Goal: Task Accomplishment & Management: Manage account settings

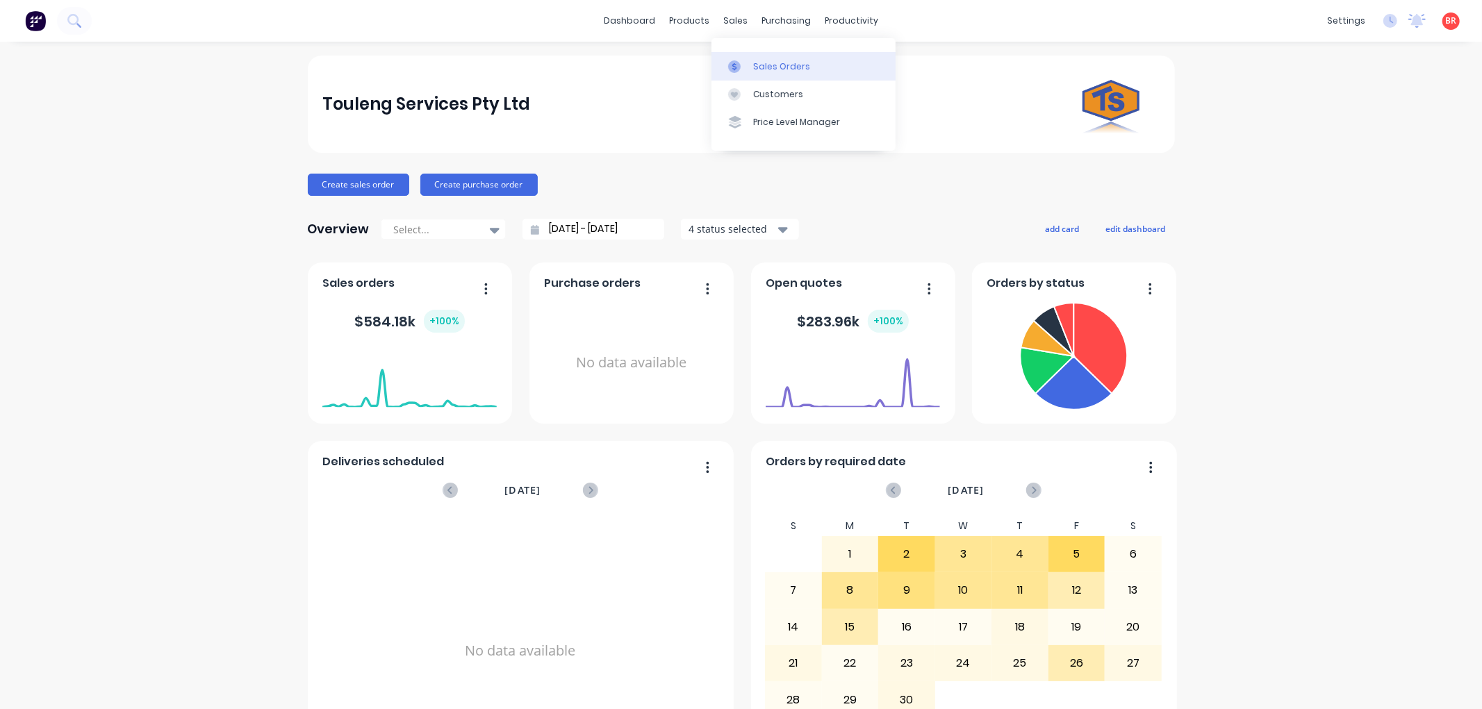
click at [765, 57] on link "Sales Orders" at bounding box center [803, 66] width 184 height 28
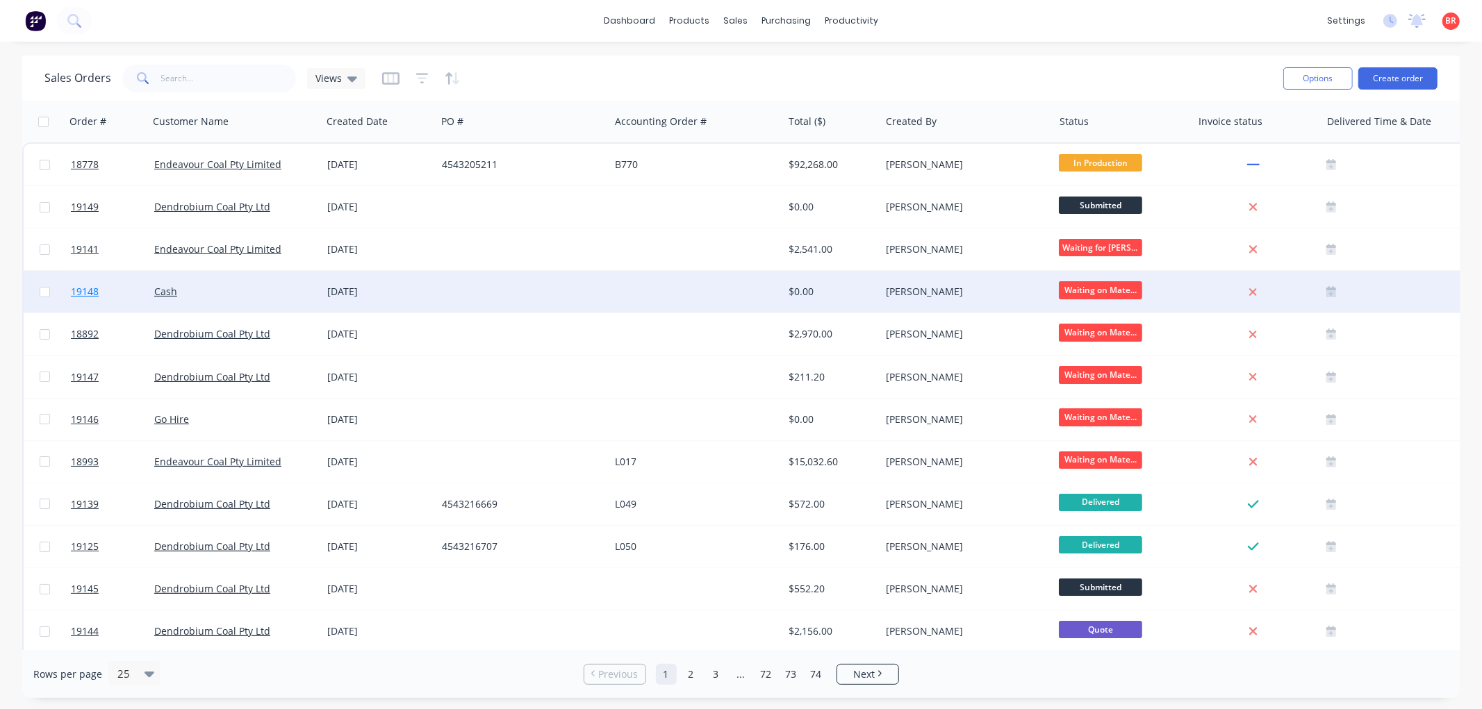
click at [86, 292] on span "19148" at bounding box center [85, 292] width 28 height 14
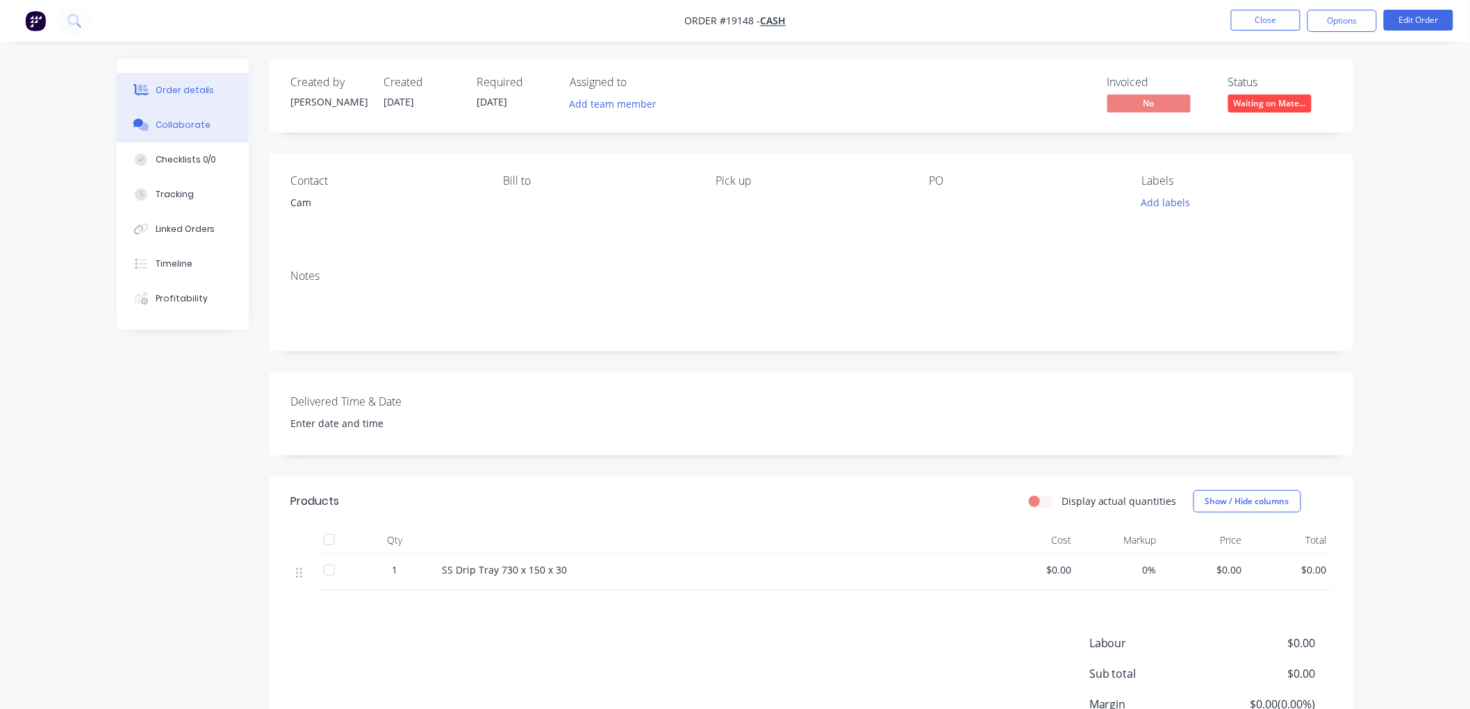
click at [181, 122] on div "Collaborate" at bounding box center [183, 125] width 55 height 13
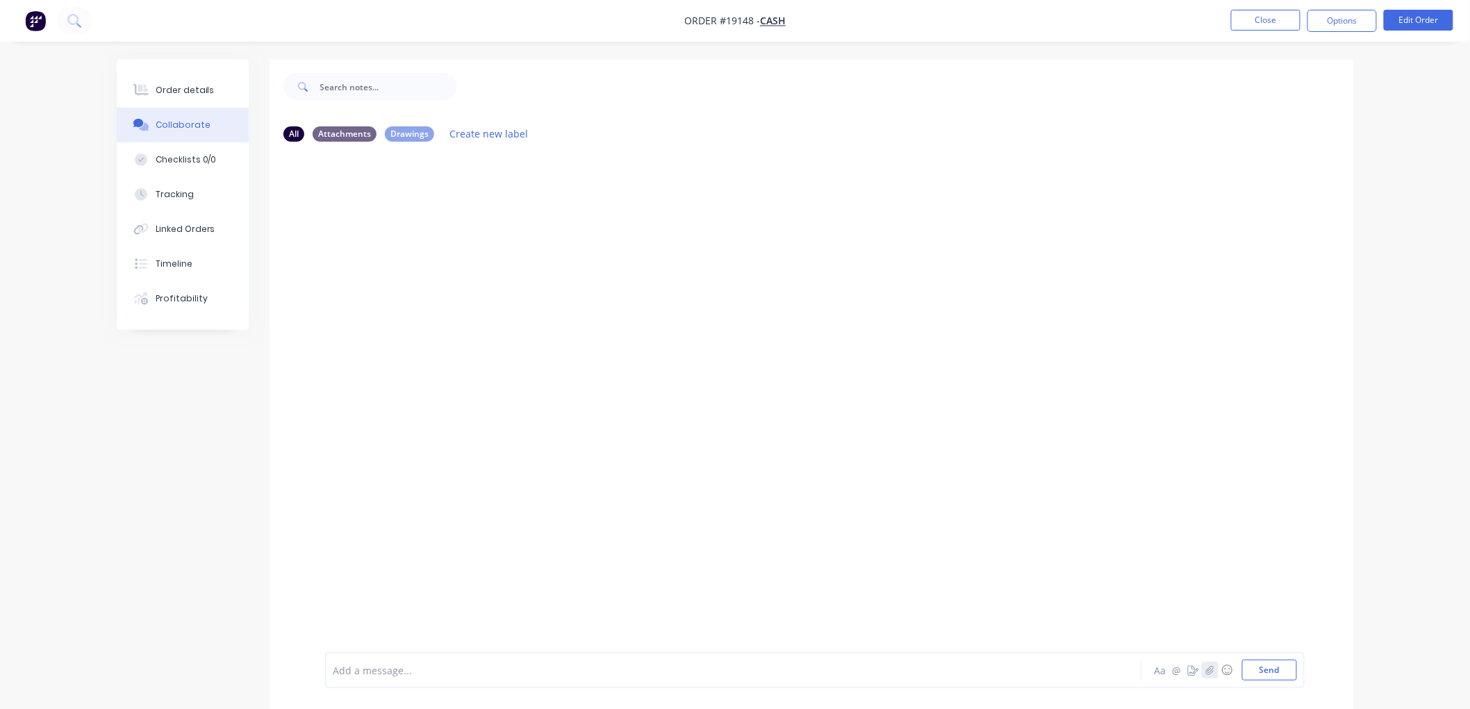
click at [1209, 669] on icon "button" at bounding box center [1210, 670] width 8 height 10
click at [1262, 672] on button "Send" at bounding box center [1269, 670] width 55 height 21
click at [179, 88] on div "Order details" at bounding box center [185, 90] width 59 height 13
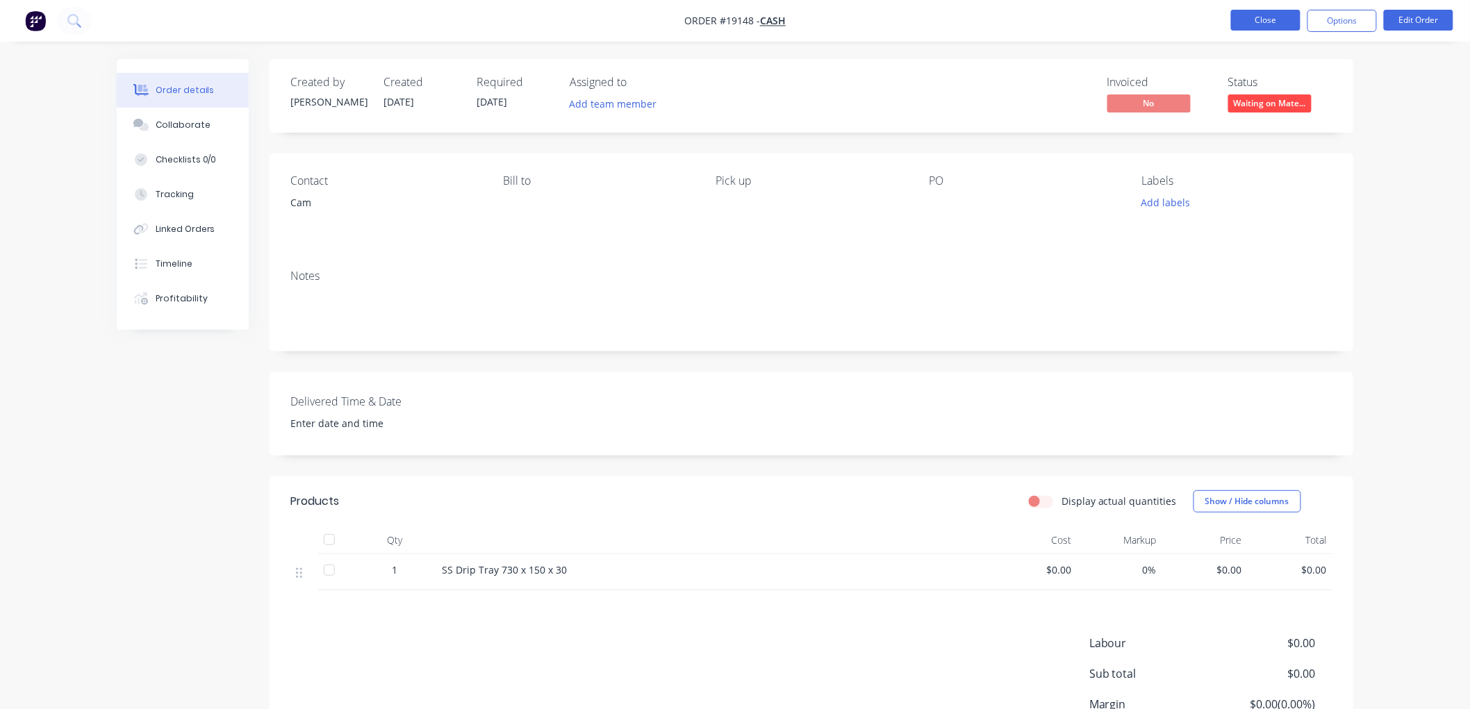
click at [1238, 25] on button "Close" at bounding box center [1265, 20] width 69 height 21
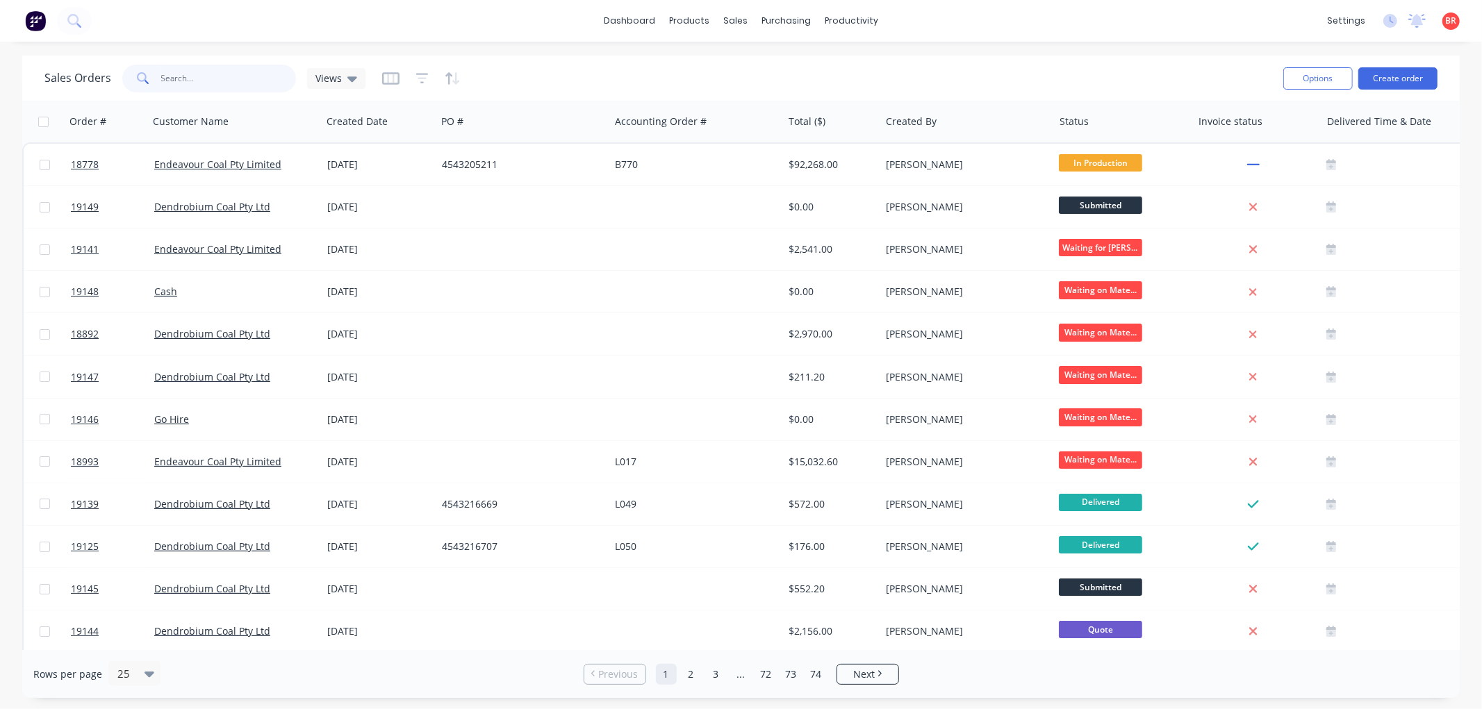
click at [237, 89] on input "text" at bounding box center [228, 79] width 135 height 28
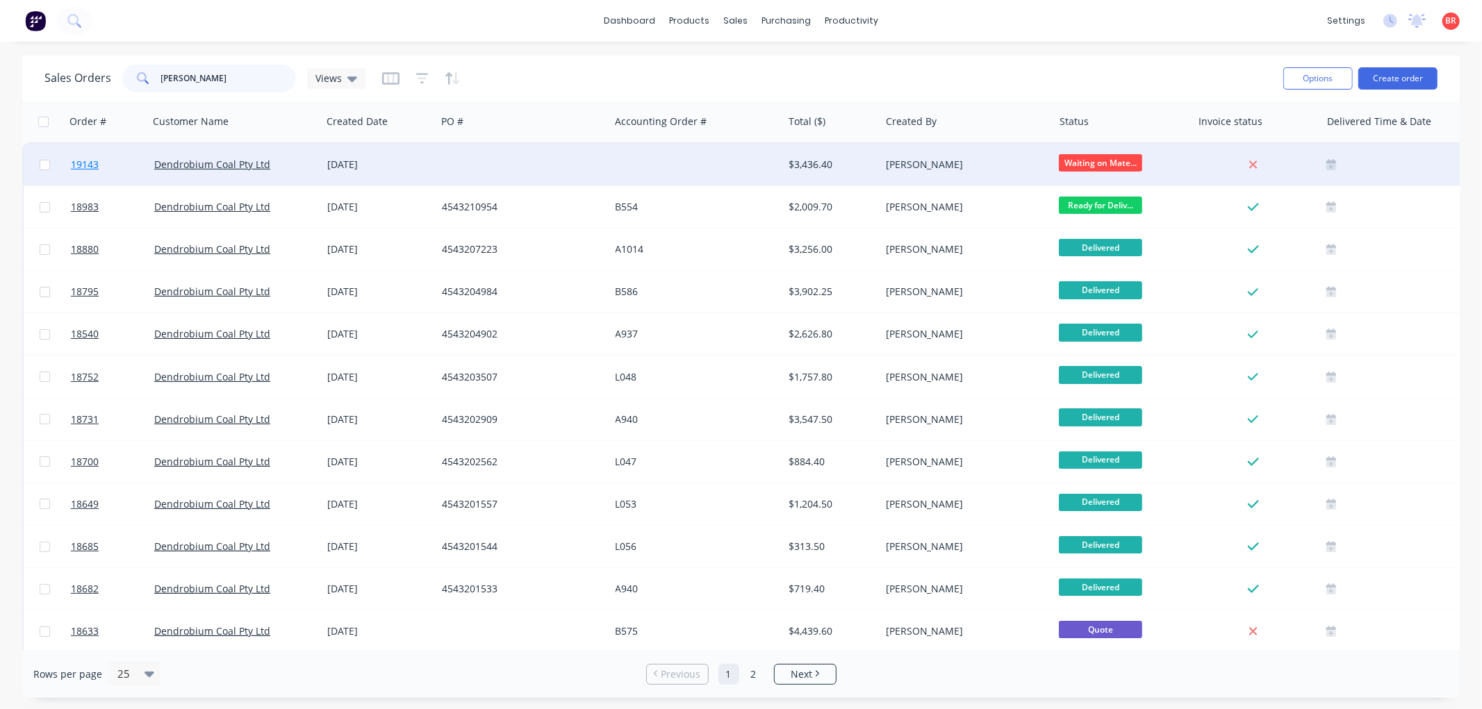
type input "[PERSON_NAME]"
click at [87, 158] on span "19143" at bounding box center [85, 165] width 28 height 14
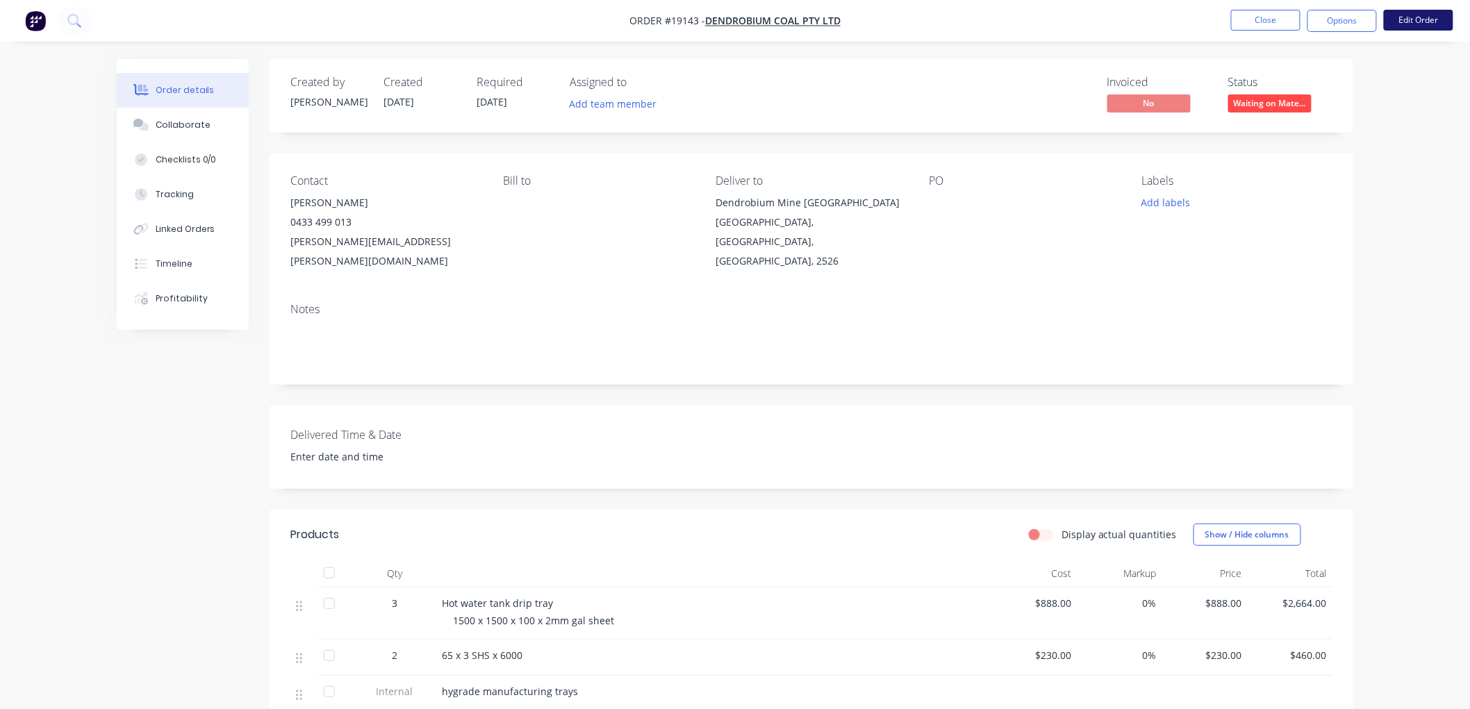
click at [1409, 24] on button "Edit Order" at bounding box center [1418, 20] width 69 height 21
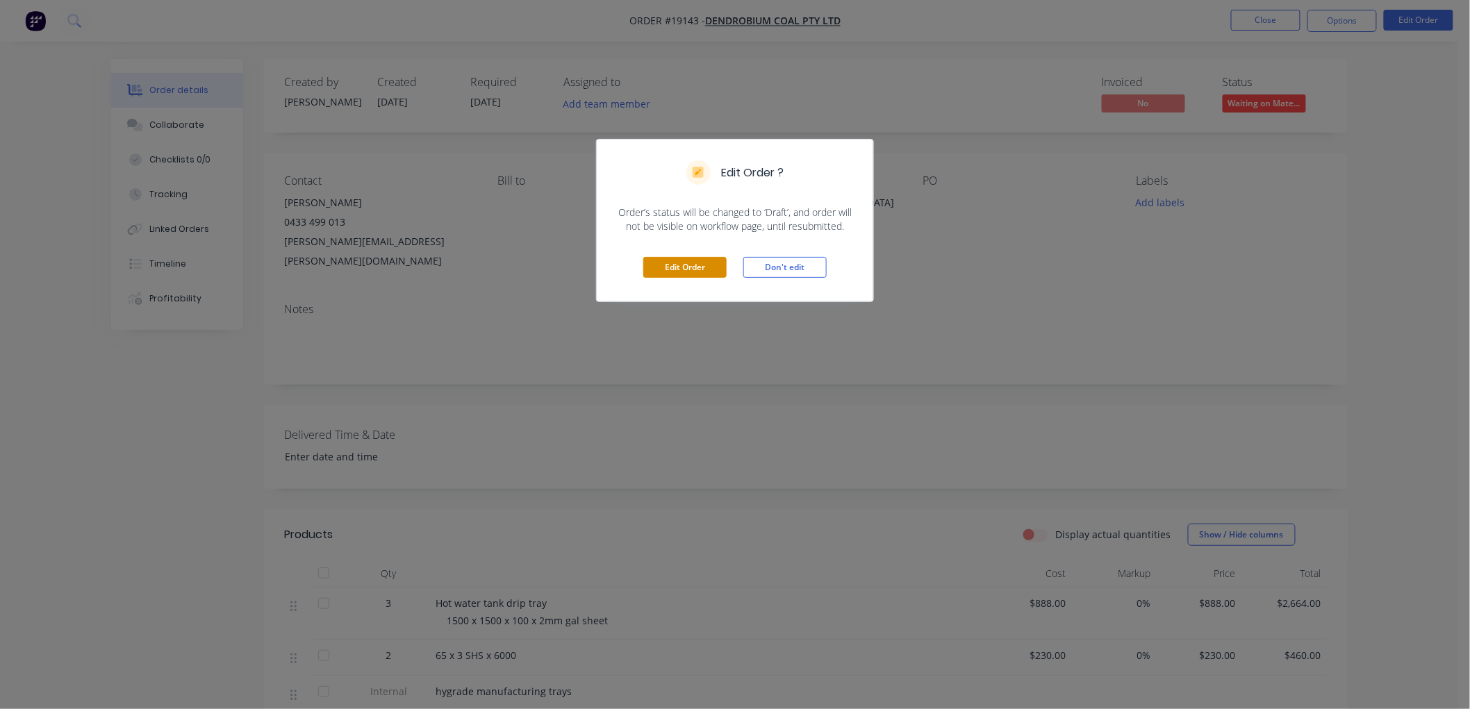
click at [676, 268] on button "Edit Order" at bounding box center [684, 267] width 83 height 21
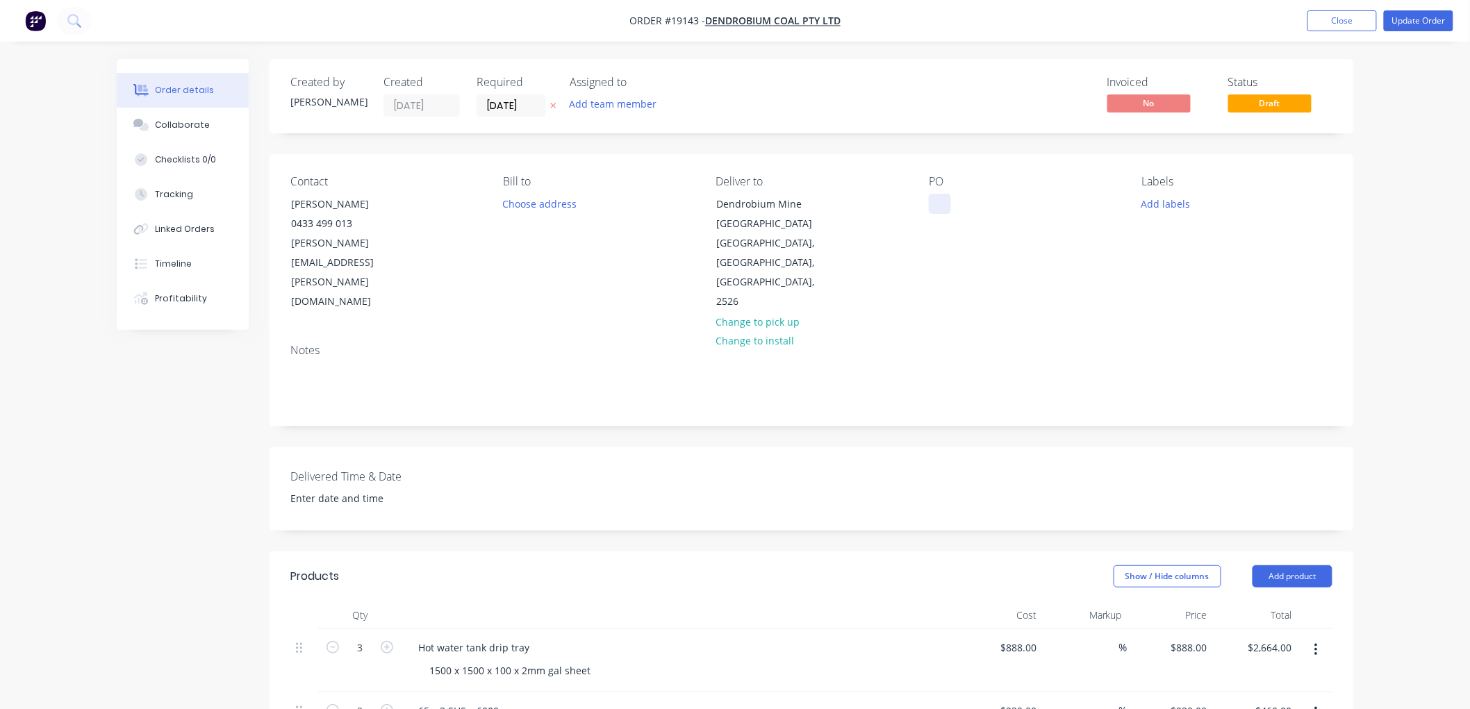
click at [941, 199] on div at bounding box center [940, 204] width 22 height 20
click at [181, 123] on div "Collaborate" at bounding box center [183, 125] width 55 height 13
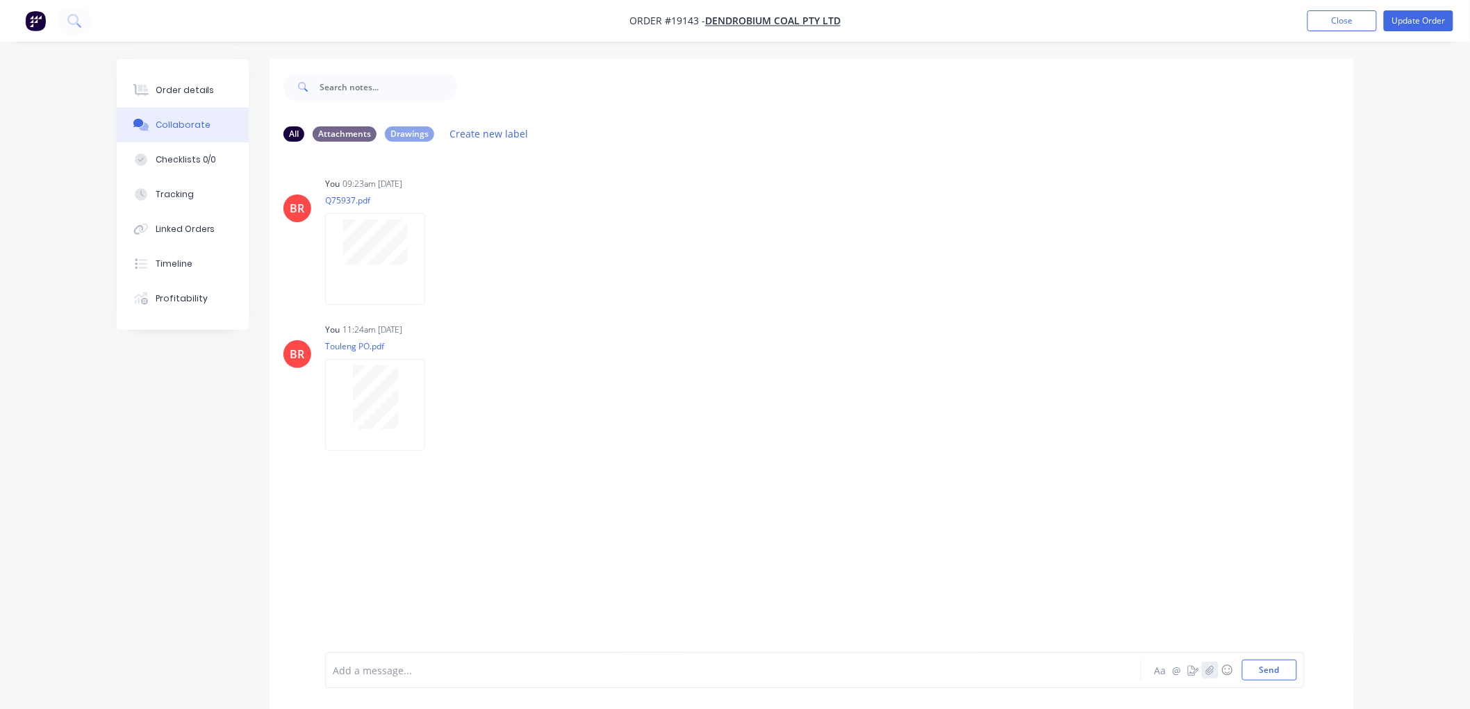
click at [1211, 669] on icon "button" at bounding box center [1210, 669] width 8 height 9
click at [1282, 665] on button "Send" at bounding box center [1269, 670] width 55 height 21
click at [177, 99] on button "Order details" at bounding box center [183, 90] width 132 height 35
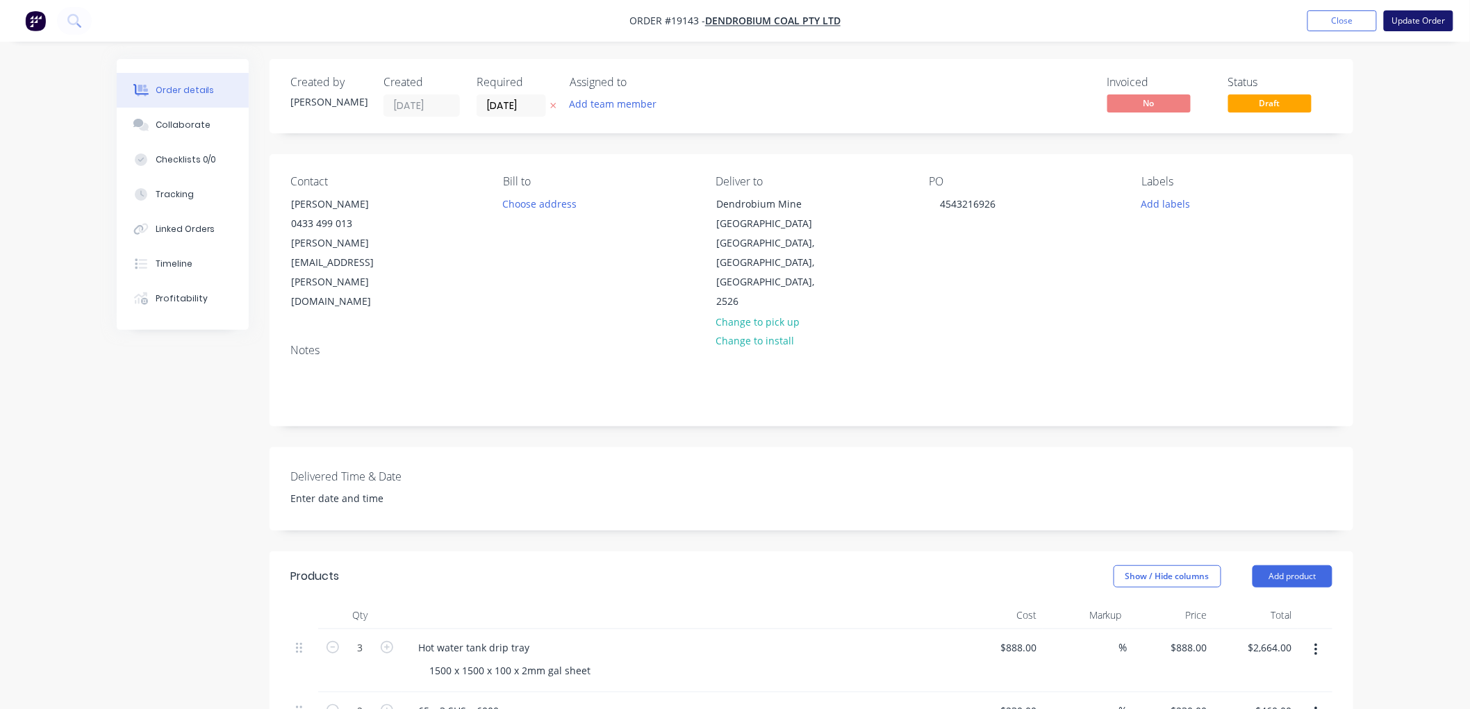
click at [1415, 22] on button "Update Order" at bounding box center [1418, 20] width 69 height 21
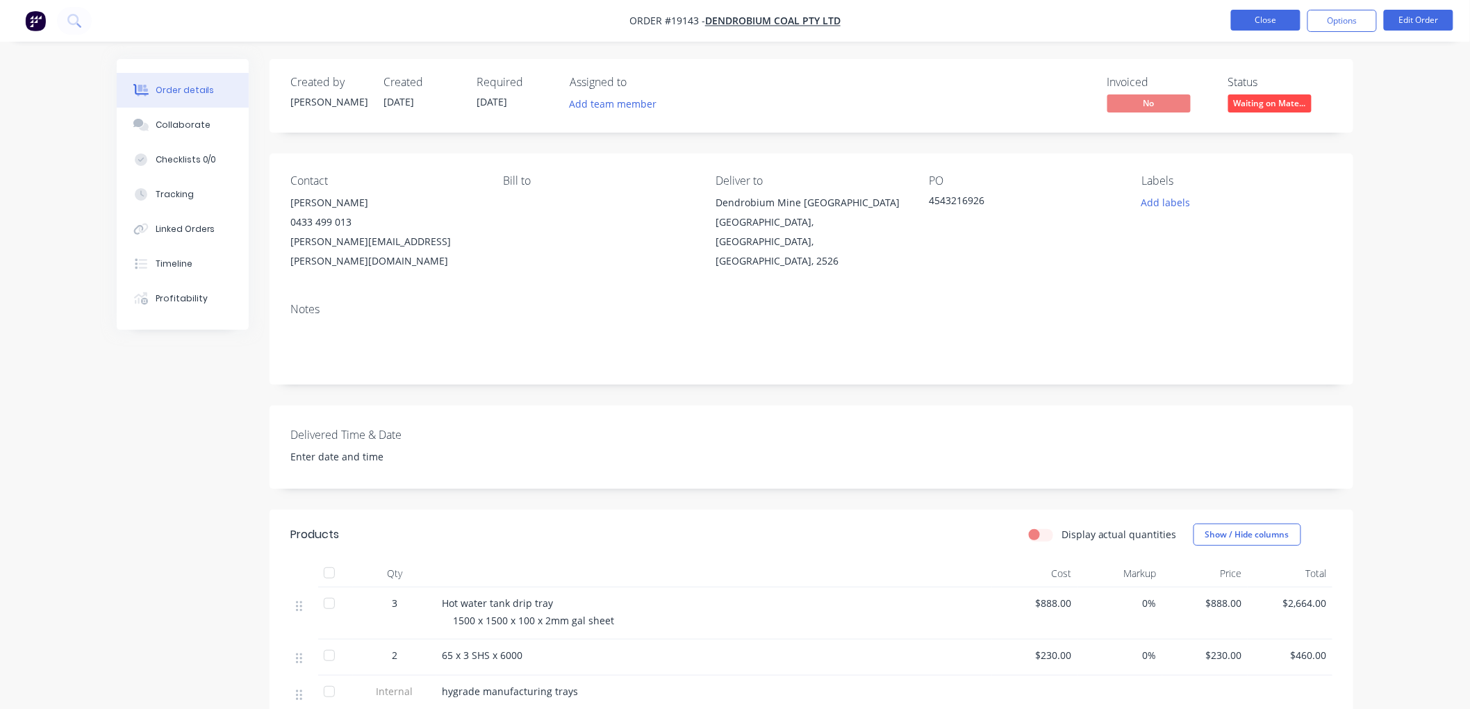
click at [1272, 17] on button "Close" at bounding box center [1265, 20] width 69 height 21
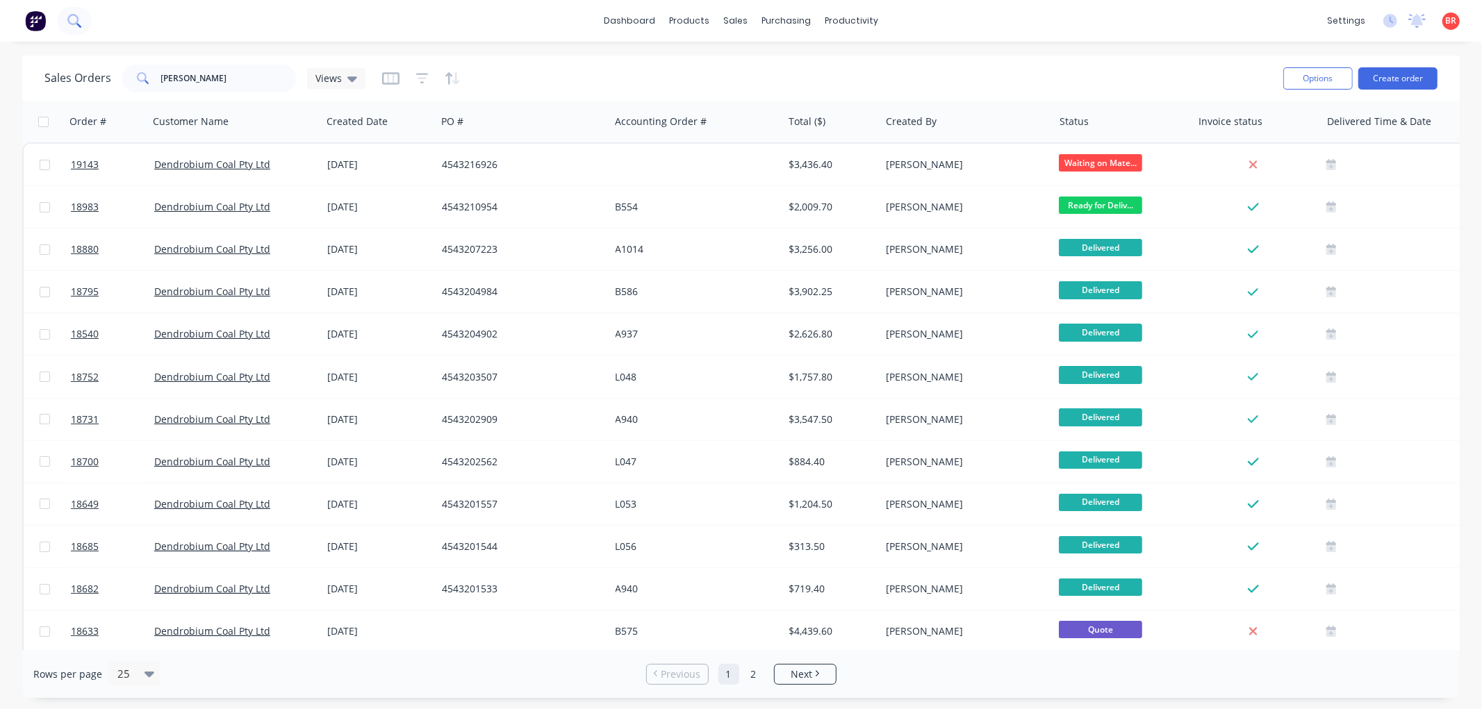
click at [76, 19] on icon at bounding box center [73, 20] width 13 height 13
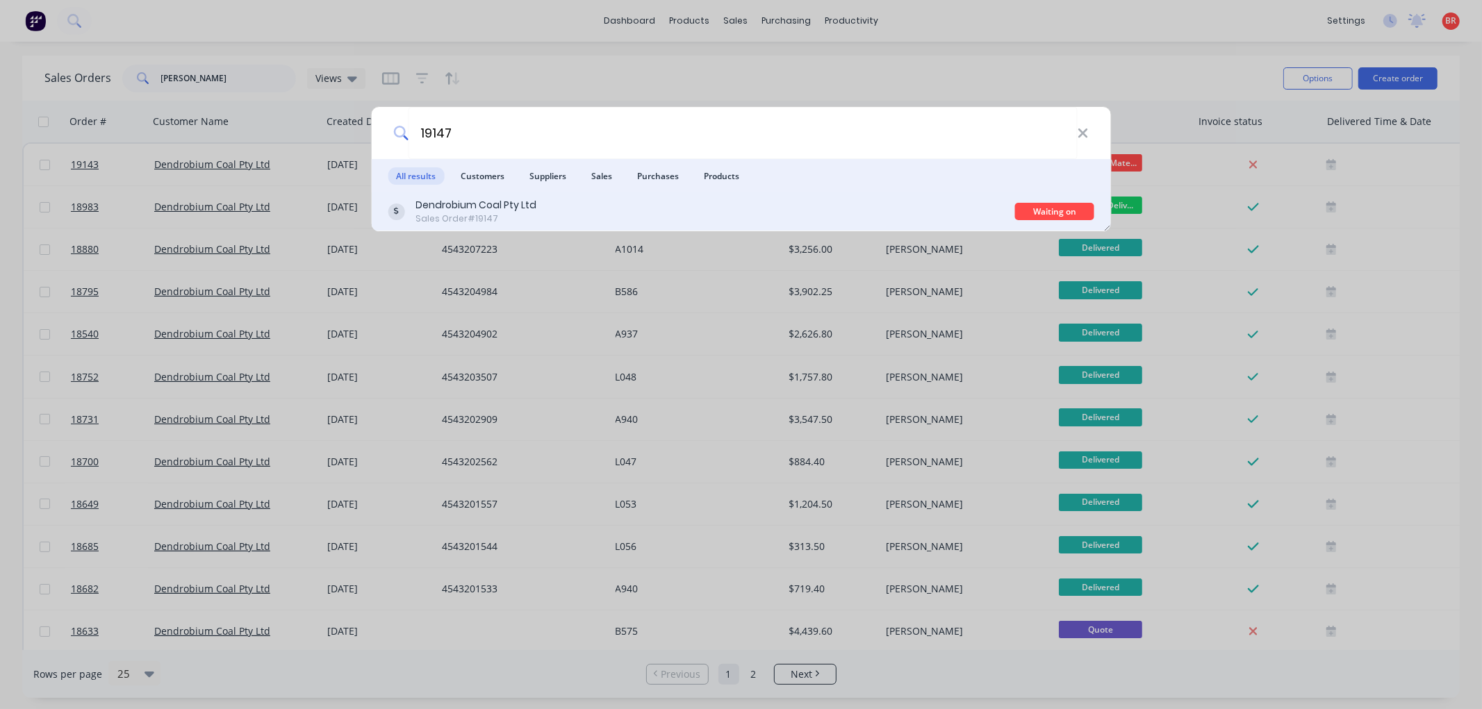
type input "19147"
click at [574, 217] on div "Dendrobium Coal Pty Ltd Sales Order #19147" at bounding box center [701, 211] width 627 height 27
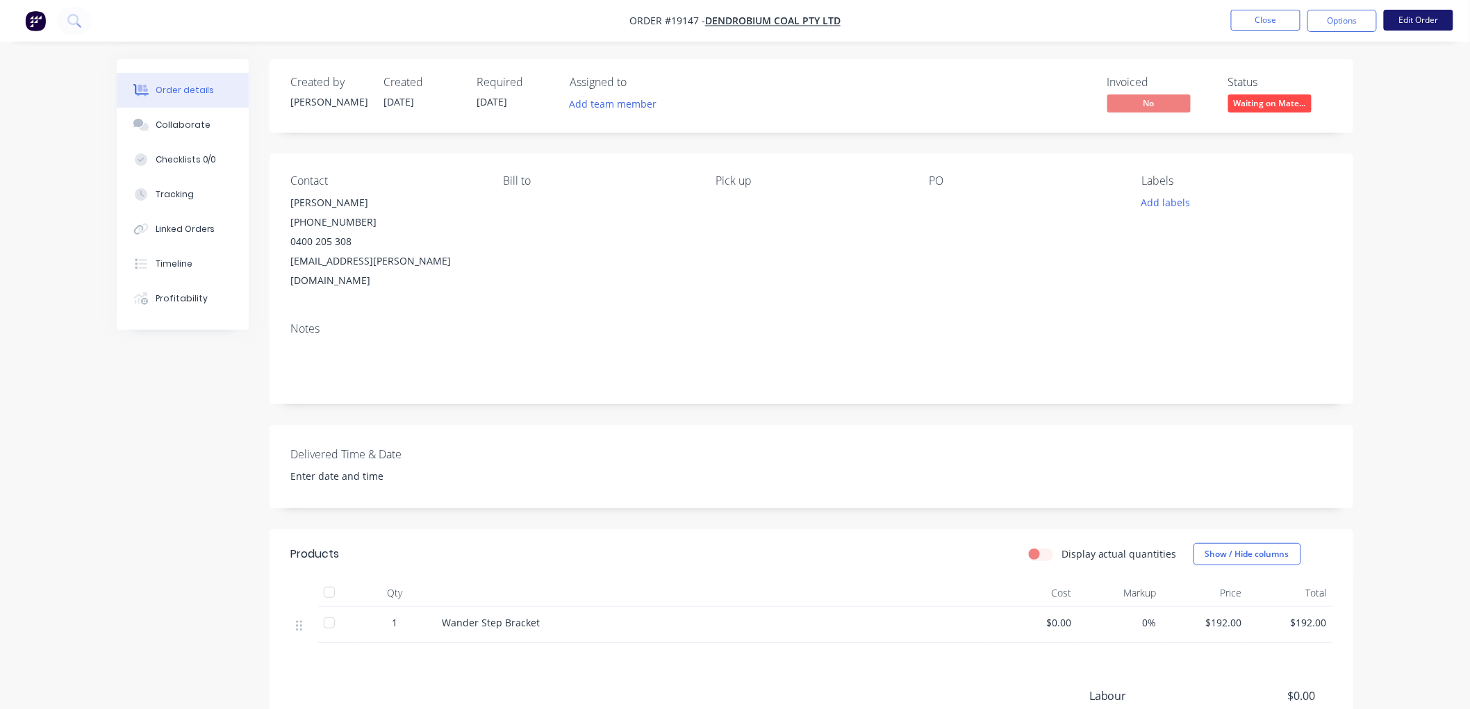
click at [1404, 19] on button "Edit Order" at bounding box center [1418, 20] width 69 height 21
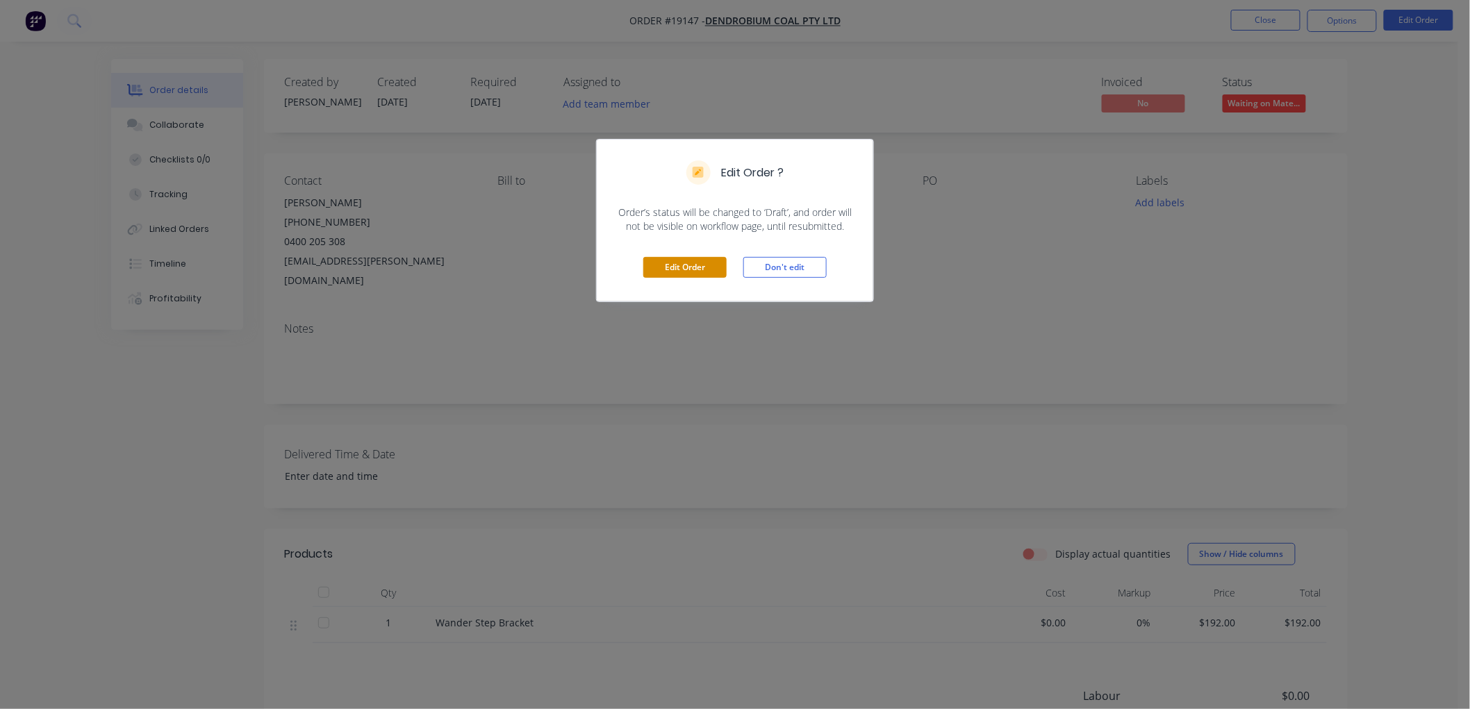
click at [695, 267] on button "Edit Order" at bounding box center [684, 267] width 83 height 21
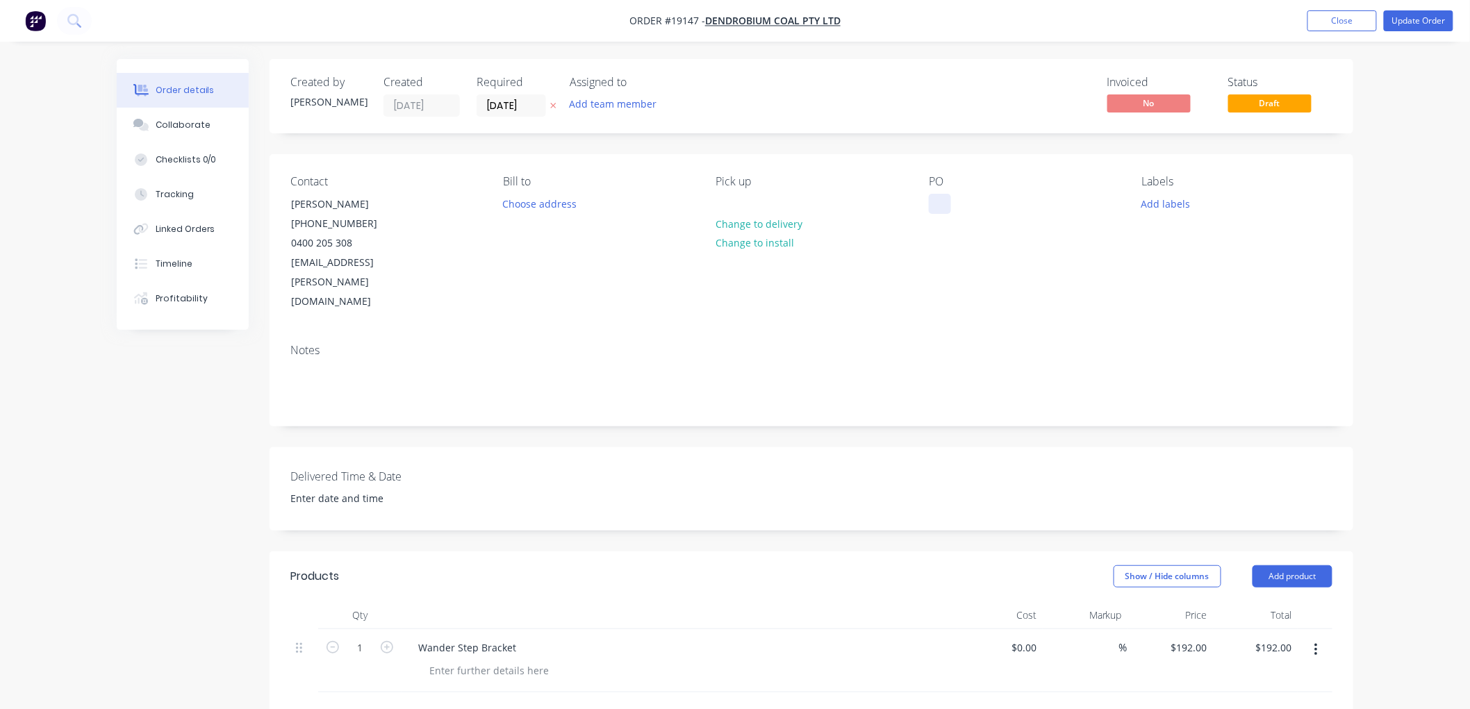
click at [934, 208] on div at bounding box center [940, 204] width 22 height 20
click at [1413, 10] on button "Update Order" at bounding box center [1418, 20] width 69 height 21
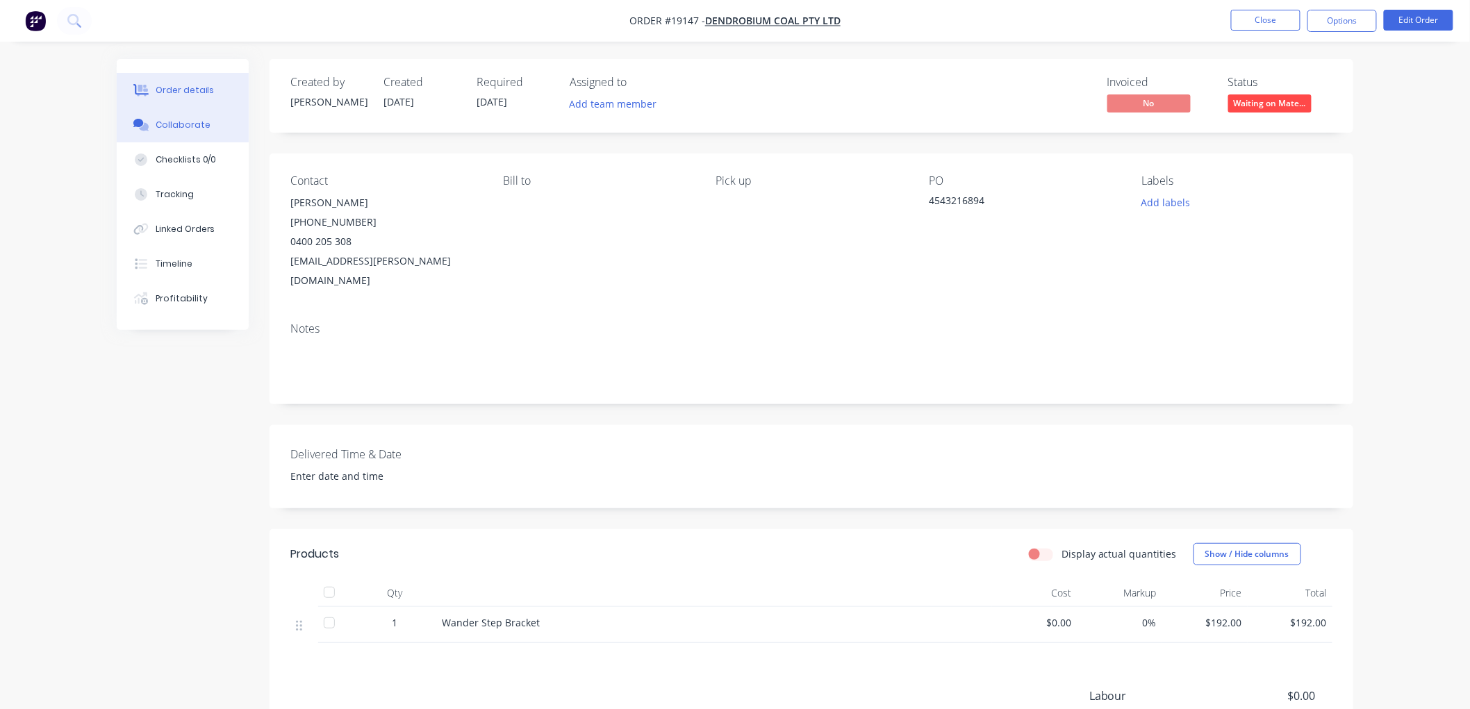
click at [195, 122] on div "Collaborate" at bounding box center [183, 125] width 55 height 13
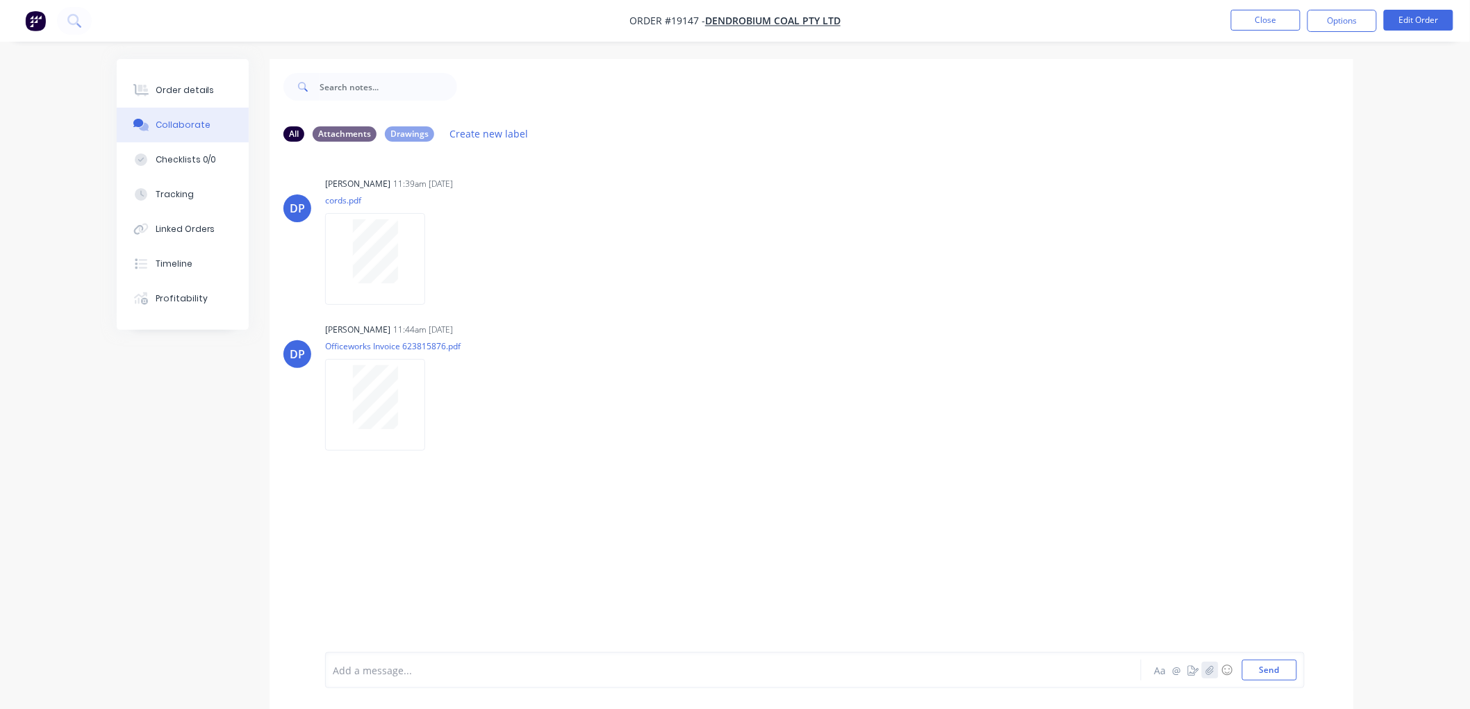
click at [1206, 671] on icon "button" at bounding box center [1210, 669] width 8 height 9
click at [1264, 672] on button "Send" at bounding box center [1269, 670] width 55 height 21
click at [192, 93] on div "Order details" at bounding box center [185, 90] width 59 height 13
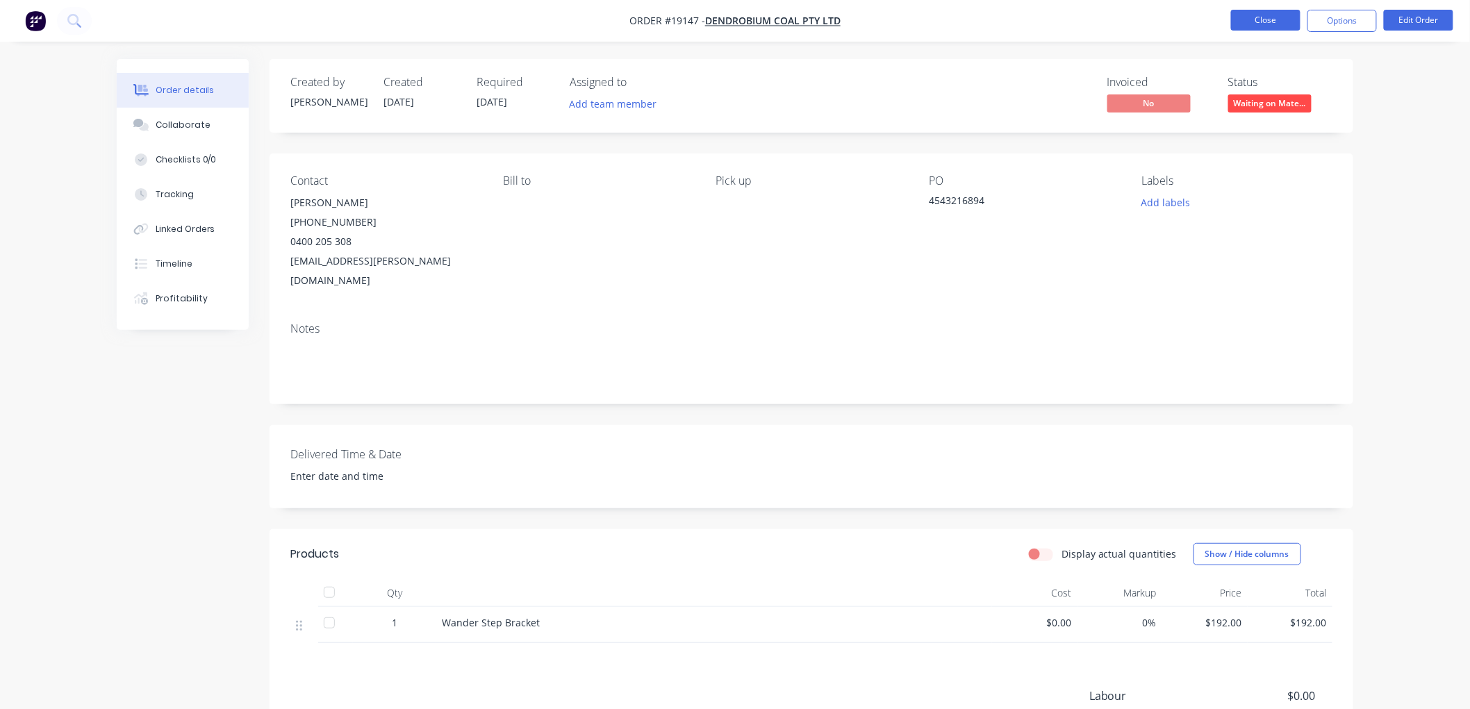
click at [1269, 24] on button "Close" at bounding box center [1265, 20] width 69 height 21
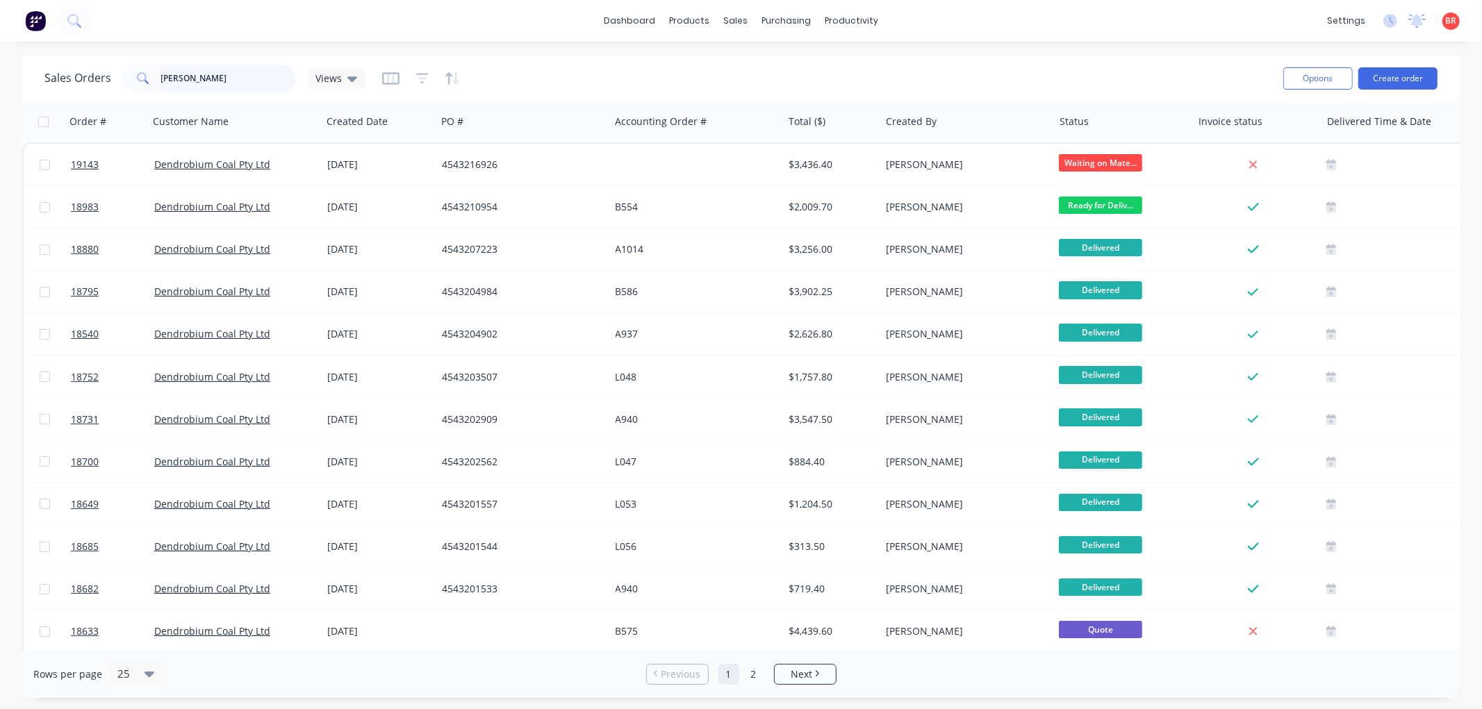
click at [210, 85] on input "[PERSON_NAME]" at bounding box center [228, 79] width 135 height 28
click at [77, 22] on icon at bounding box center [72, 19] width 11 height 11
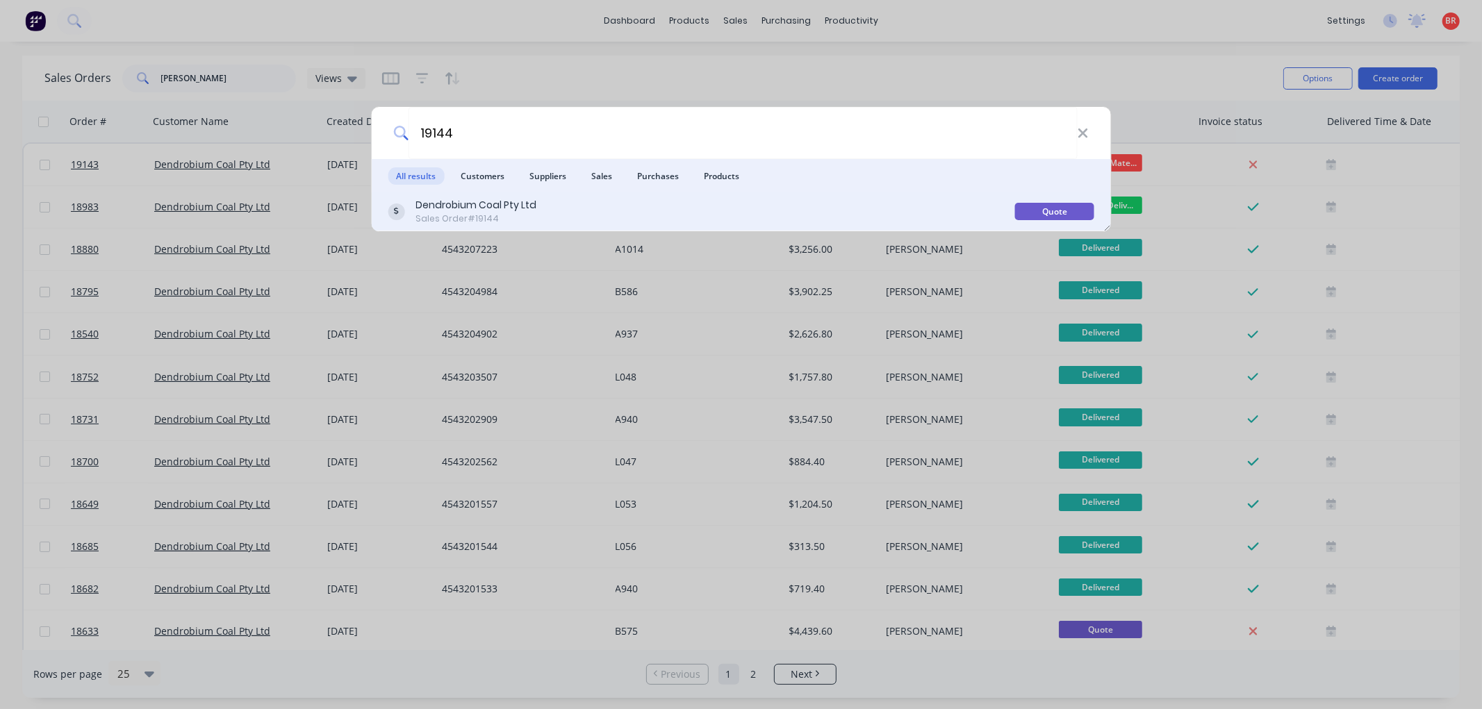
type input "19144"
click at [734, 213] on div "Dendrobium Coal Pty Ltd Sales Order #19144" at bounding box center [701, 211] width 627 height 27
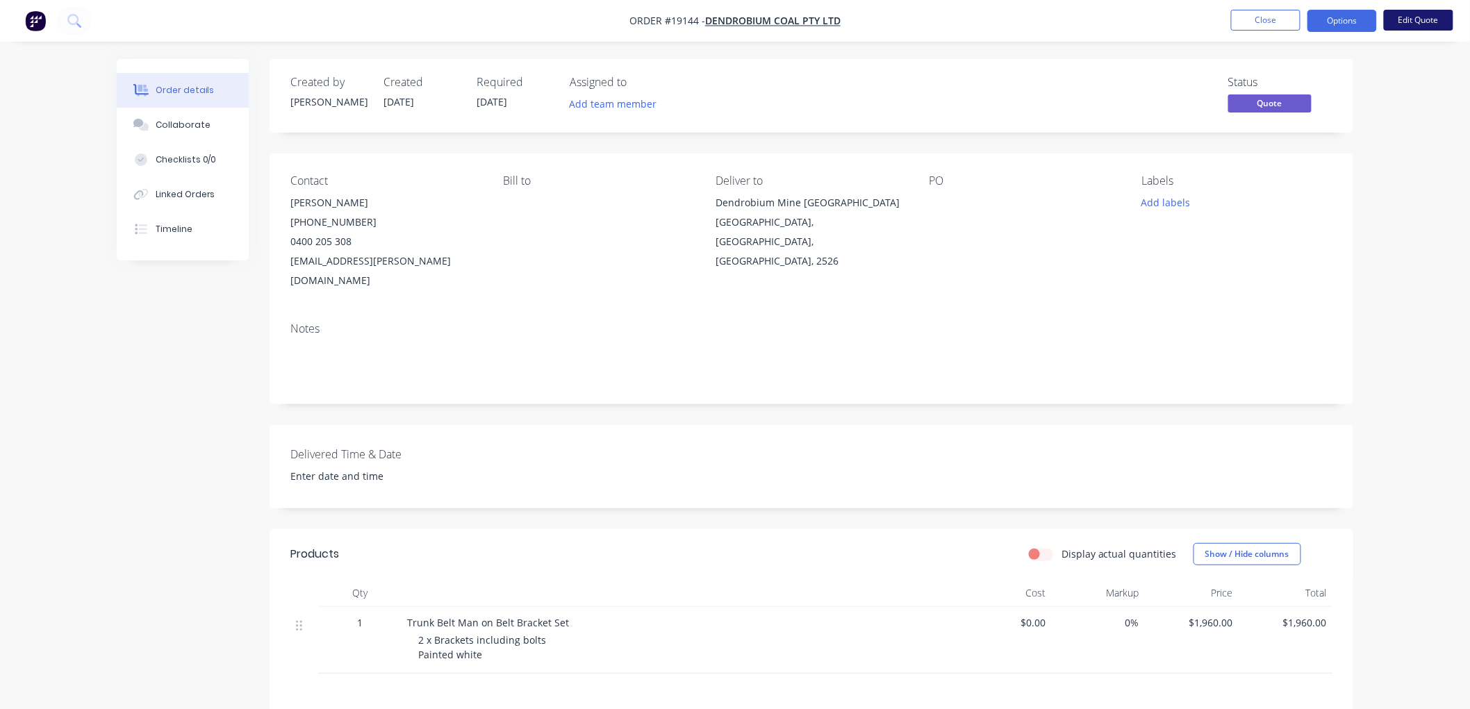
click at [1394, 25] on button "Edit Quote" at bounding box center [1418, 20] width 69 height 21
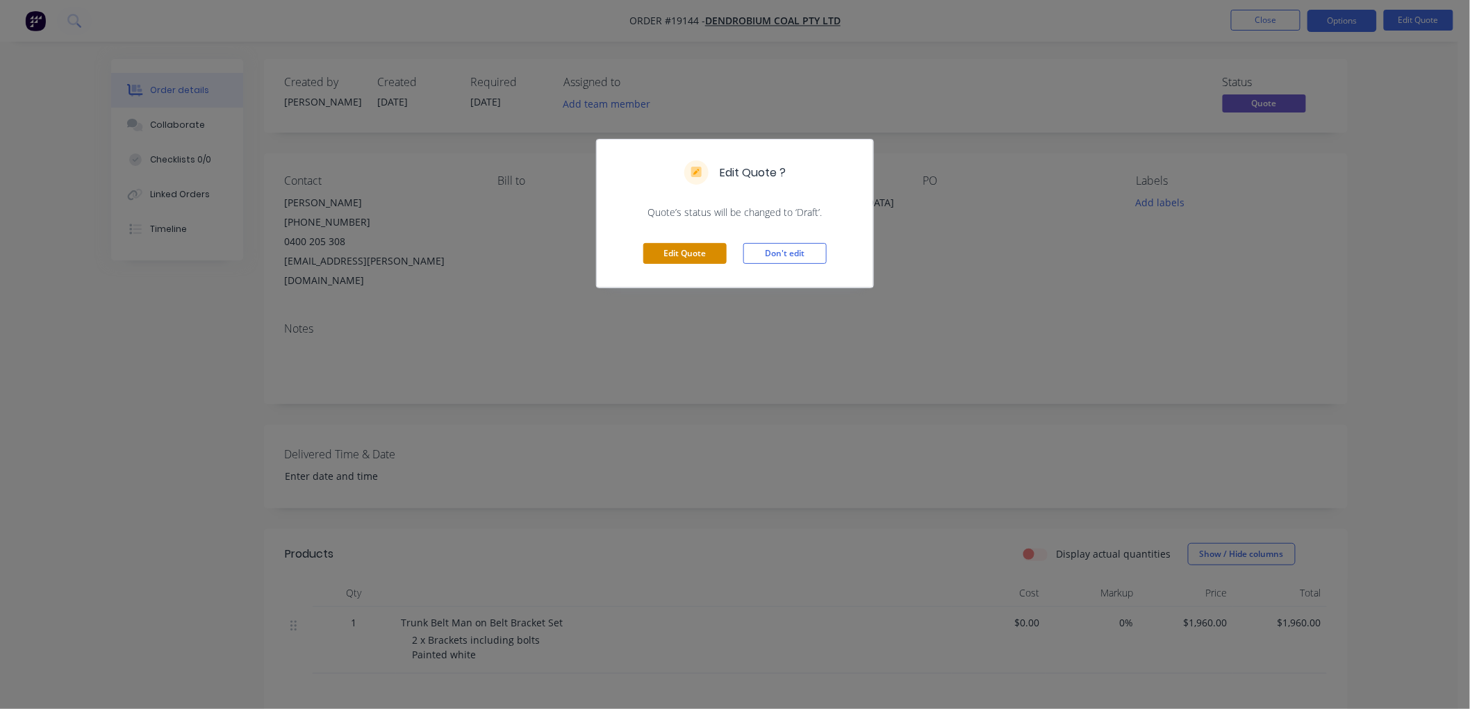
click at [683, 247] on button "Edit Quote" at bounding box center [684, 253] width 83 height 21
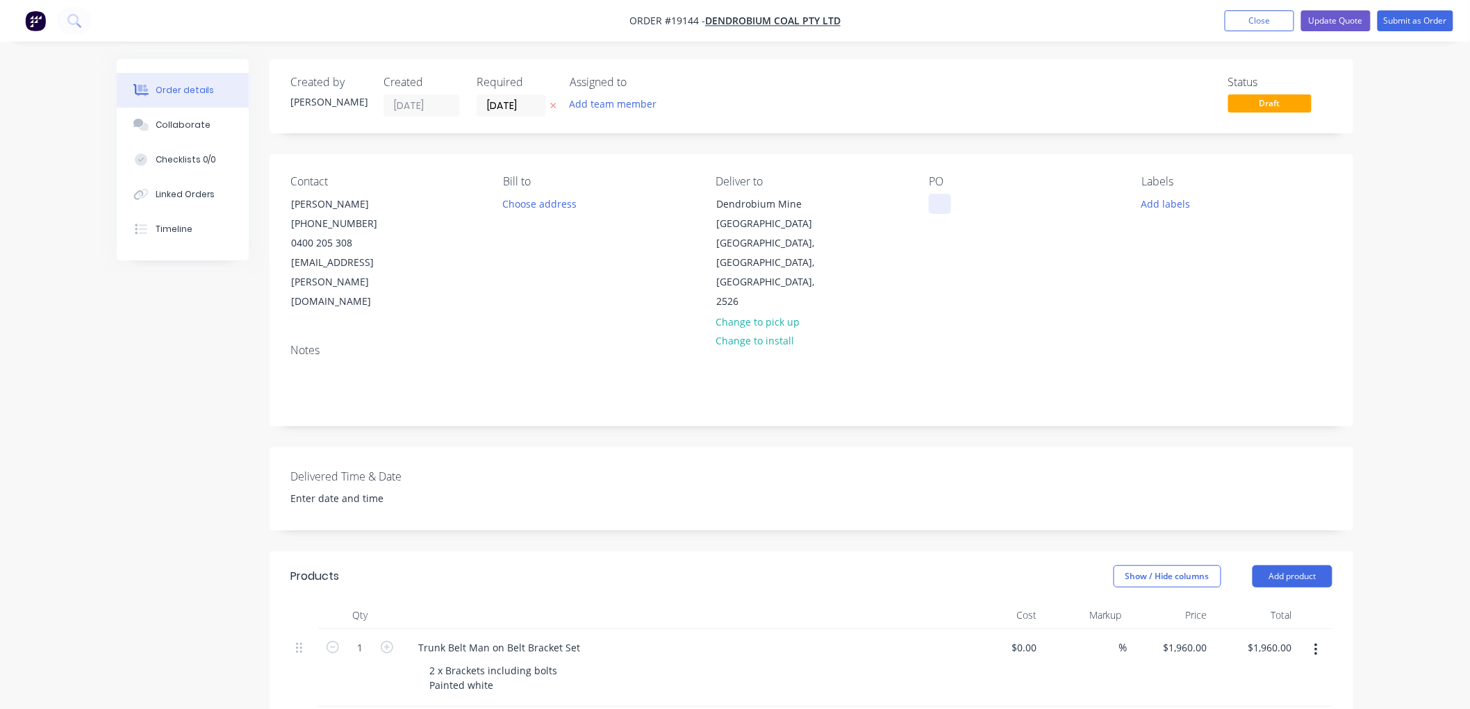
click at [939, 199] on div at bounding box center [940, 204] width 22 height 20
click at [1406, 24] on button "Submit as Order" at bounding box center [1415, 20] width 76 height 21
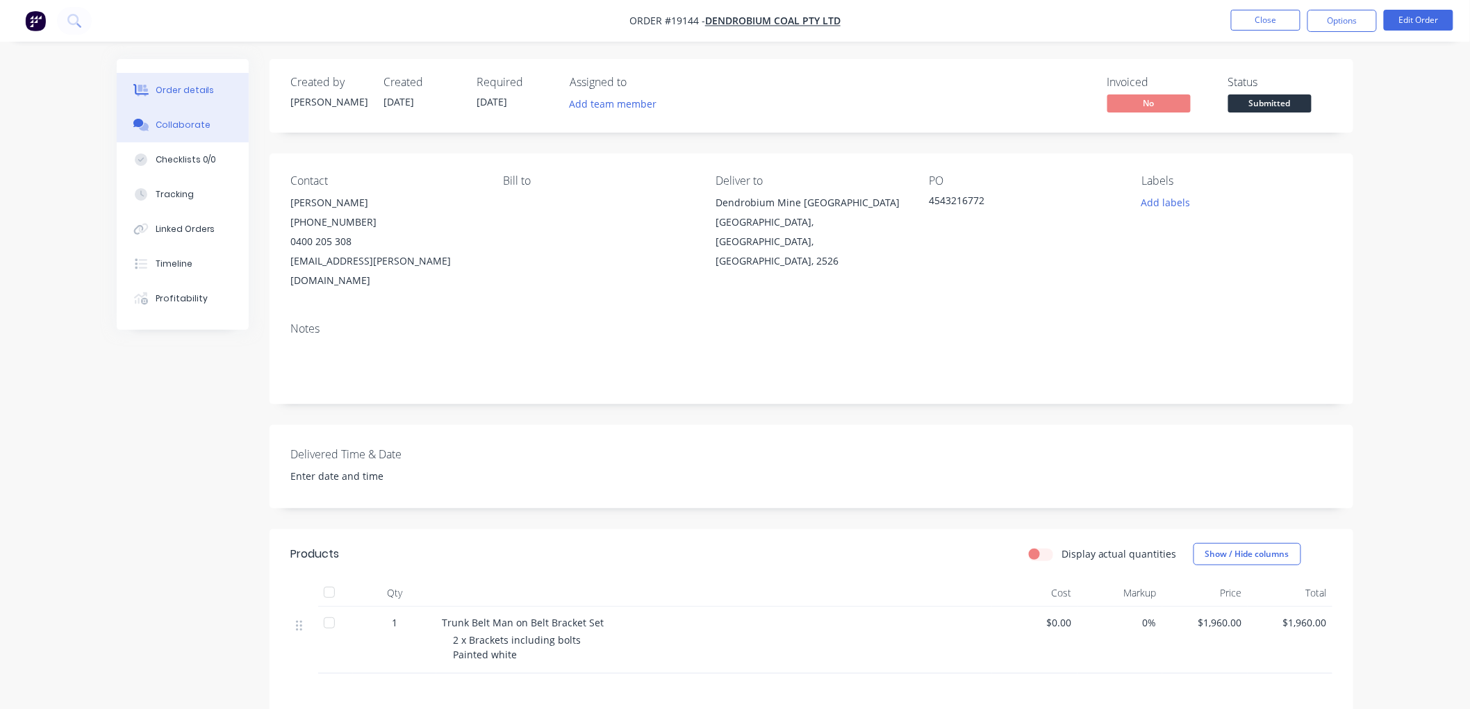
click at [185, 119] on div "Collaborate" at bounding box center [183, 125] width 55 height 13
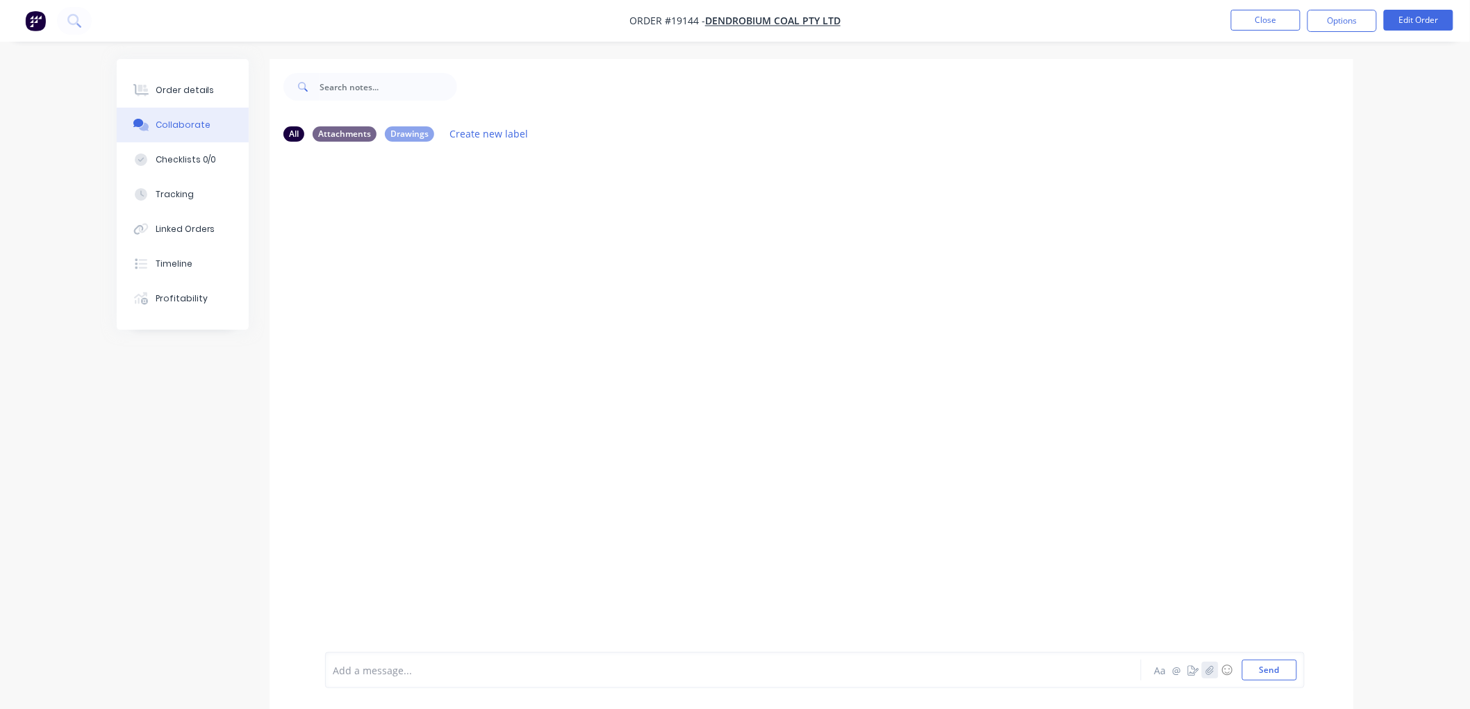
click at [1209, 672] on icon "button" at bounding box center [1210, 670] width 8 height 10
click at [1261, 669] on button "Send" at bounding box center [1269, 670] width 55 height 21
click at [178, 76] on button "Order details" at bounding box center [183, 90] width 132 height 35
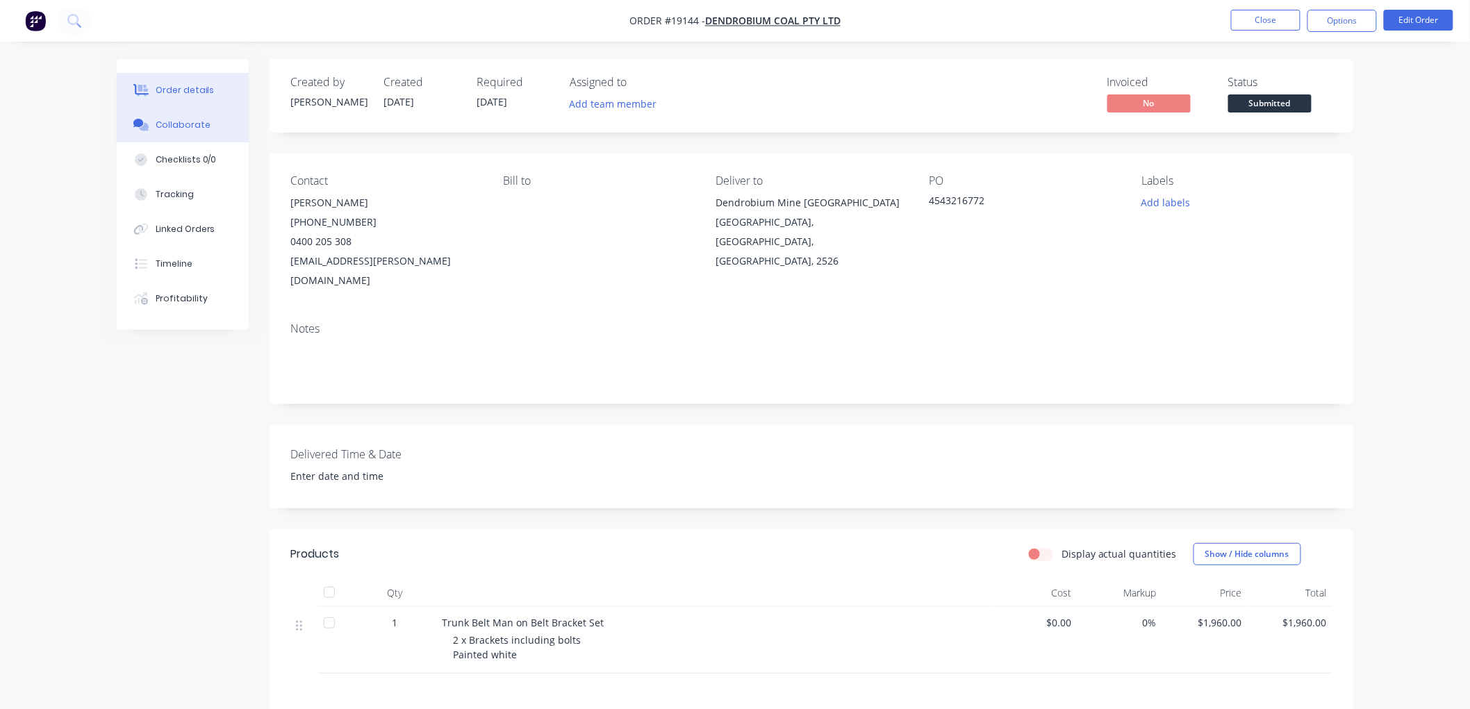
click at [181, 122] on div "Collaborate" at bounding box center [183, 125] width 55 height 13
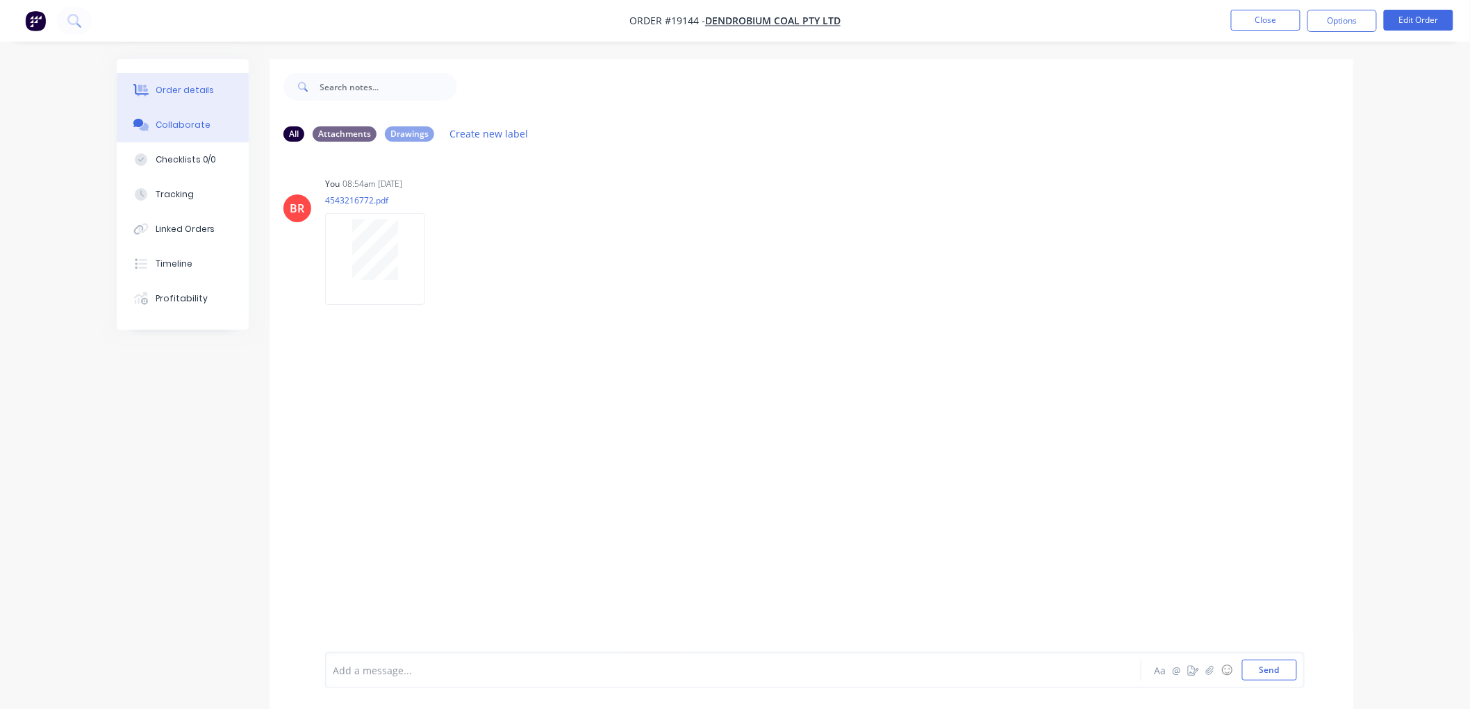
click at [185, 84] on div "Order details" at bounding box center [185, 90] width 59 height 13
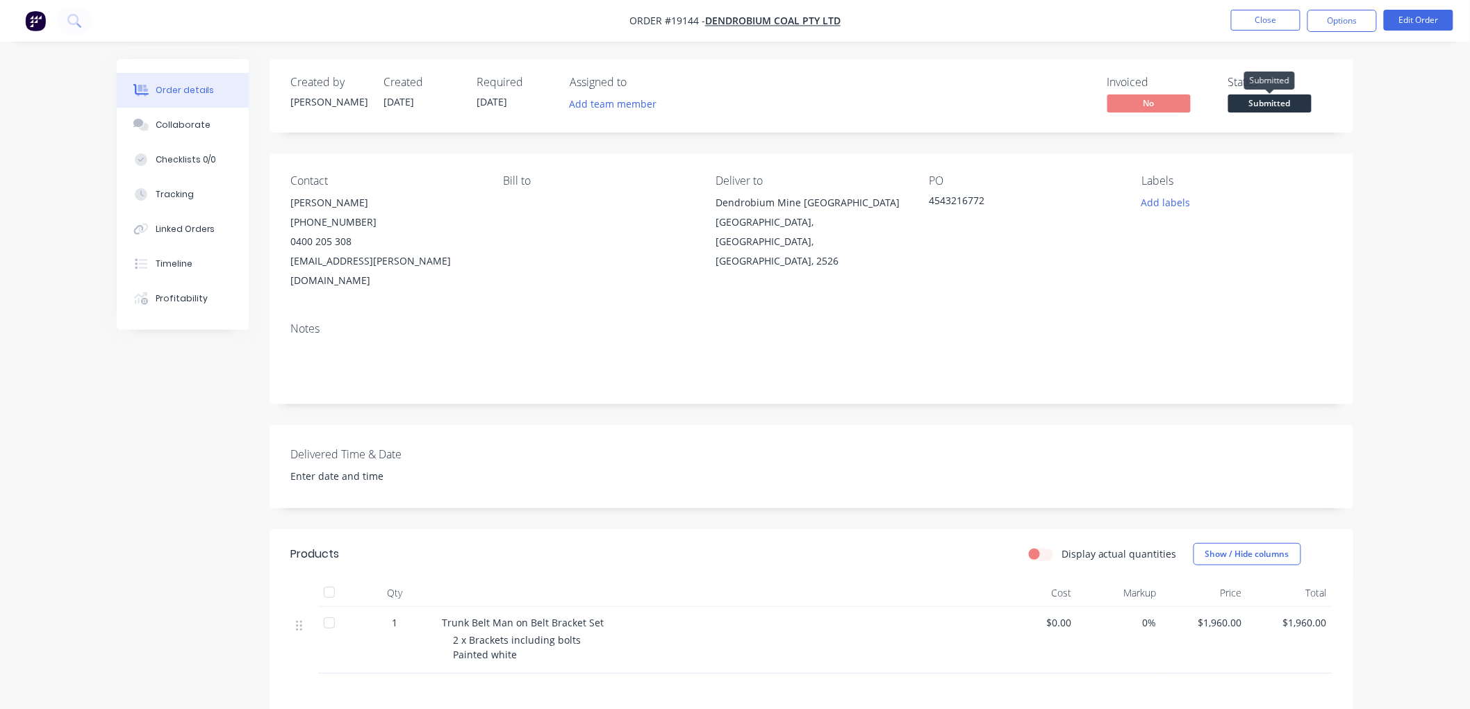
click at [1273, 109] on span "Submitted" at bounding box center [1269, 102] width 83 height 17
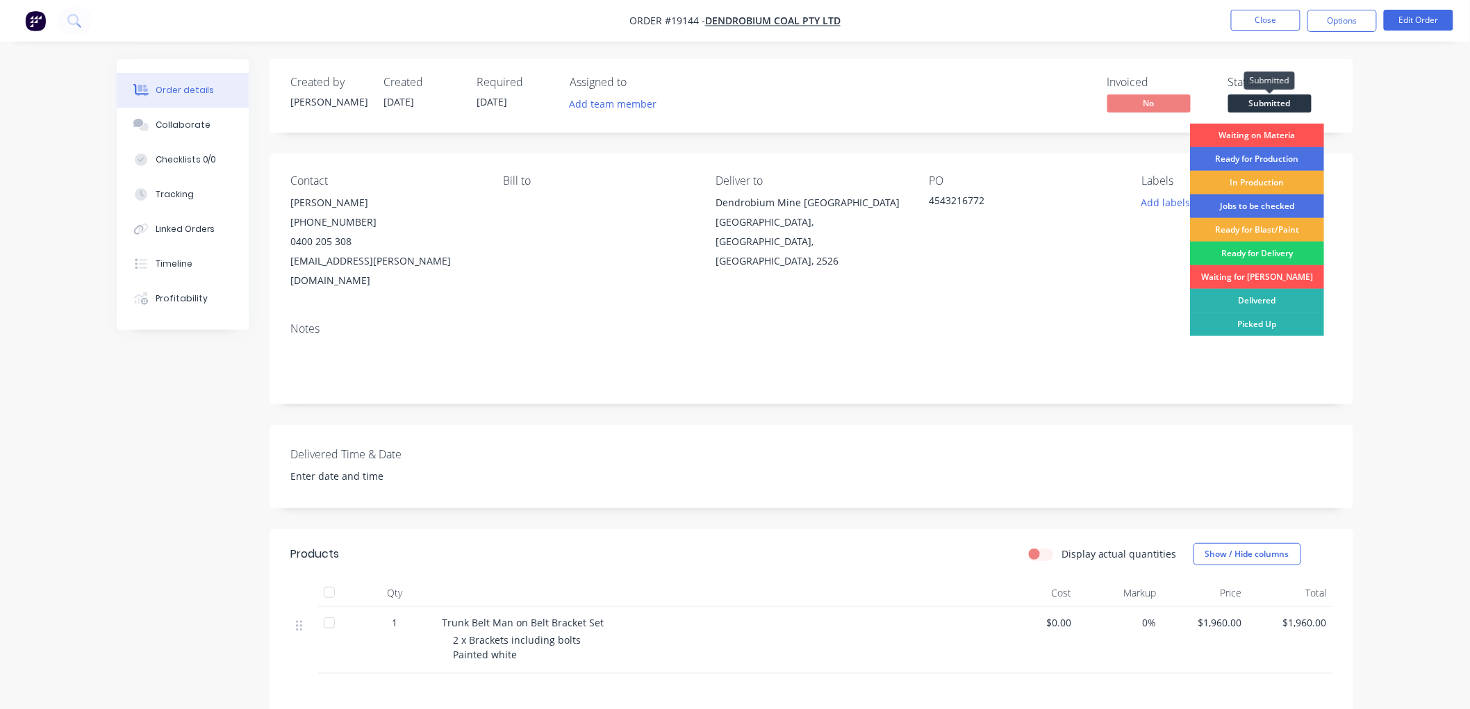
click at [1275, 106] on span "Submitted" at bounding box center [1269, 102] width 83 height 17
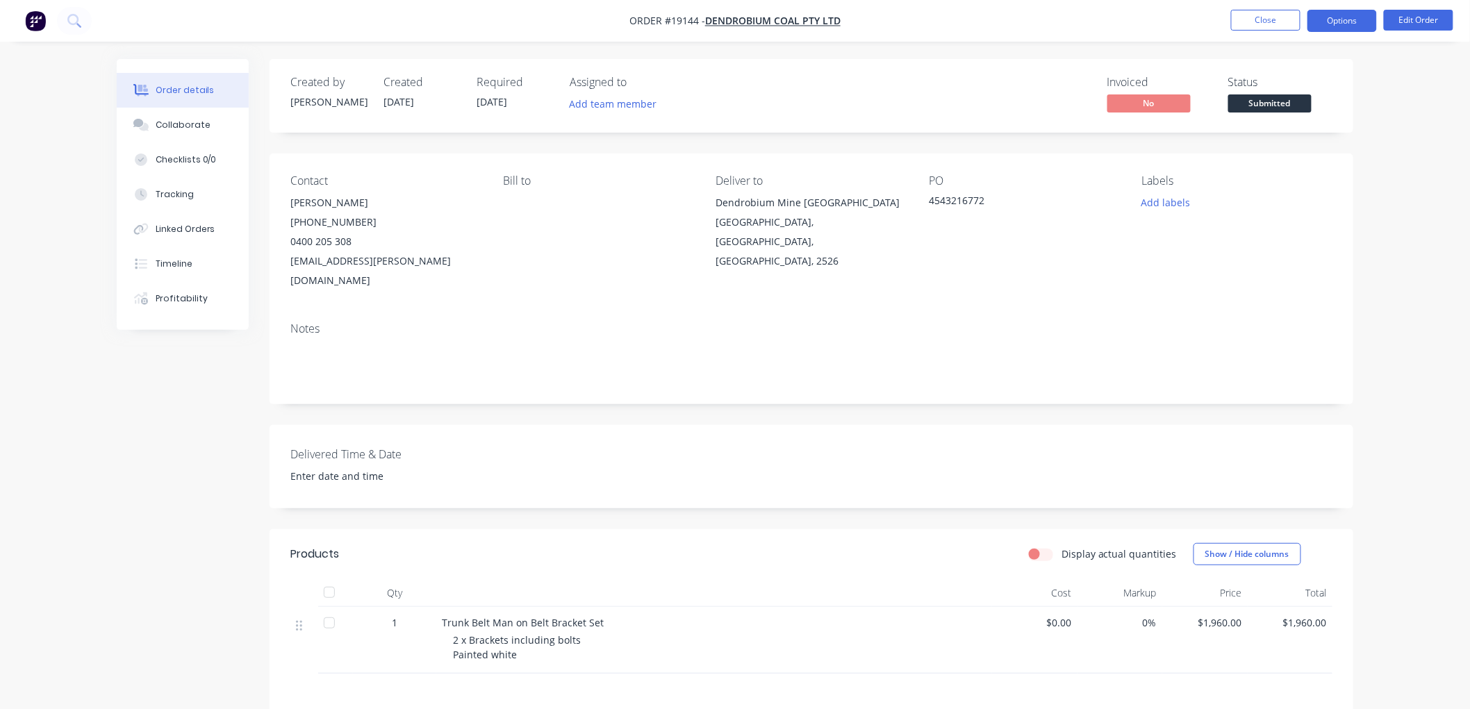
click at [1343, 23] on button "Options" at bounding box center [1341, 21] width 69 height 22
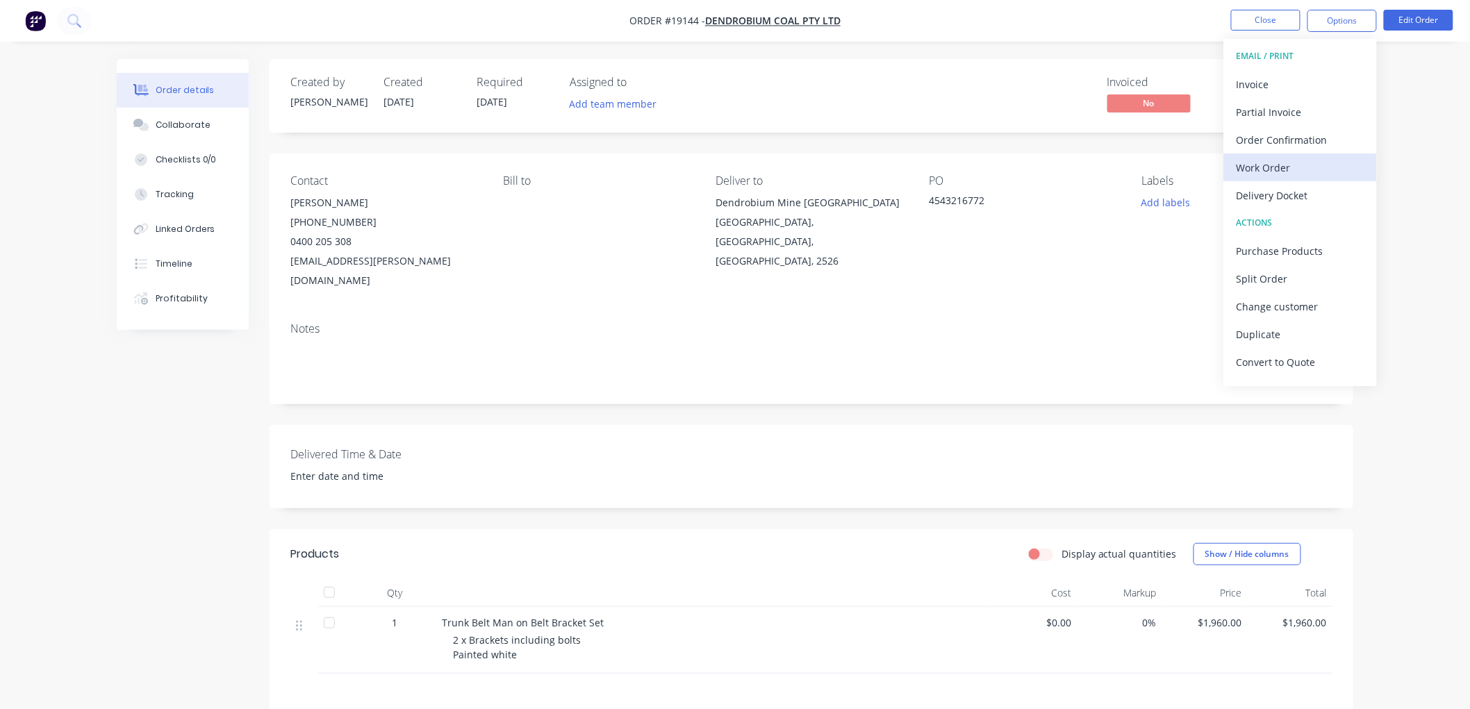
click at [1269, 163] on div "Work Order" at bounding box center [1300, 168] width 128 height 20
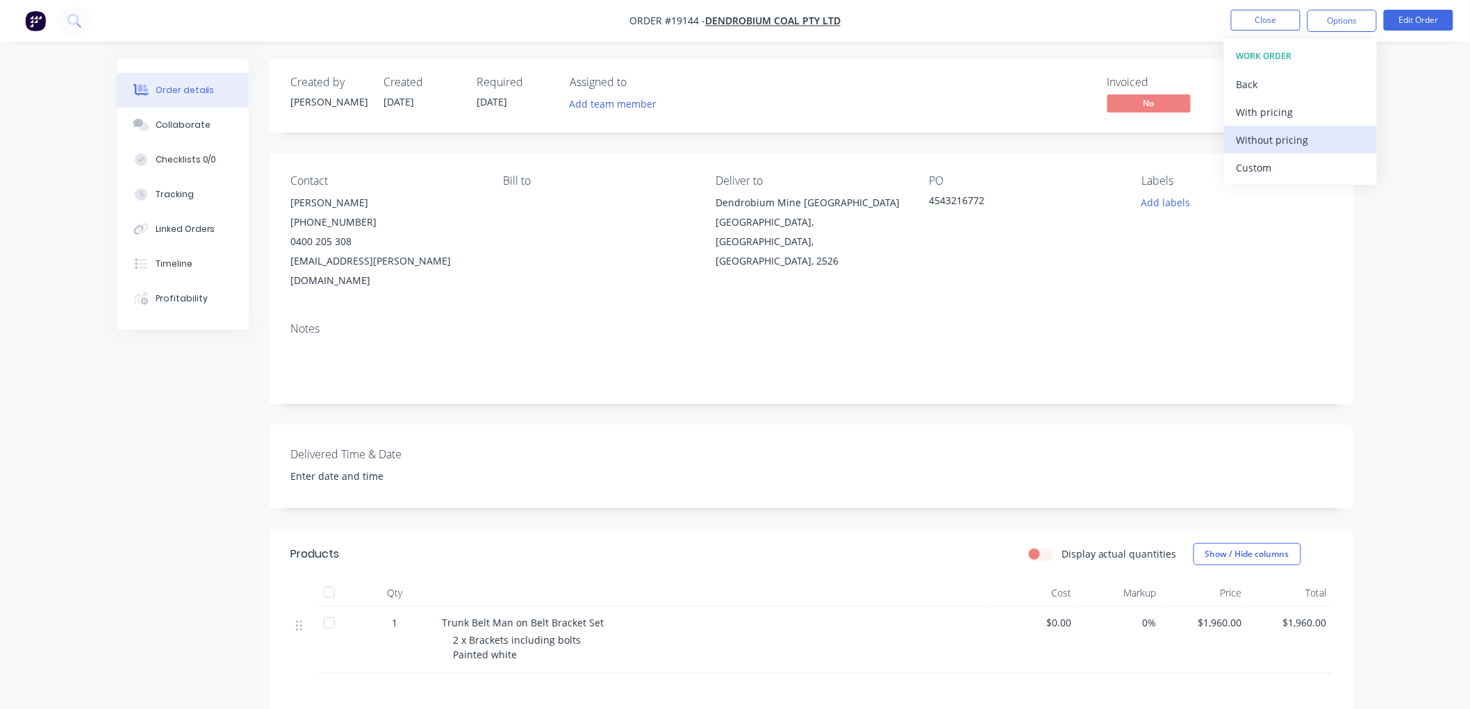
click at [1265, 139] on div "Without pricing" at bounding box center [1300, 140] width 128 height 20
click at [1393, 117] on div "Order details Collaborate Checklists 0/0 Tracking Linked Orders Timeline Profit…" at bounding box center [735, 460] width 1470 height 921
click at [1276, 24] on button "Close" at bounding box center [1265, 20] width 69 height 21
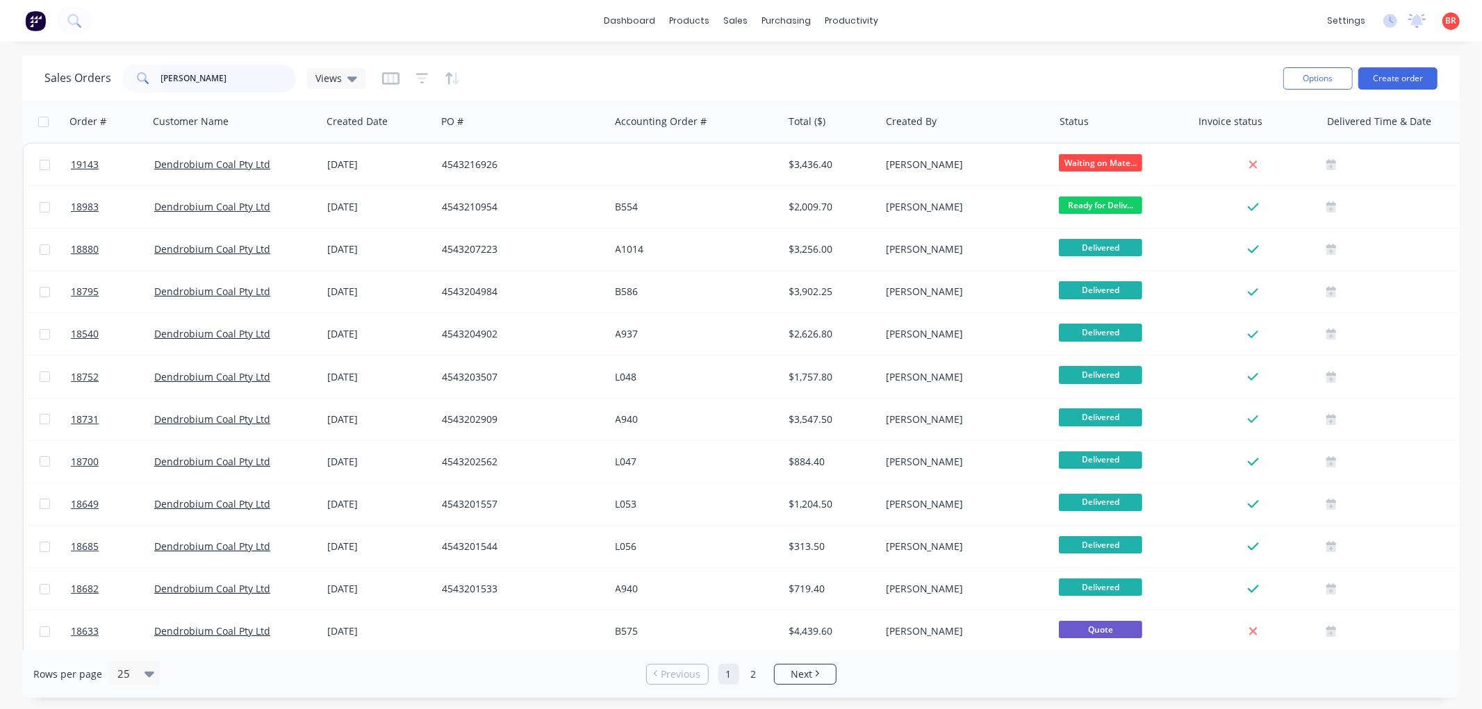
click at [204, 78] on input "[PERSON_NAME]" at bounding box center [228, 79] width 135 height 28
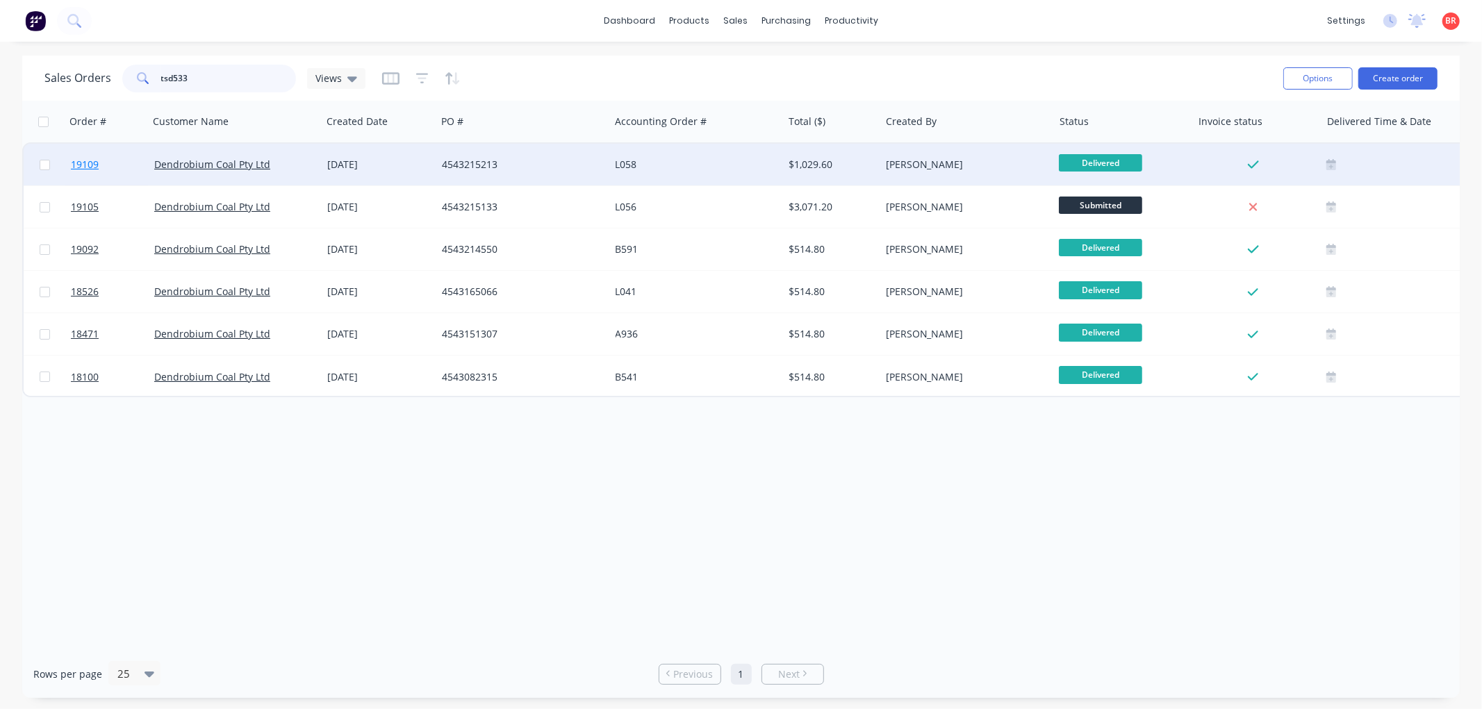
type input "tsd533"
click at [83, 158] on span "19109" at bounding box center [85, 165] width 28 height 14
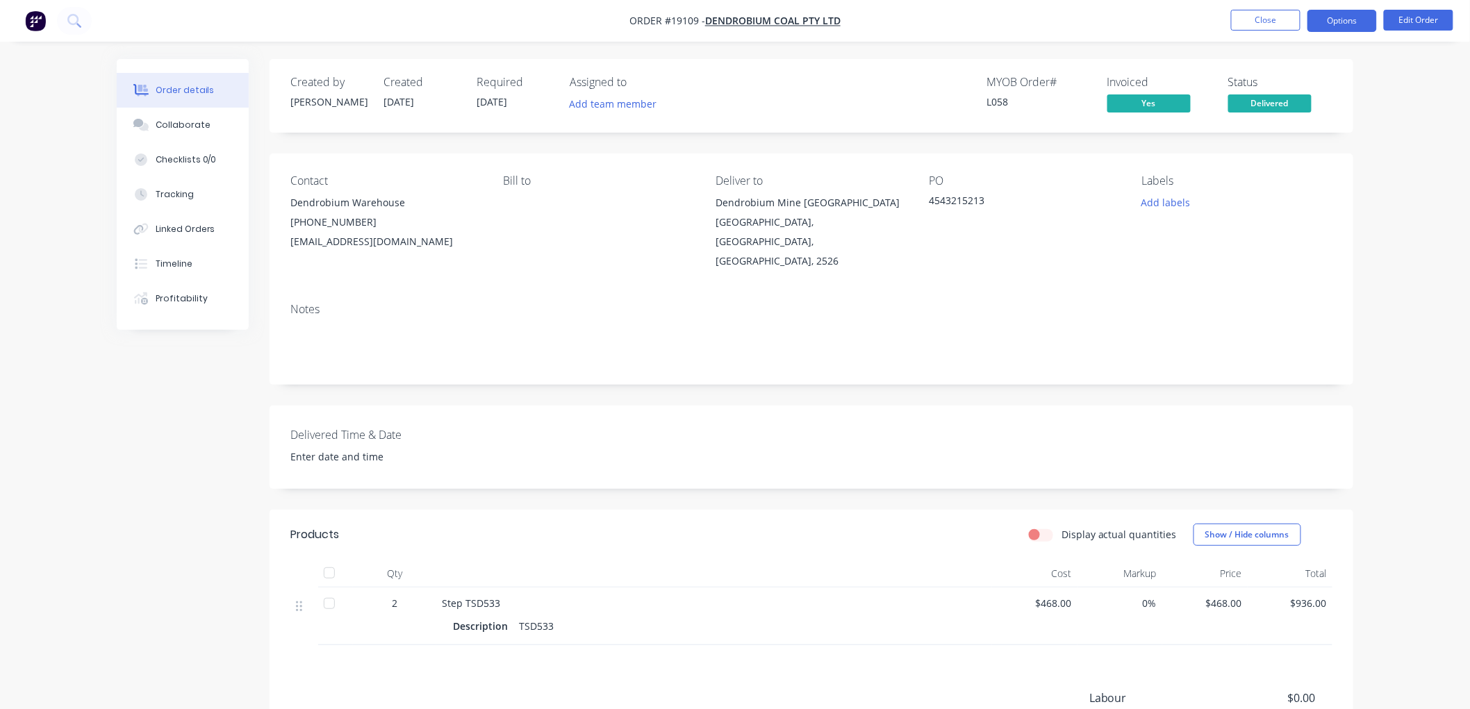
click at [1329, 24] on button "Options" at bounding box center [1341, 21] width 69 height 22
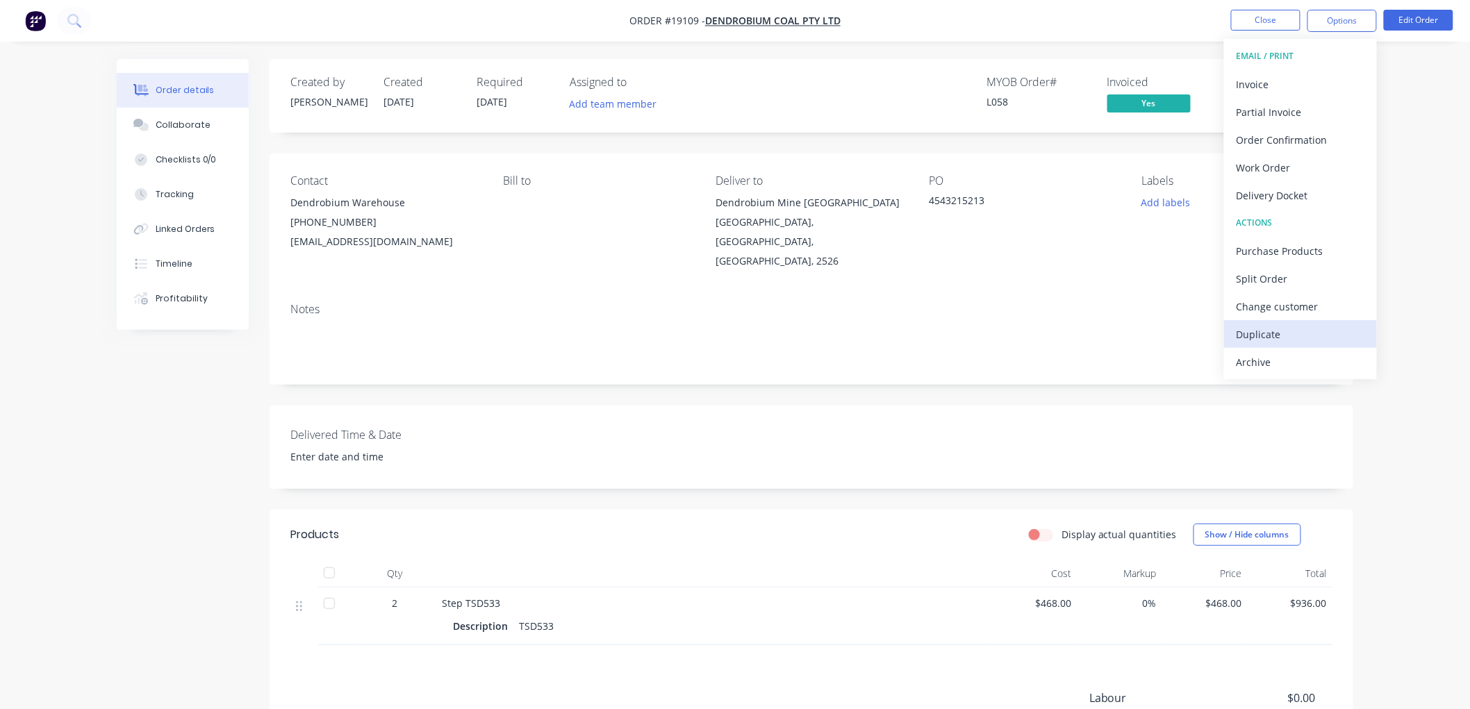
click at [1274, 327] on div "Duplicate" at bounding box center [1300, 334] width 128 height 20
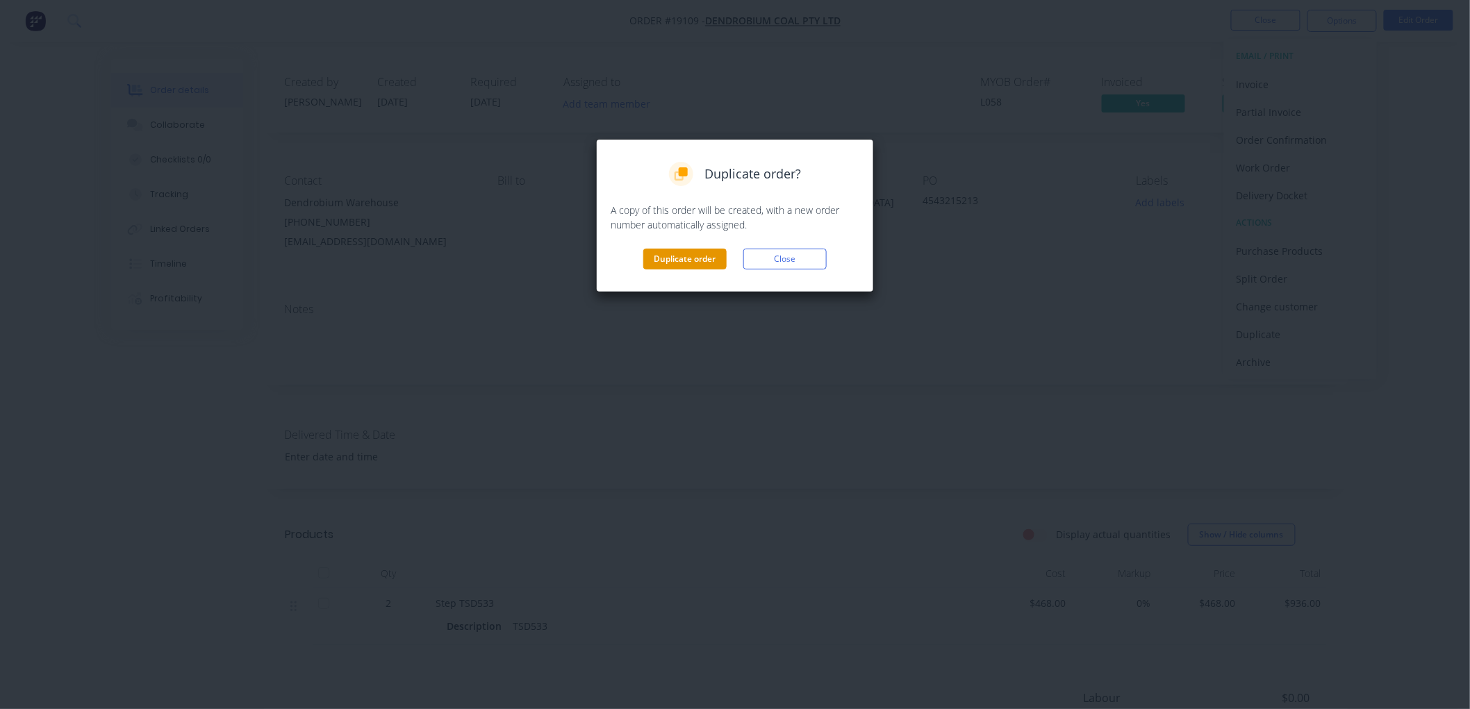
click at [674, 258] on button "Duplicate order" at bounding box center [684, 259] width 83 height 21
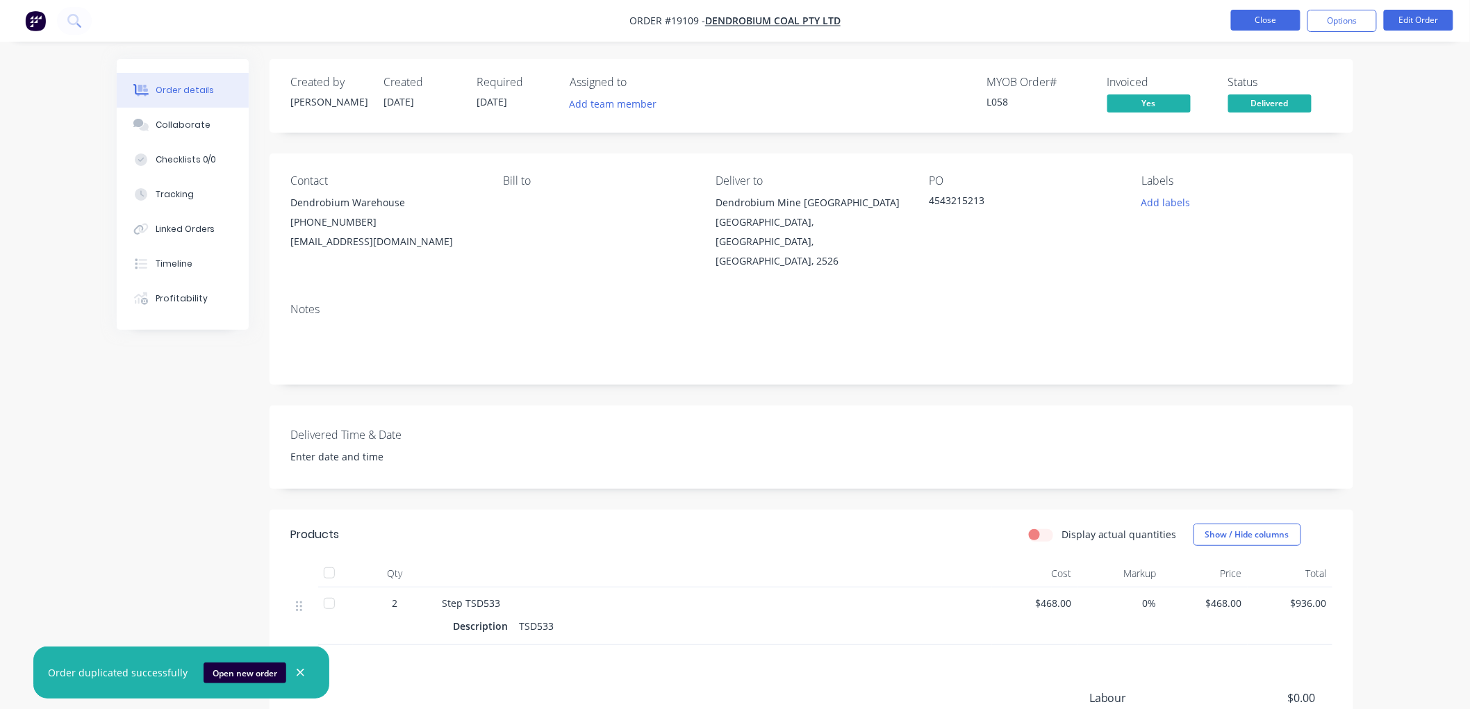
click at [1257, 18] on button "Close" at bounding box center [1265, 20] width 69 height 21
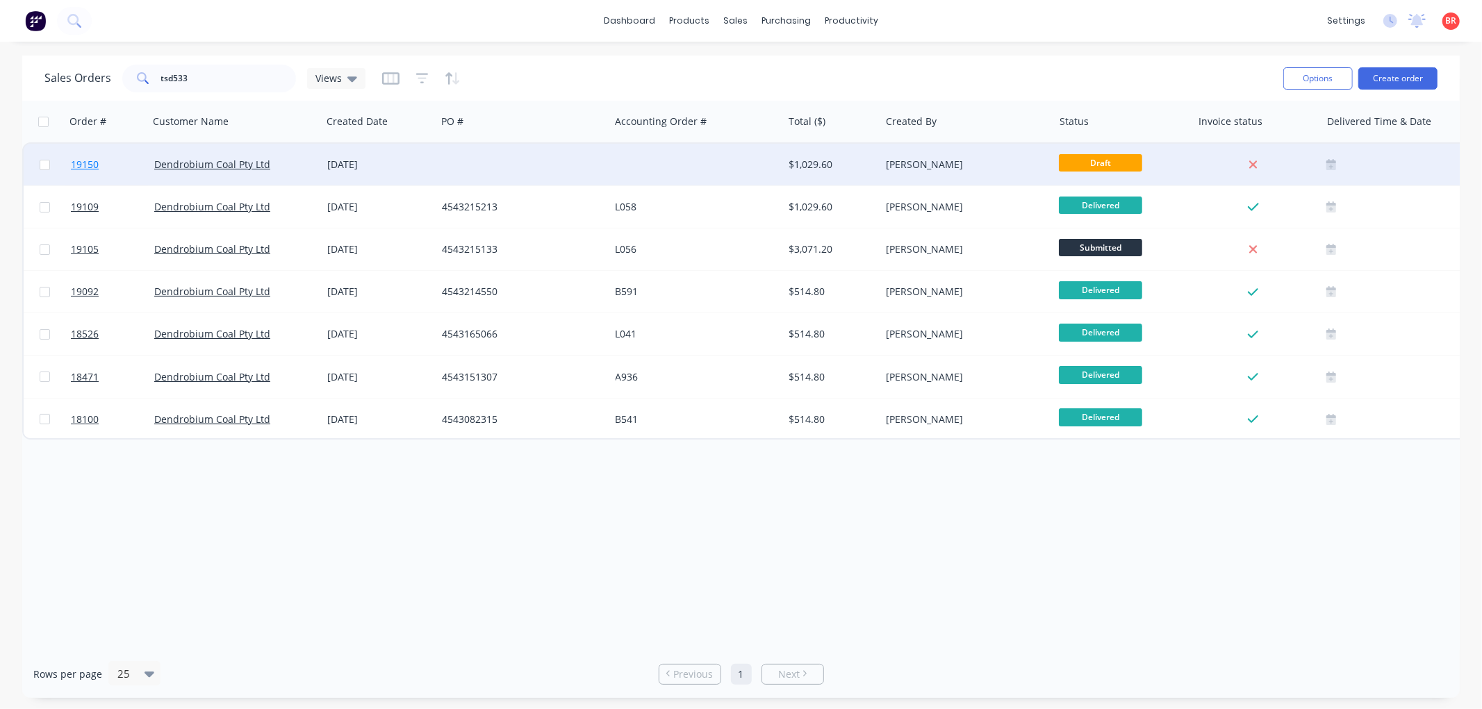
click at [86, 164] on span "19150" at bounding box center [85, 165] width 28 height 14
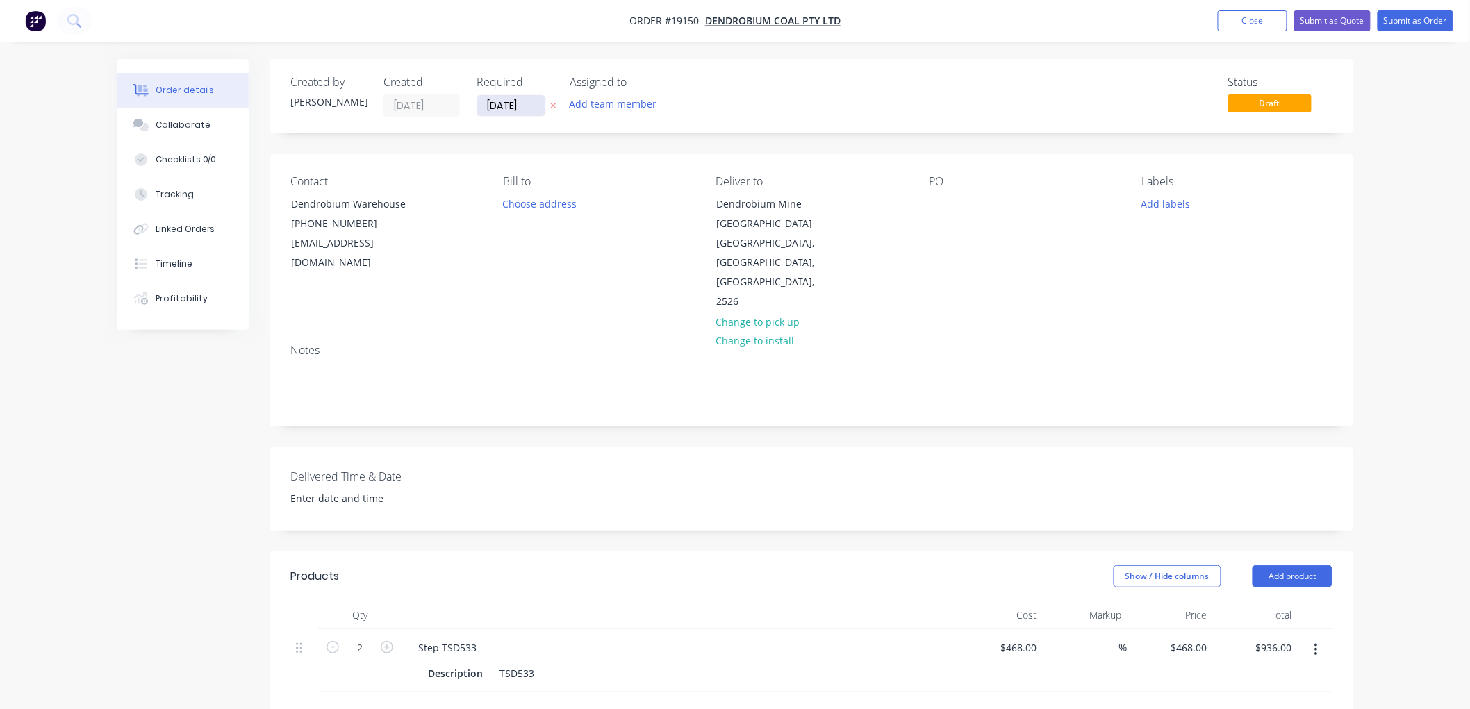
click at [515, 99] on input "[DATE]" at bounding box center [511, 105] width 68 height 21
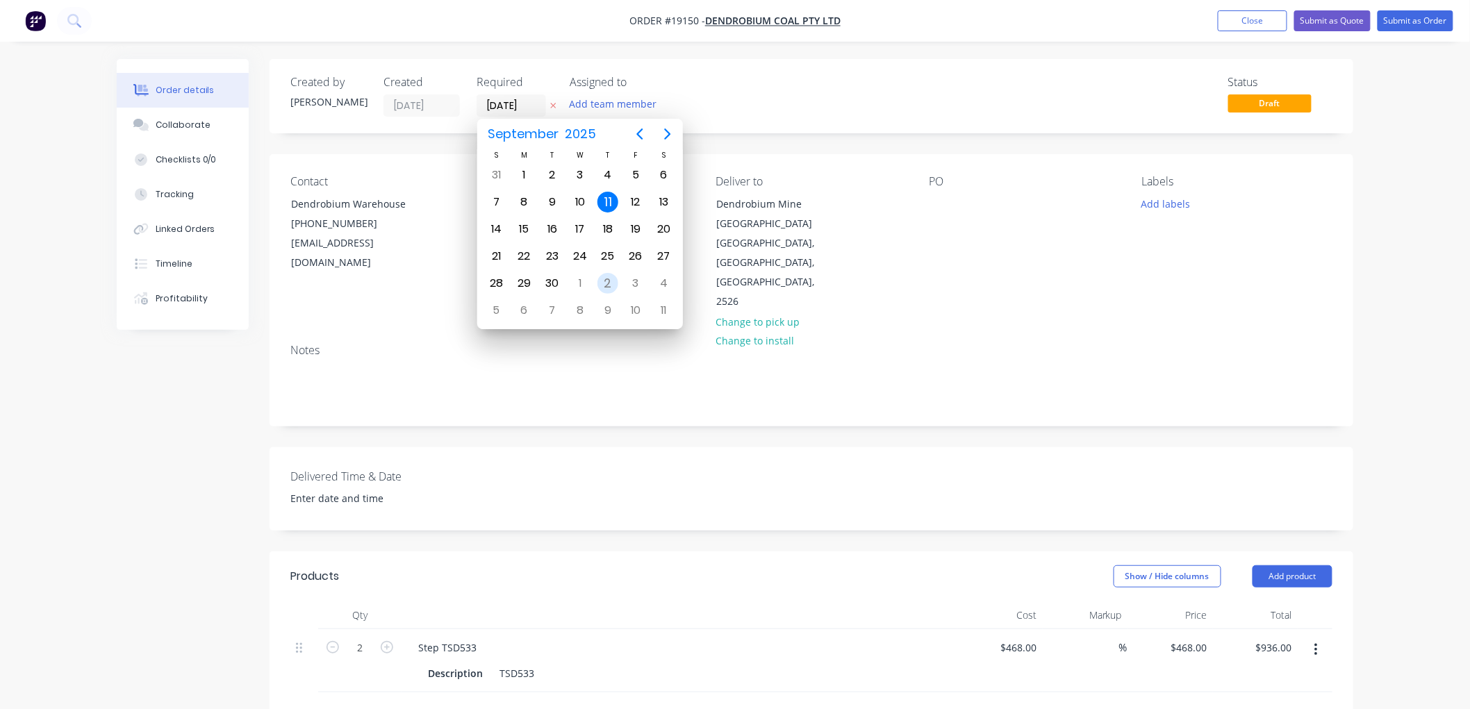
click at [607, 273] on div "2" at bounding box center [607, 283] width 21 height 21
type input "[DATE]"
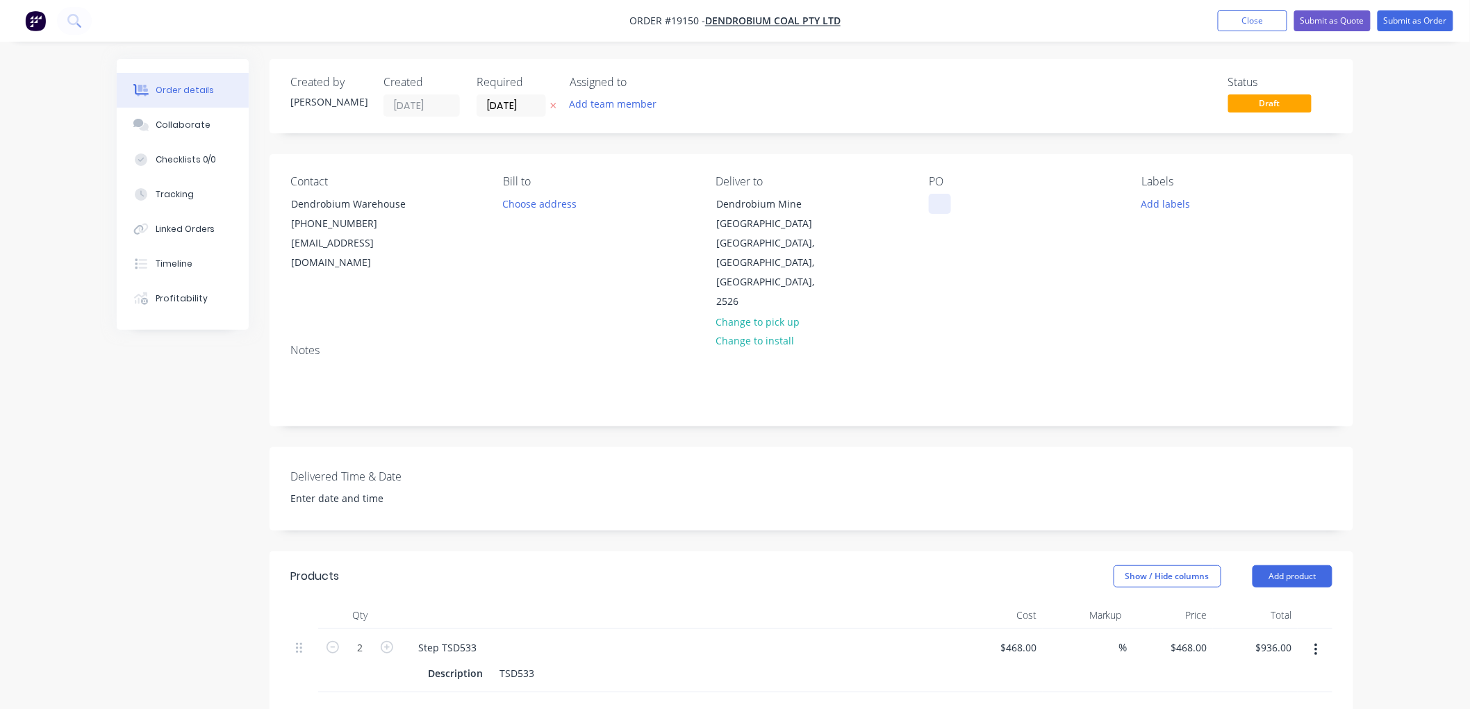
click at [938, 203] on div at bounding box center [940, 204] width 22 height 20
click at [326, 641] on icon "button" at bounding box center [332, 647] width 13 height 13
type input "1"
type input "$468.00"
click at [1393, 24] on button "Submit as Order" at bounding box center [1415, 20] width 76 height 21
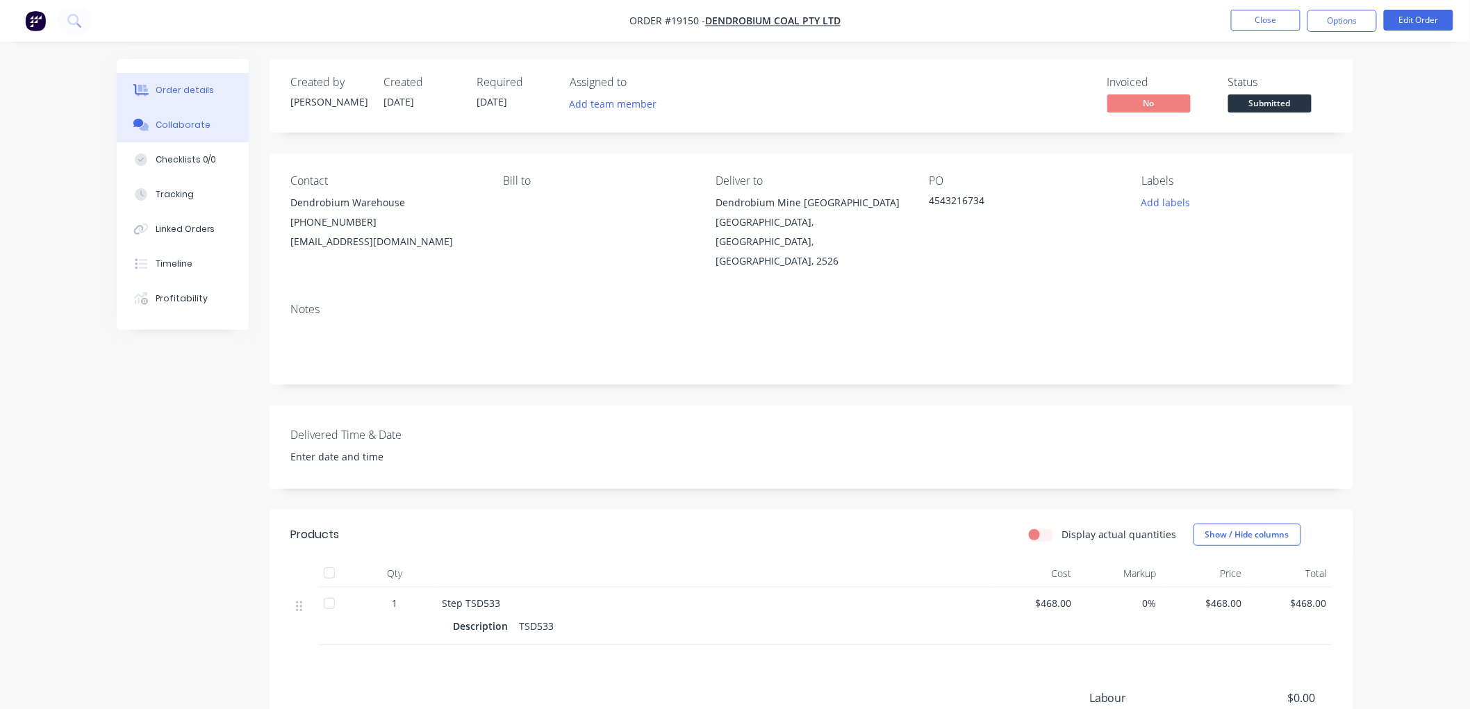
click at [194, 125] on div "Collaborate" at bounding box center [183, 125] width 55 height 13
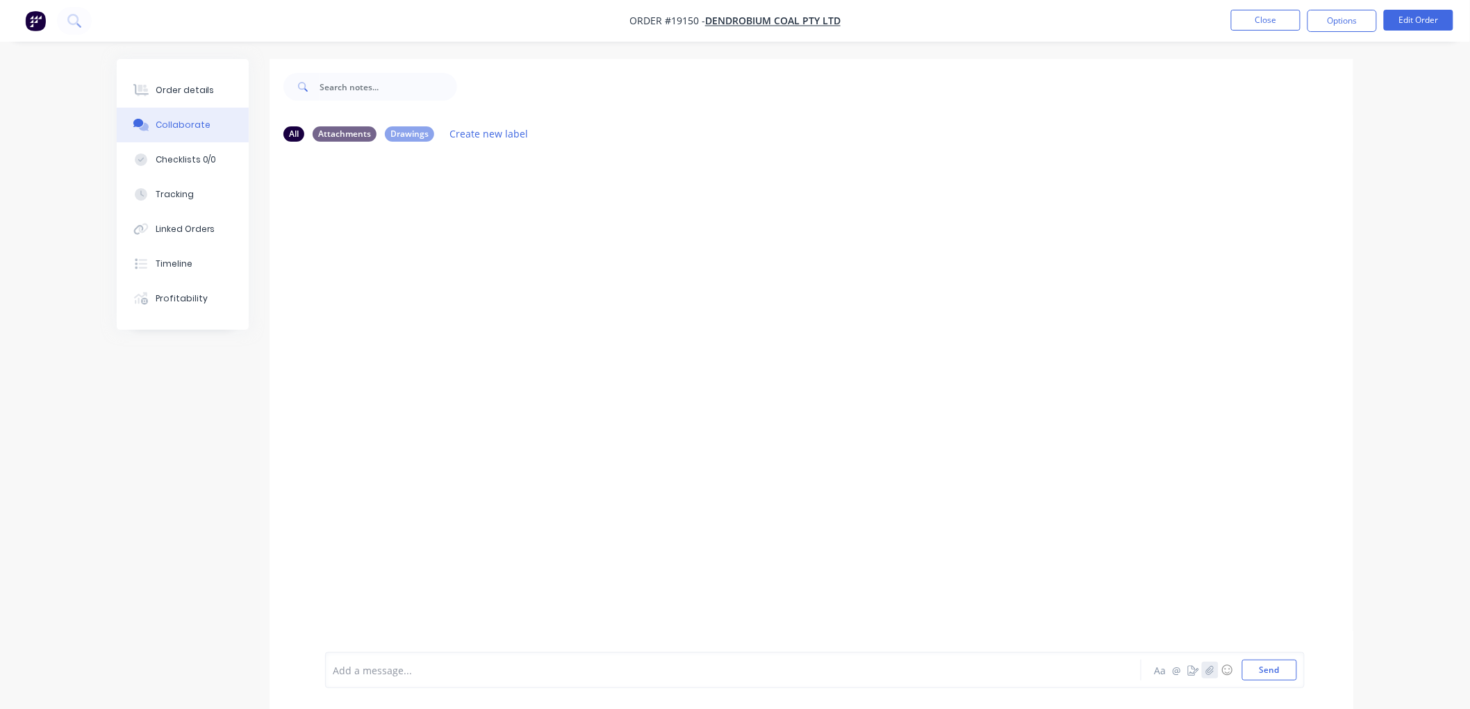
click at [1209, 667] on icon "button" at bounding box center [1210, 670] width 8 height 10
click at [1262, 670] on button "Send" at bounding box center [1269, 670] width 55 height 21
click at [200, 88] on div "Order details" at bounding box center [185, 90] width 59 height 13
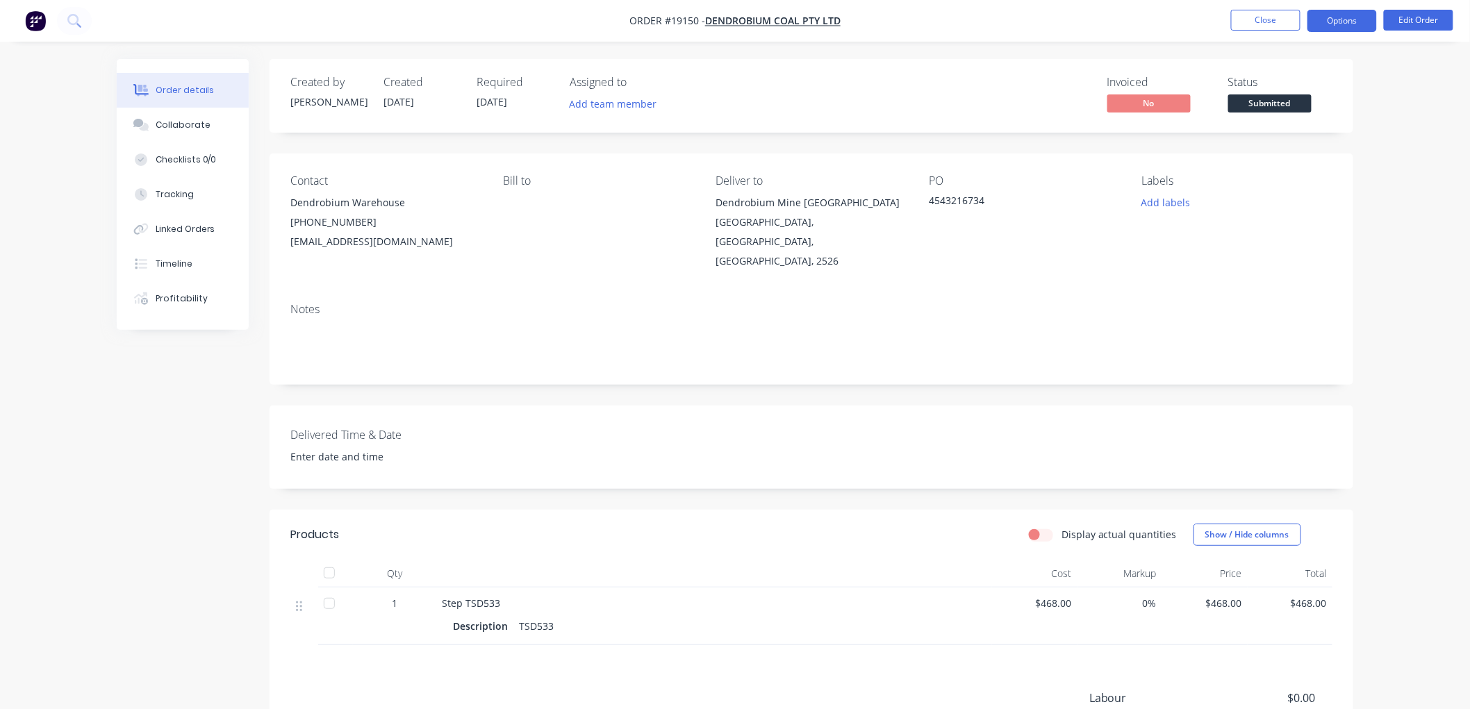
click at [1336, 24] on button "Options" at bounding box center [1341, 21] width 69 height 22
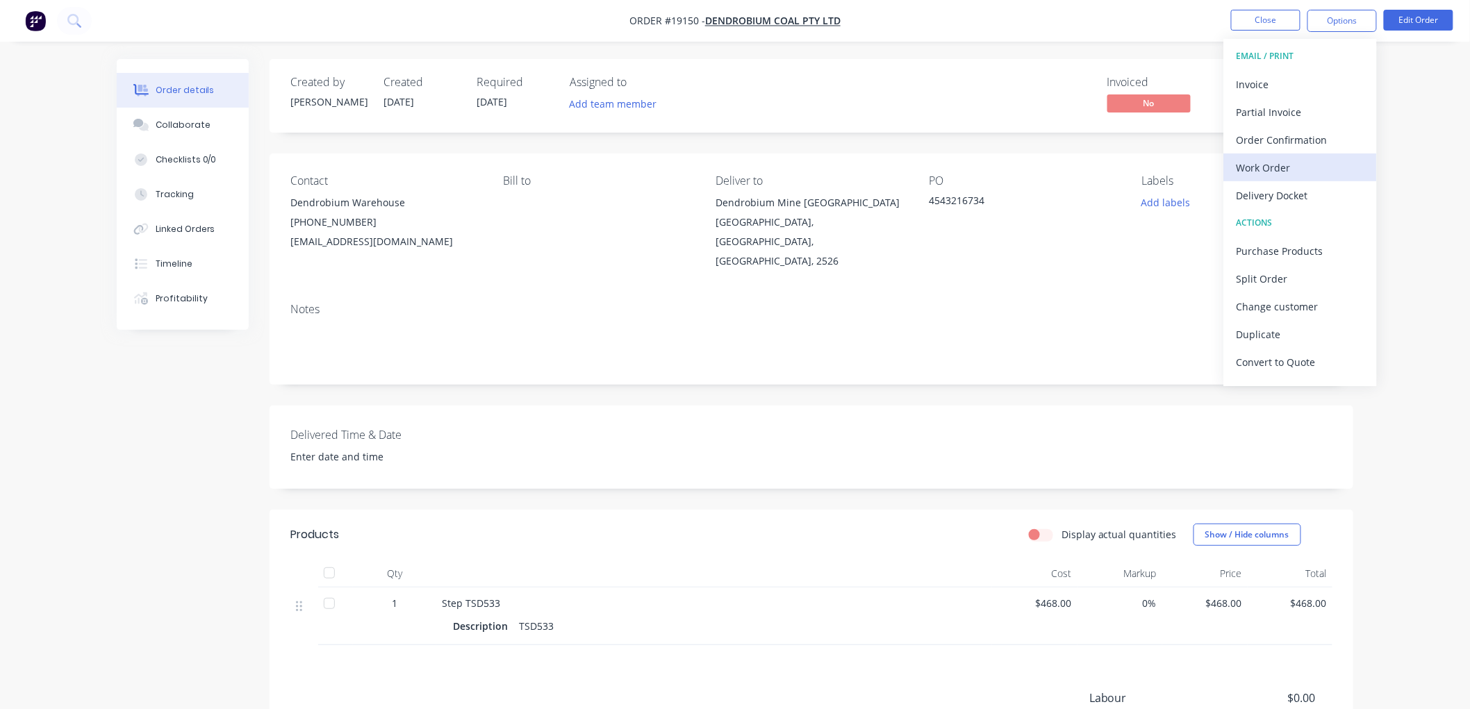
click at [1262, 171] on div "Work Order" at bounding box center [1300, 168] width 128 height 20
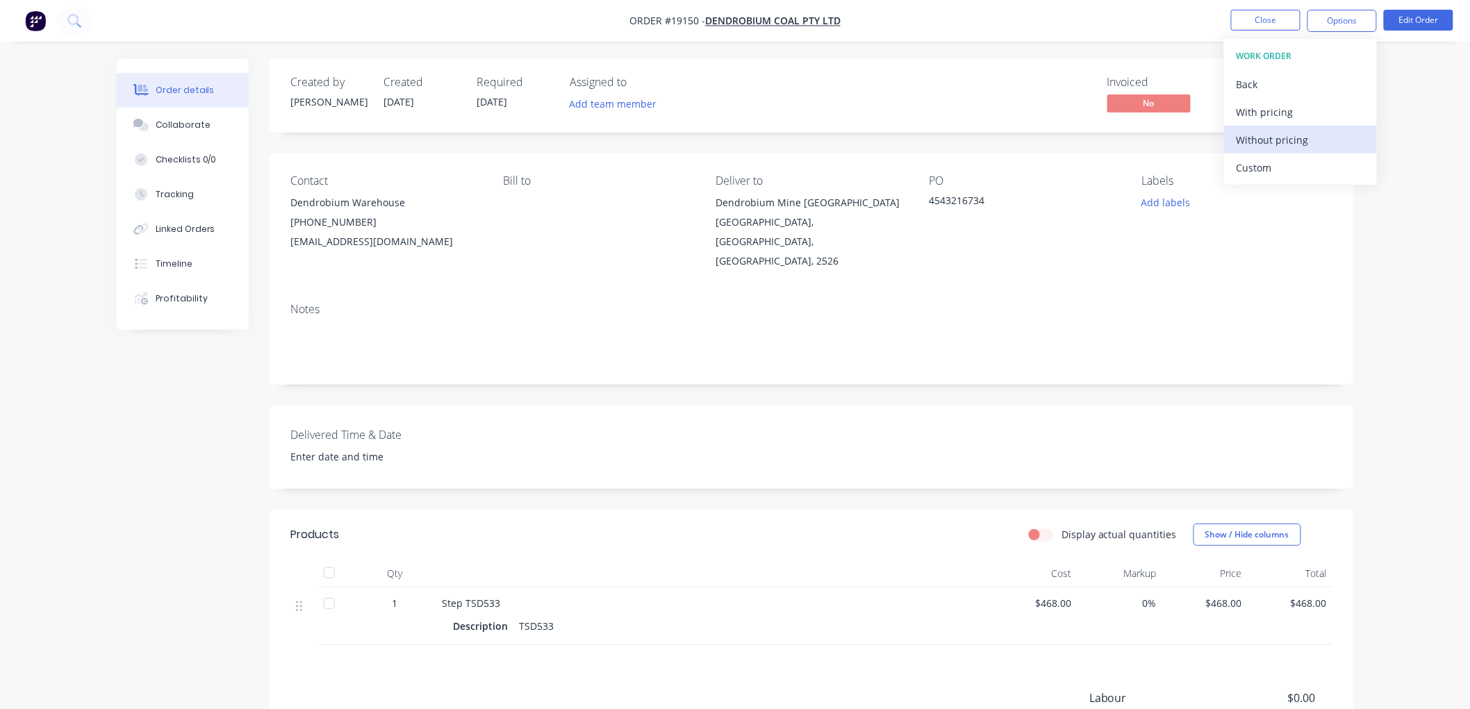
click at [1261, 141] on div "Without pricing" at bounding box center [1300, 140] width 128 height 20
click at [1425, 176] on div "Order details Collaborate Checklists 0/0 Tracking Linked Orders Timeline Profit…" at bounding box center [735, 446] width 1470 height 893
click at [1259, 22] on button "Close" at bounding box center [1265, 20] width 69 height 21
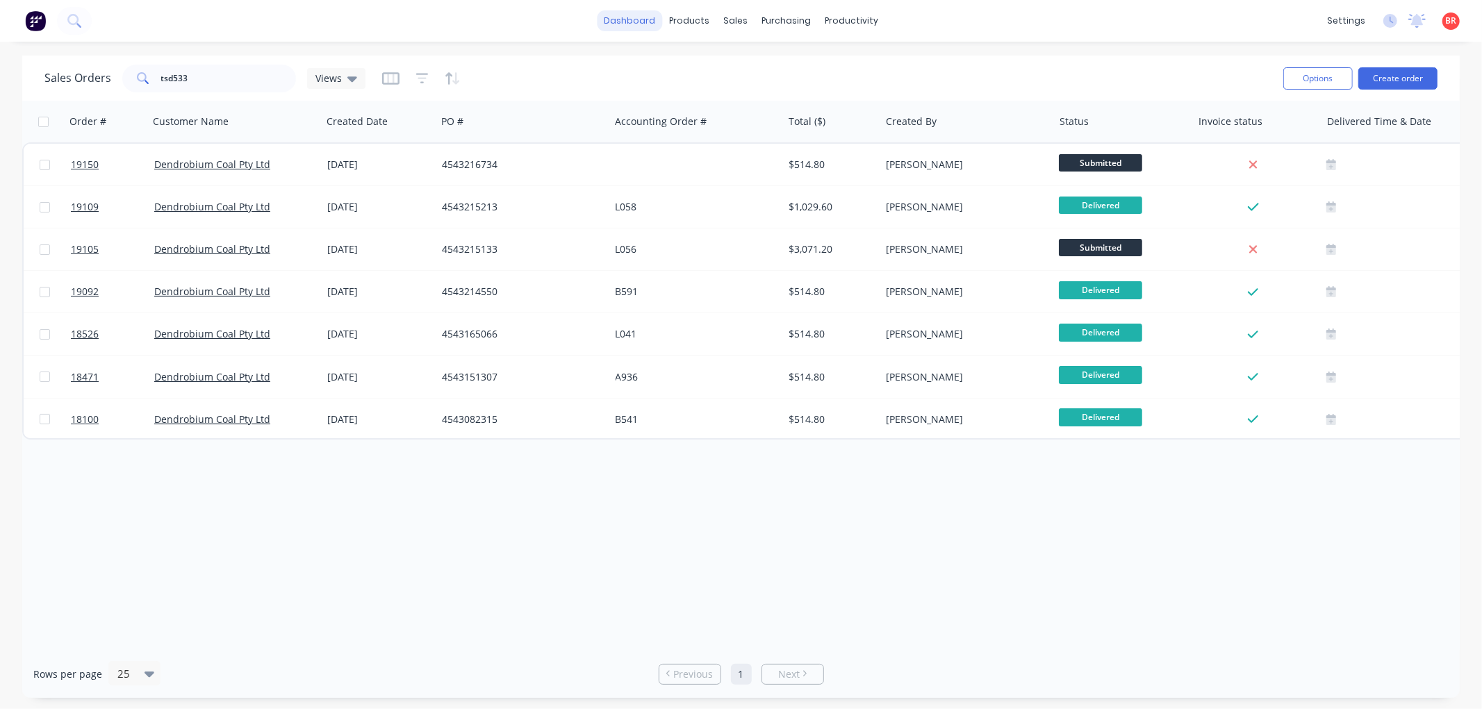
click at [614, 17] on link "dashboard" at bounding box center [629, 20] width 65 height 21
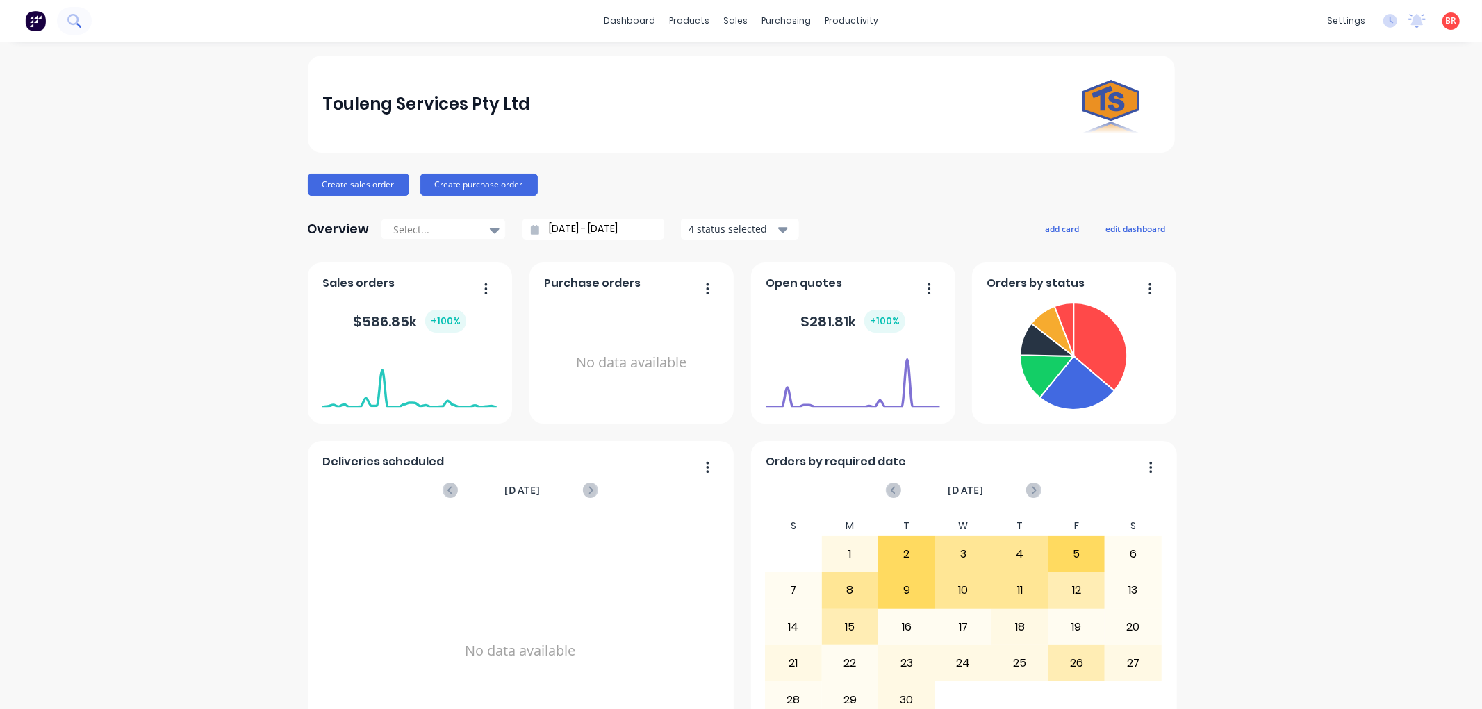
click at [77, 24] on icon at bounding box center [78, 25] width 5 height 5
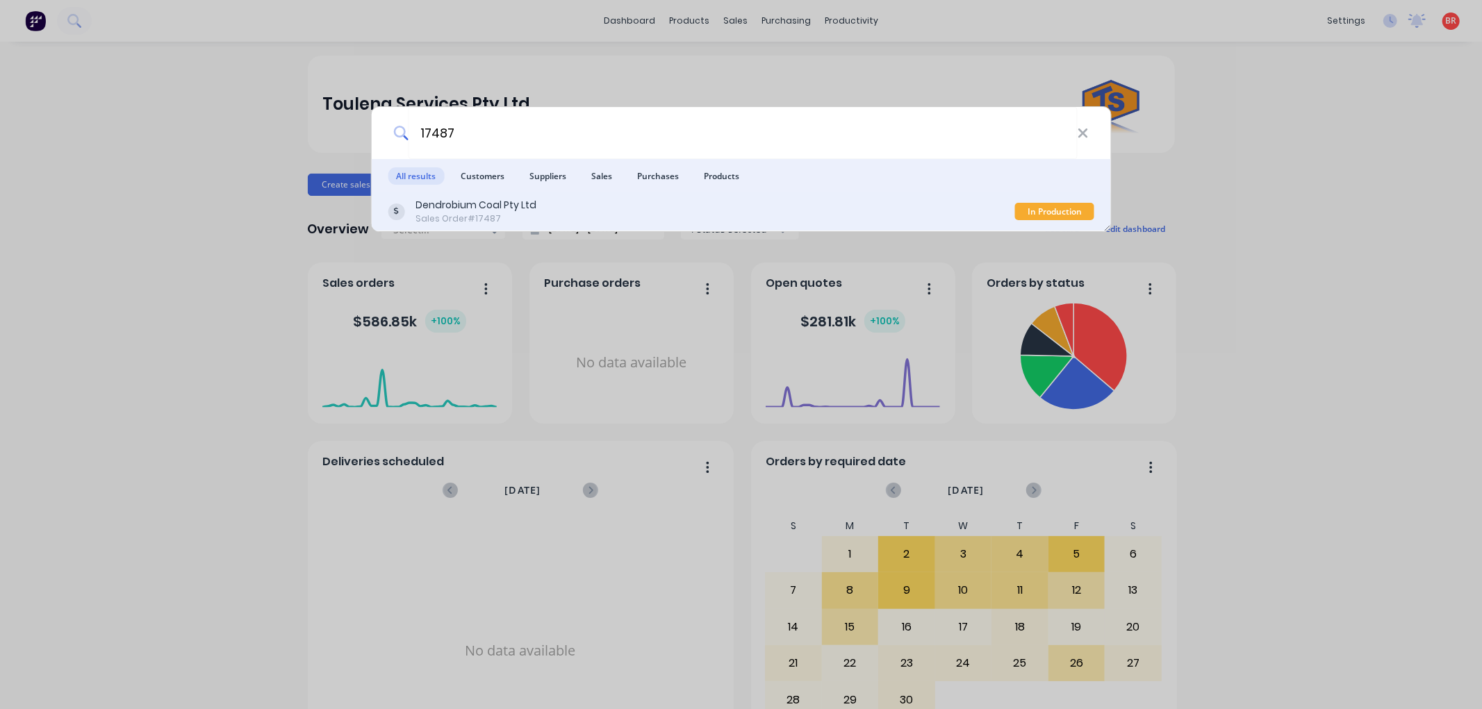
type input "17487"
click at [522, 214] on div "Sales Order #17487" at bounding box center [475, 219] width 121 height 13
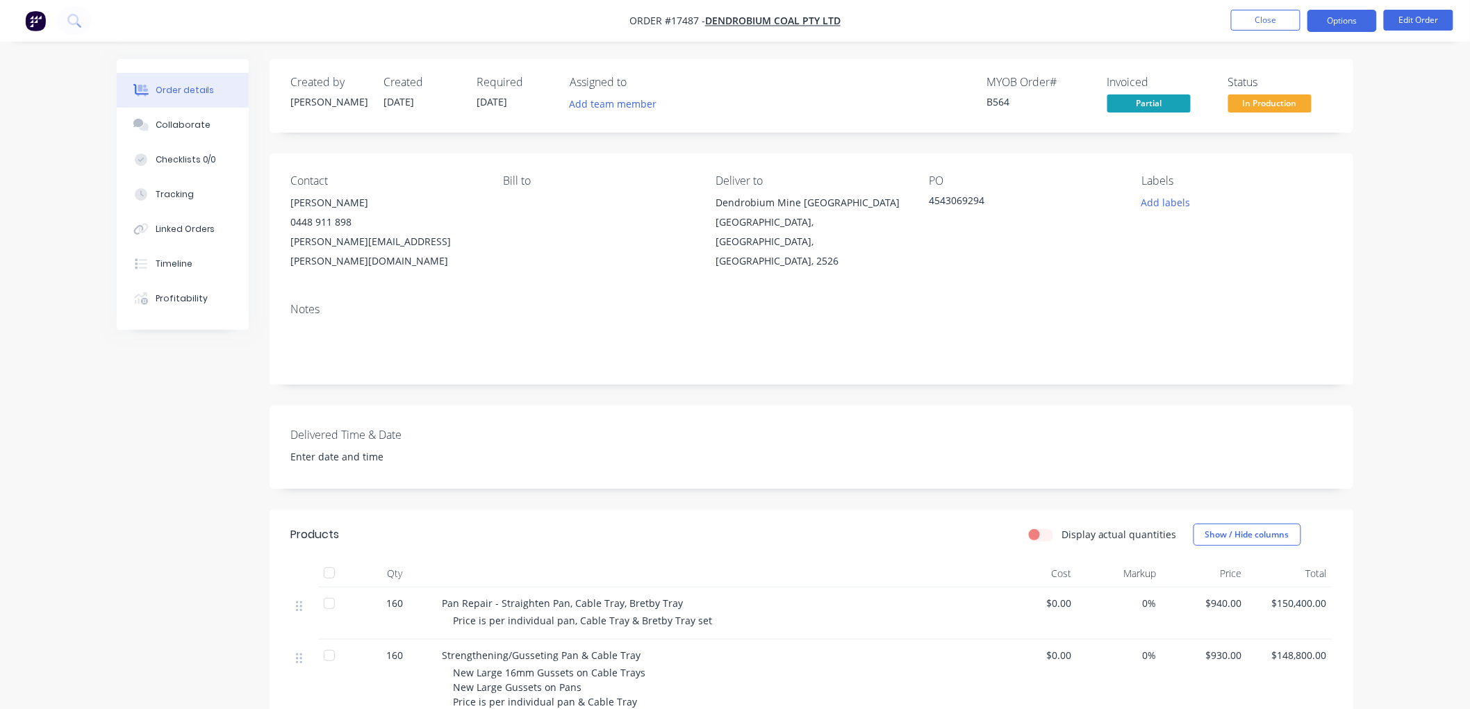
click at [1343, 22] on button "Options" at bounding box center [1341, 21] width 69 height 22
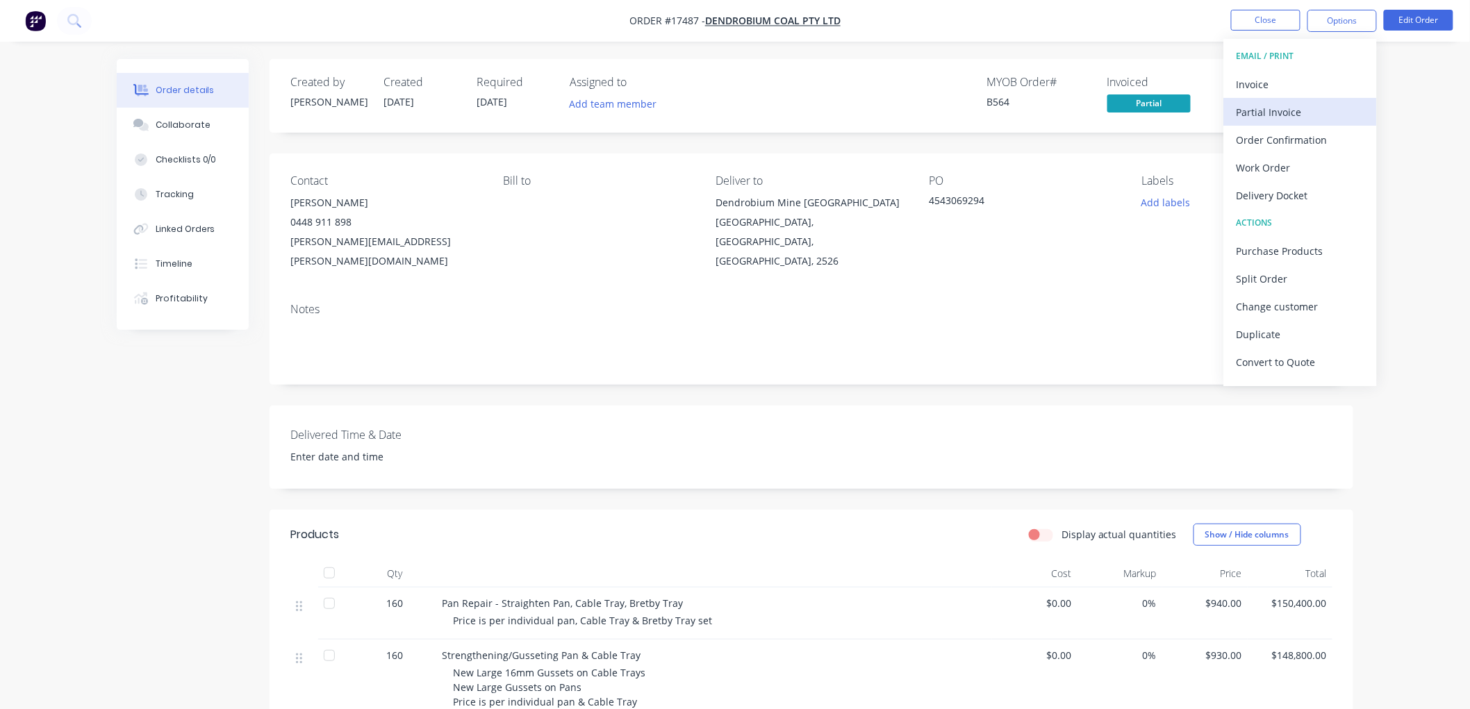
click at [1279, 107] on div "Partial Invoice" at bounding box center [1300, 112] width 128 height 20
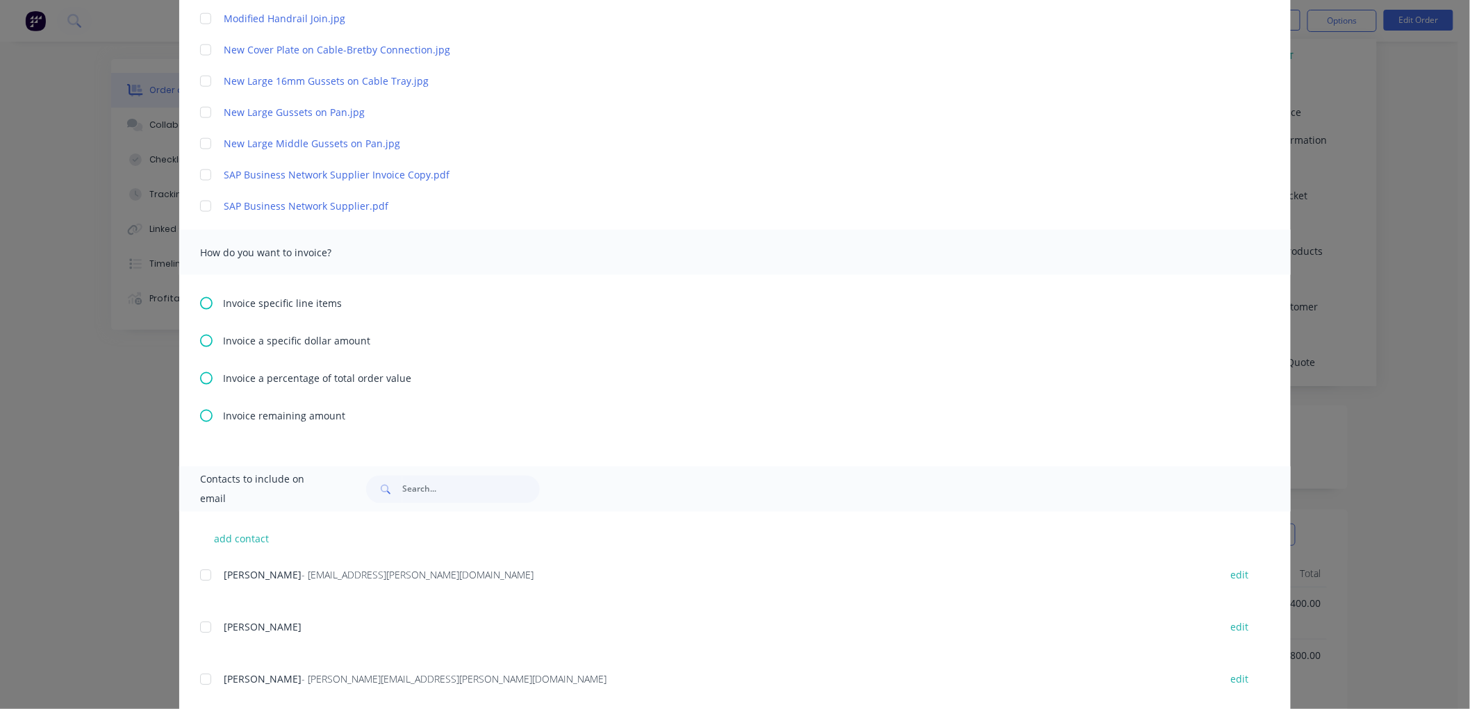
scroll to position [679, 0]
click at [200, 340] on icon at bounding box center [206, 342] width 13 height 13
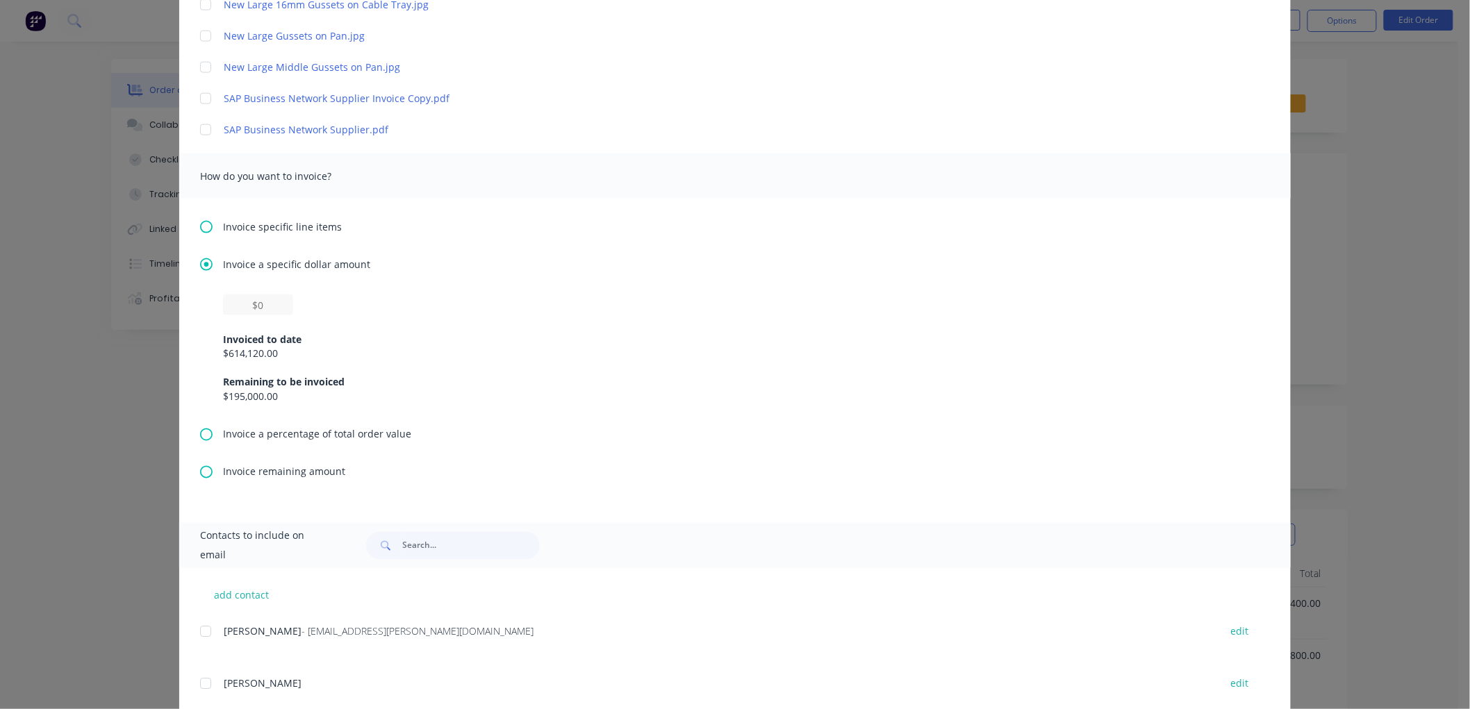
scroll to position [735, 0]
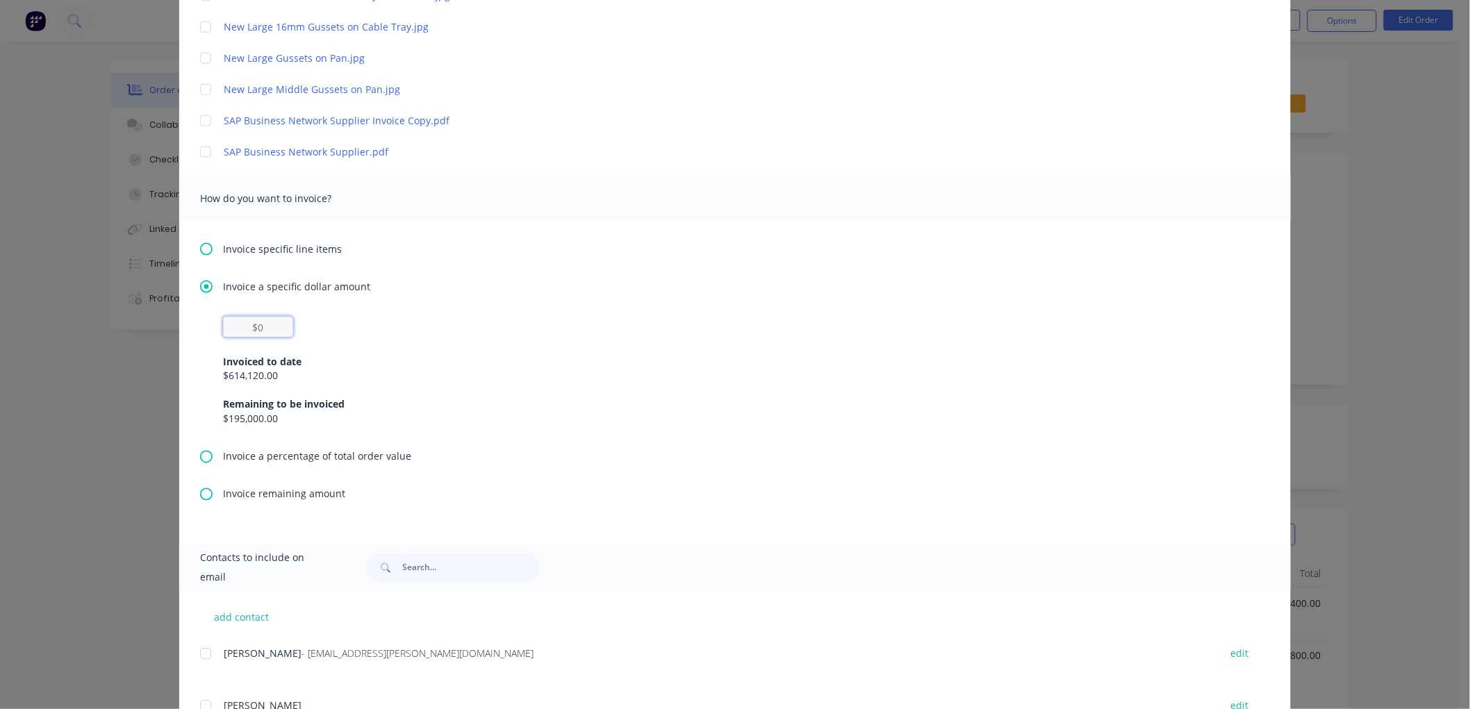
click at [265, 323] on input "text" at bounding box center [258, 327] width 70 height 21
type textarea "Please find invoice attached for processing. Thank you very much. [PERSON_NAME]…"
type input "$4"
type textarea "Please find invoice attached for processing. Thank you very much. [PERSON_NAME]…"
type input "$48"
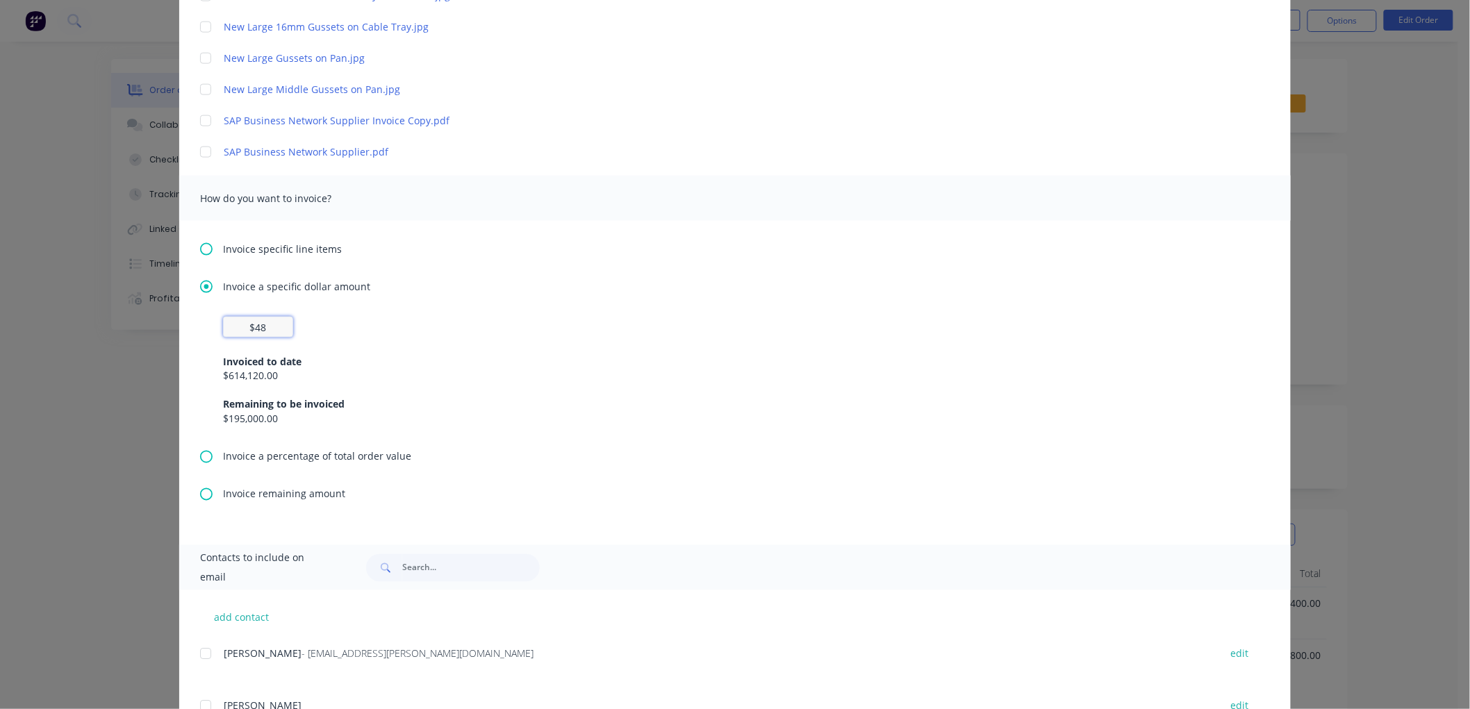
type textarea "Please find invoice attached for processing. Thank you very much. [PERSON_NAME]…"
type input "$487"
type textarea "Please find invoice attached for processing. Thank you very much. [PERSON_NAME]…"
type input "$4,875"
type textarea "Please find invoice attached for processing. Thank you very much. [PERSON_NAME]…"
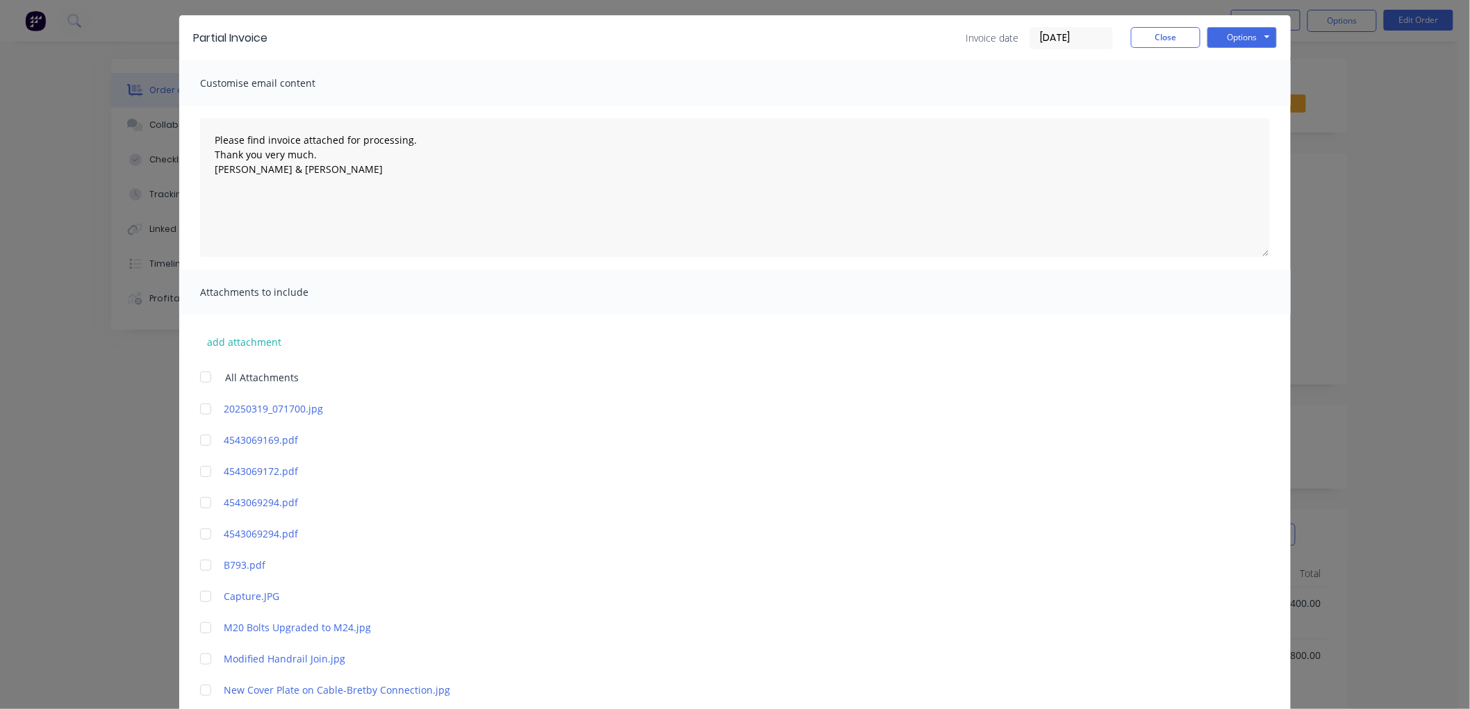
scroll to position [0, 0]
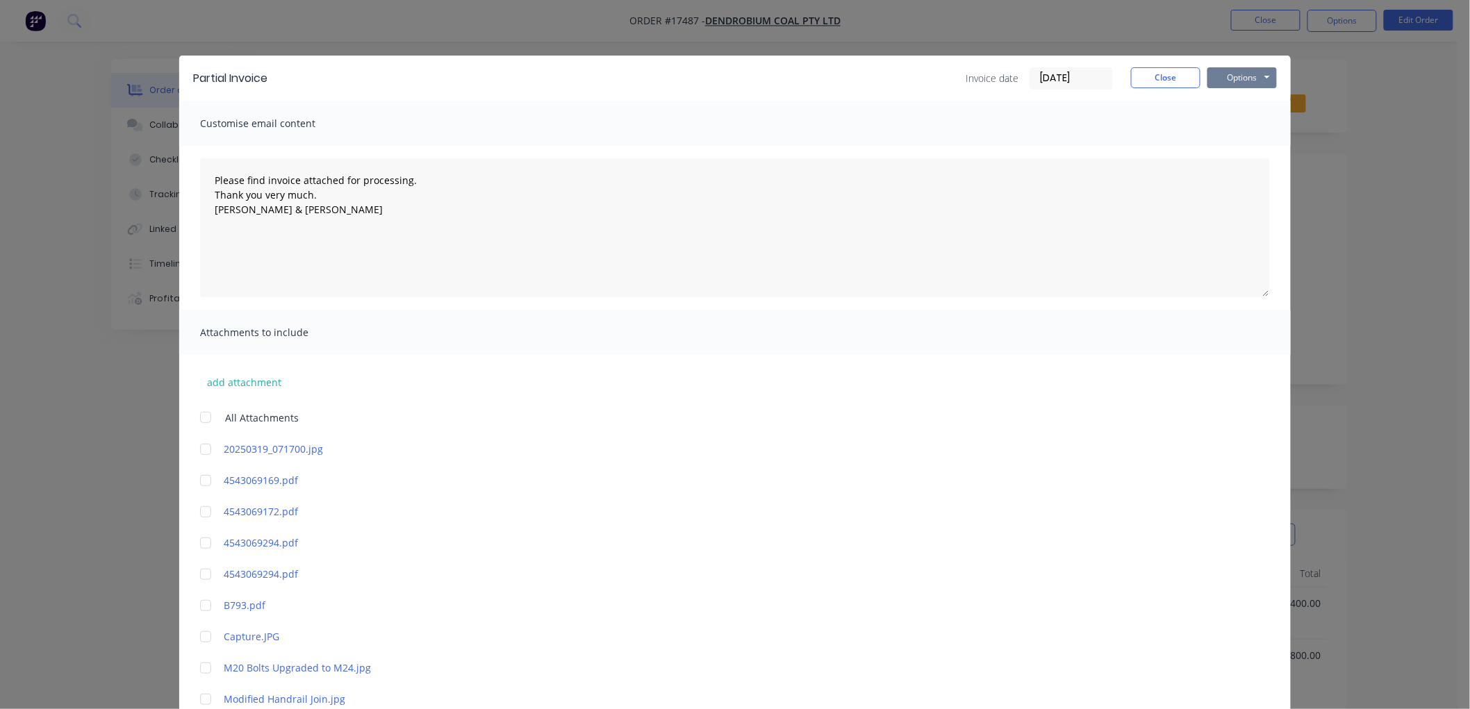
type input "$48,750"
click at [1232, 80] on button "Options" at bounding box center [1241, 77] width 69 height 21
type textarea "Please find invoice attached for processing. Thank you very much. [PERSON_NAME]…"
click at [1234, 122] on button "Print" at bounding box center [1251, 125] width 89 height 23
type textarea "Please find invoice attached for processing. Thank you very much. [PERSON_NAME]…"
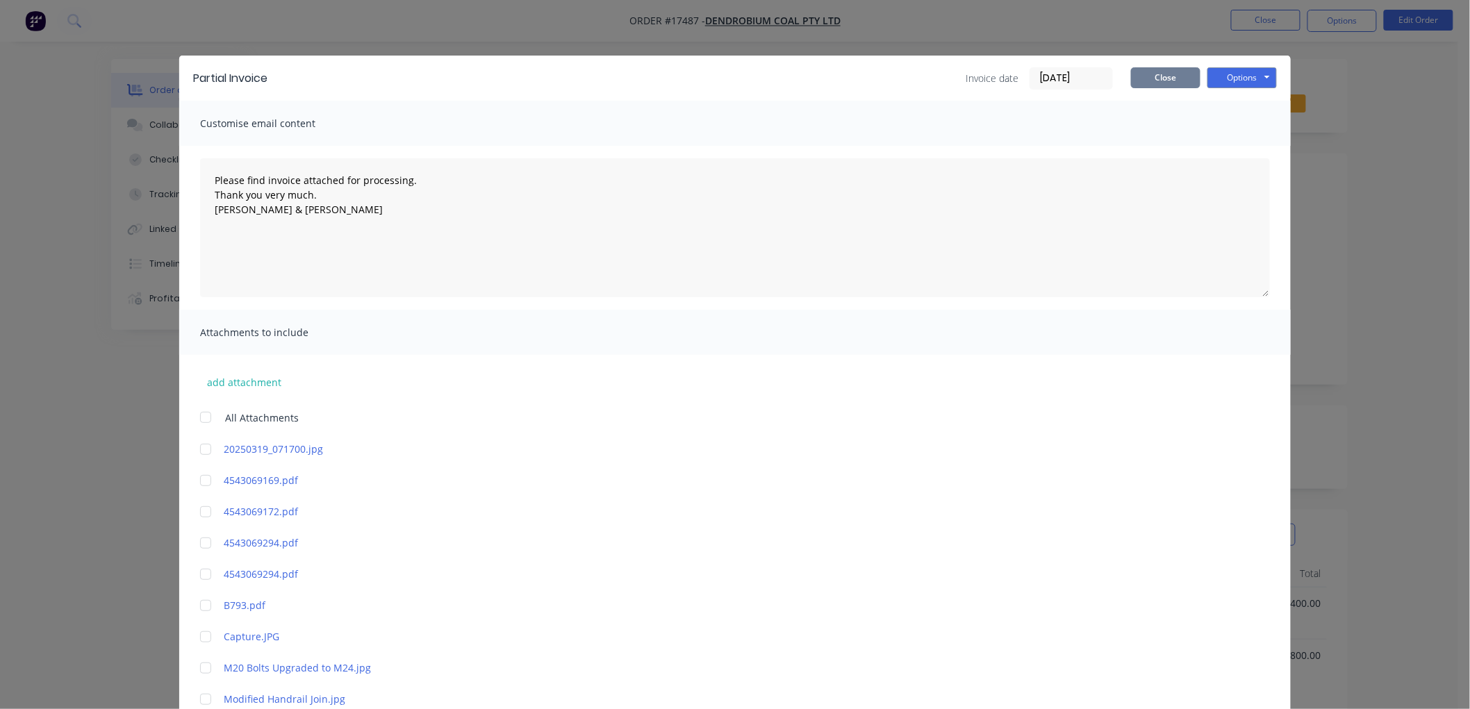
click at [1150, 76] on button "Close" at bounding box center [1165, 77] width 69 height 21
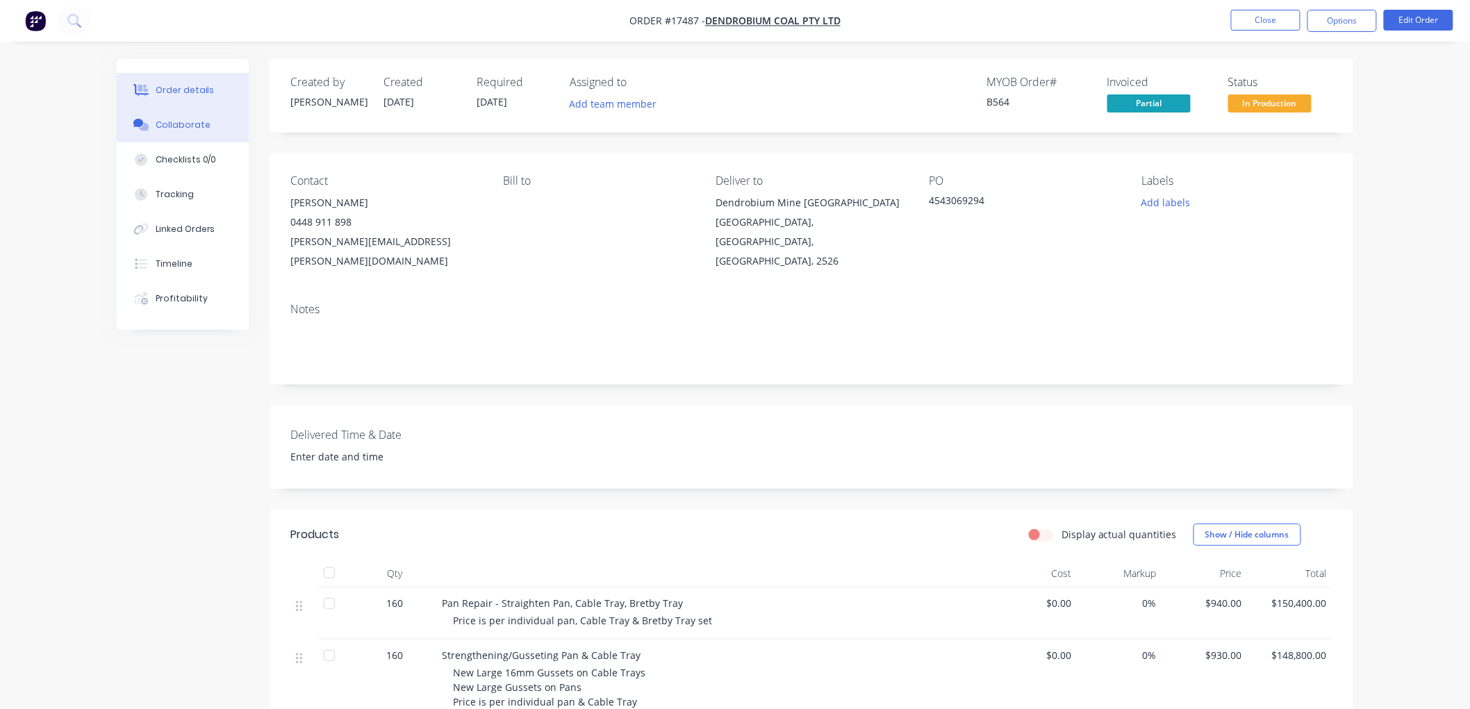
click at [190, 135] on button "Collaborate" at bounding box center [183, 125] width 132 height 35
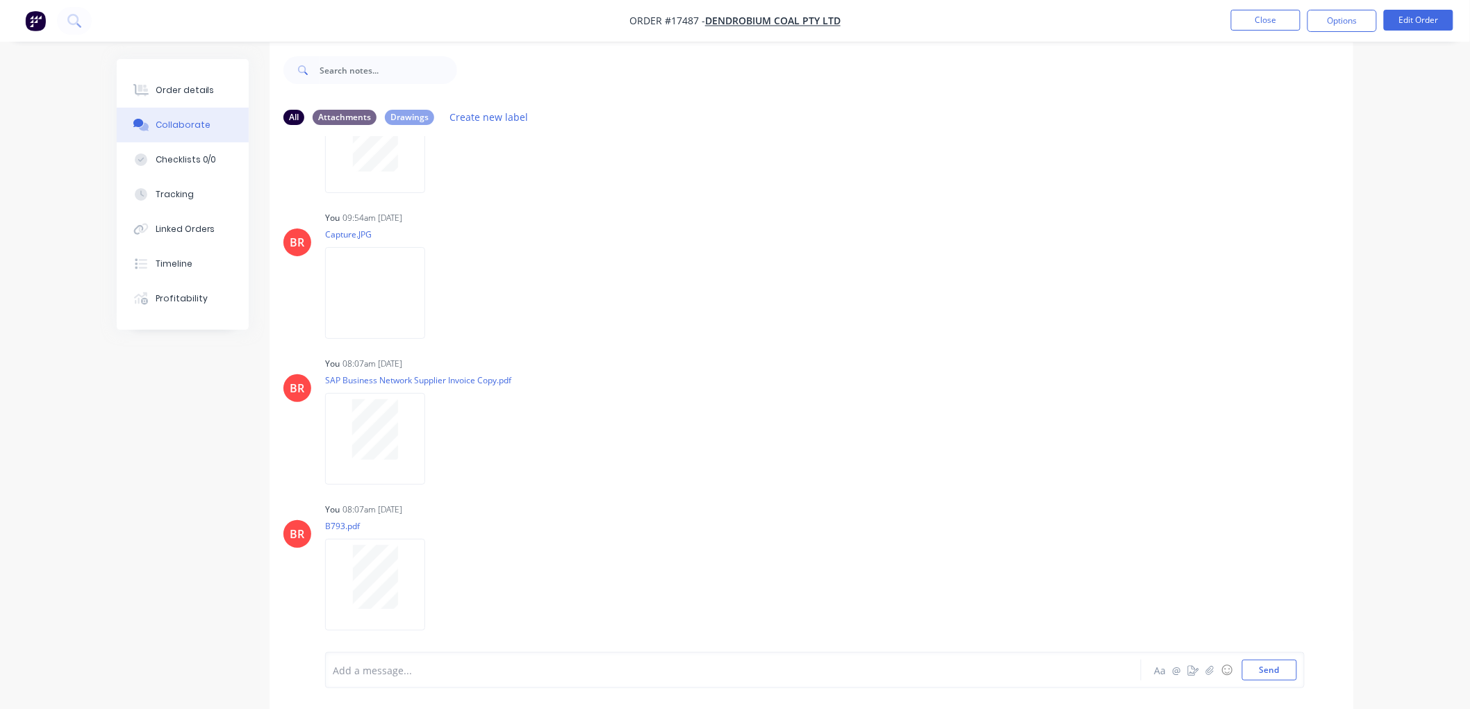
scroll to position [22, 0]
click at [1207, 668] on icon "button" at bounding box center [1210, 670] width 8 height 10
click at [1262, 671] on button "Send" at bounding box center [1269, 670] width 55 height 21
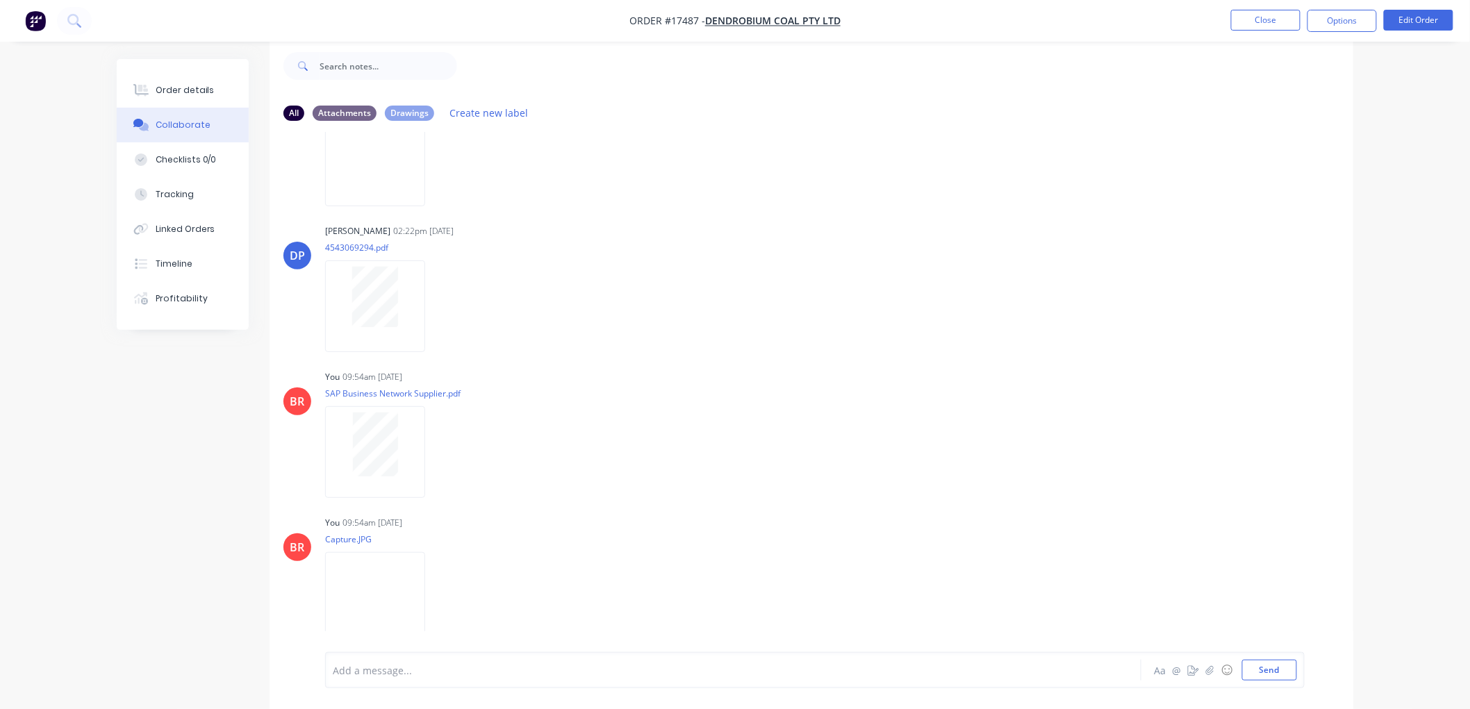
scroll to position [1228, 0]
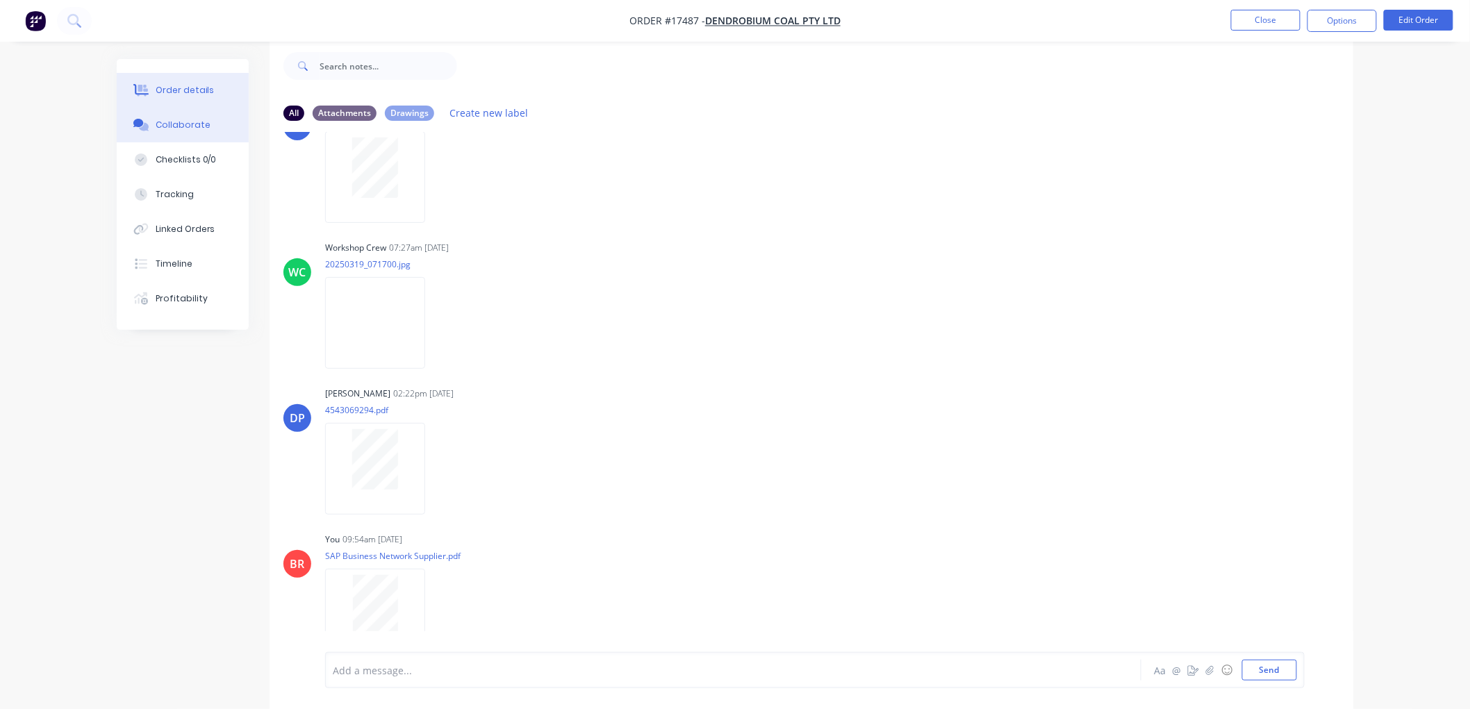
click at [197, 91] on div "Order details" at bounding box center [185, 90] width 59 height 13
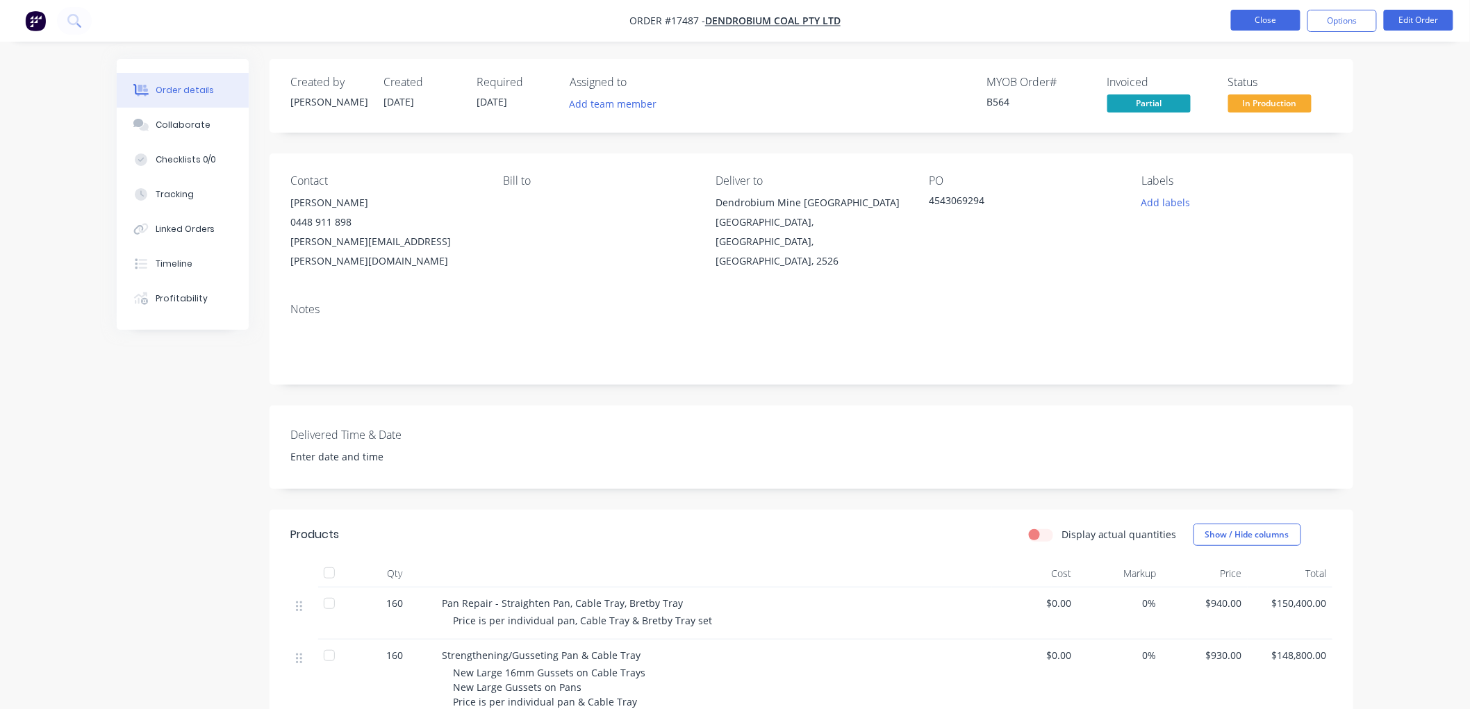
click at [1259, 22] on button "Close" at bounding box center [1265, 20] width 69 height 21
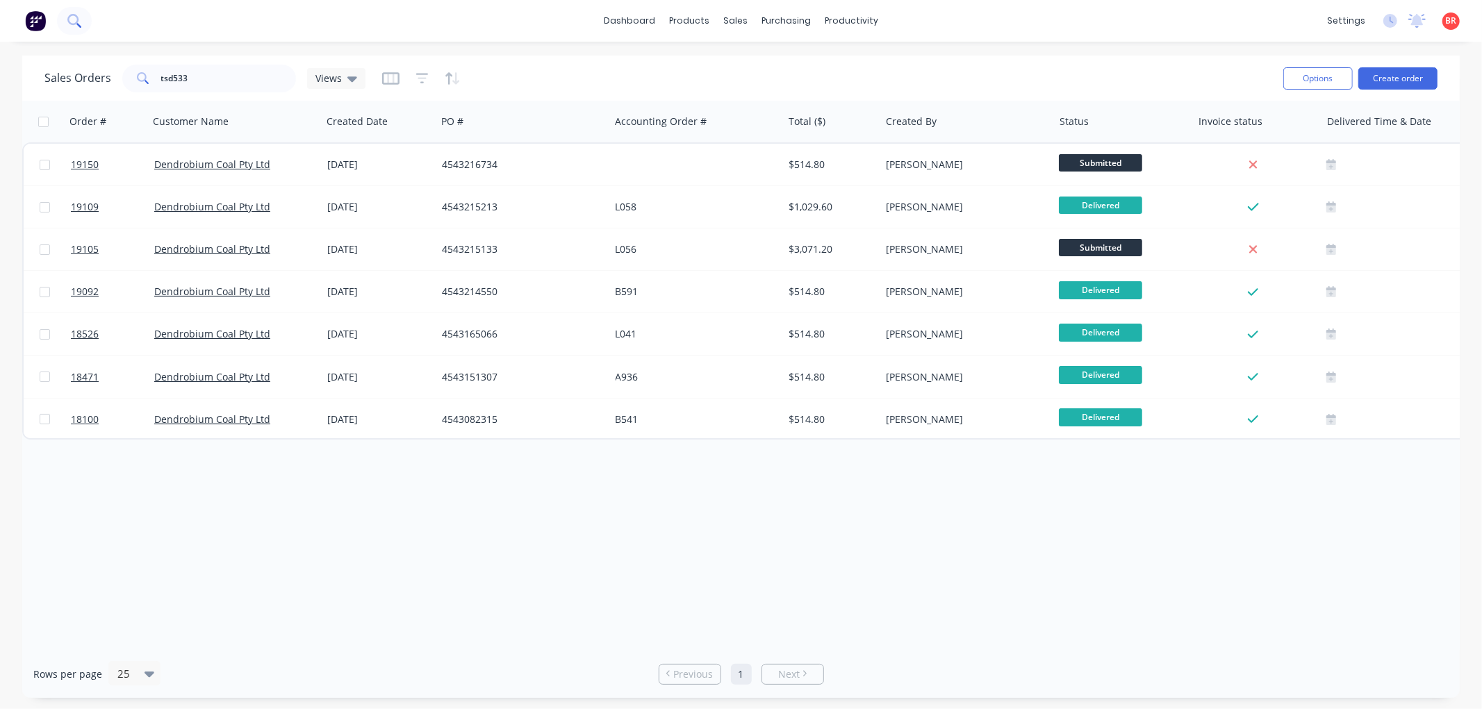
click at [81, 14] on button at bounding box center [74, 21] width 35 height 28
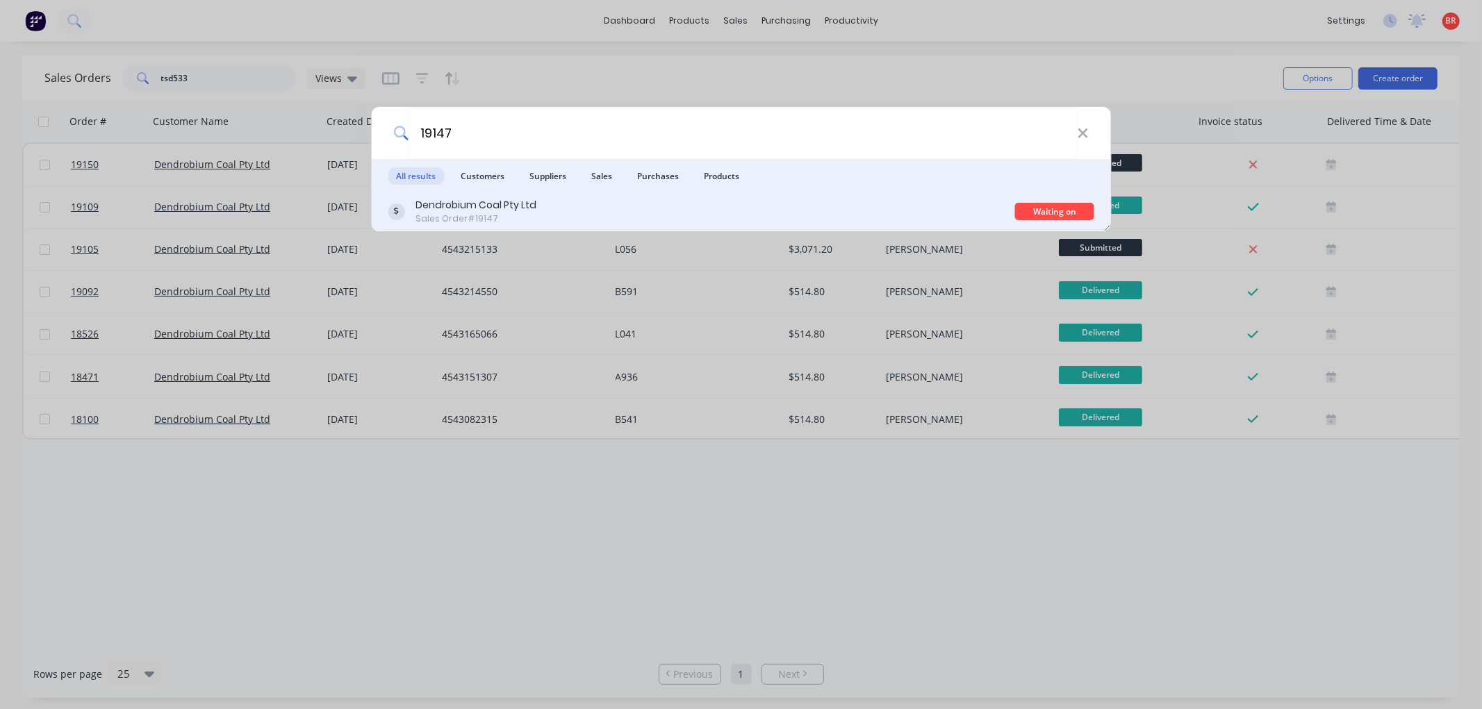
type input "19147"
click at [502, 215] on div "Sales Order #19147" at bounding box center [475, 219] width 121 height 13
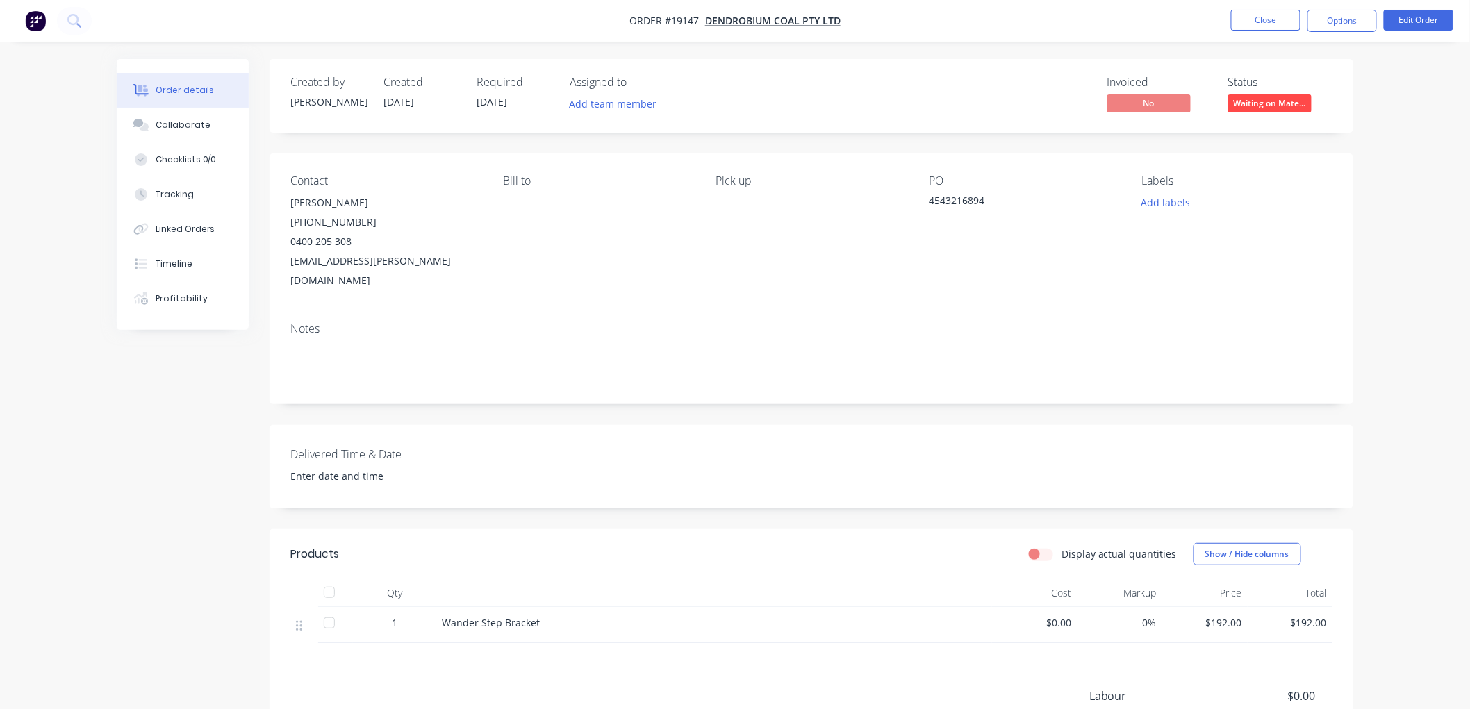
click at [1259, 107] on span "Waiting on Mate..." at bounding box center [1269, 102] width 83 height 17
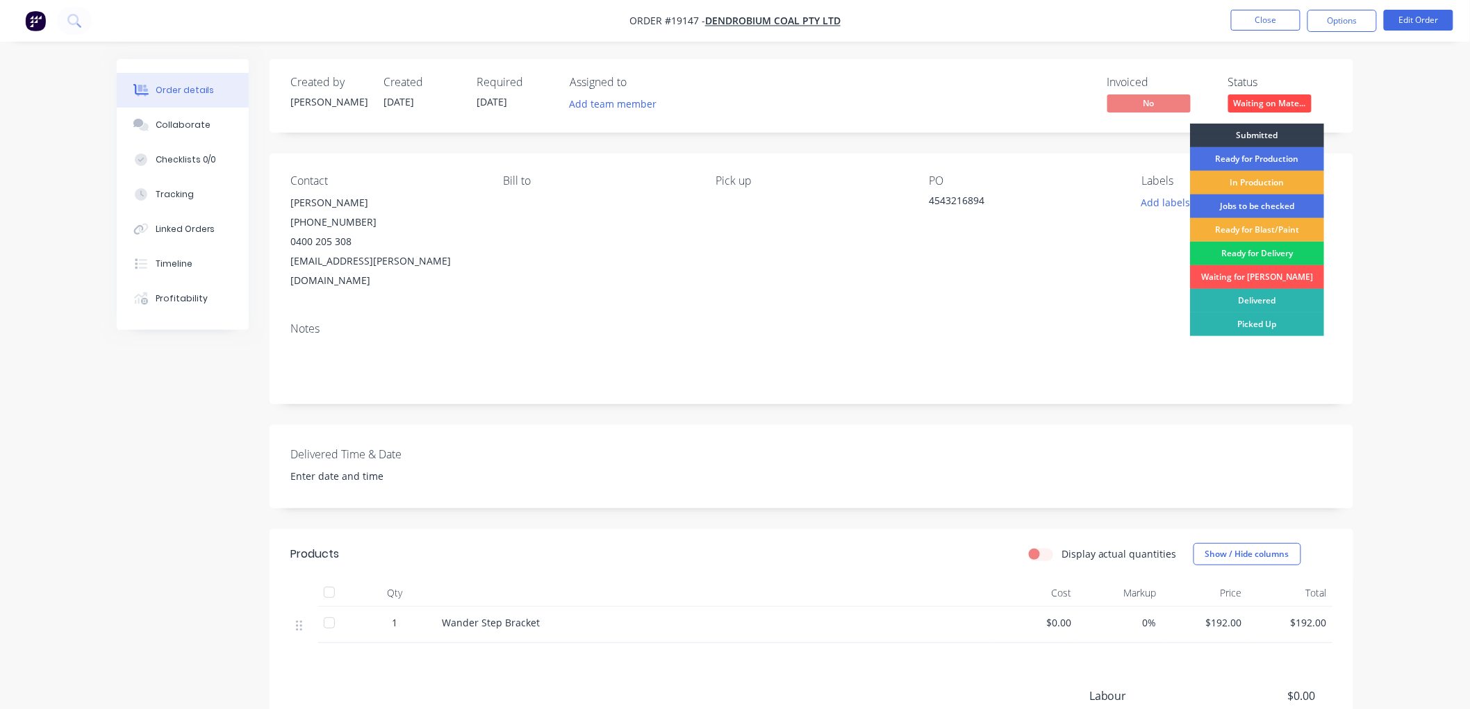
click at [1255, 253] on div "Ready for Delivery" at bounding box center [1257, 254] width 134 height 24
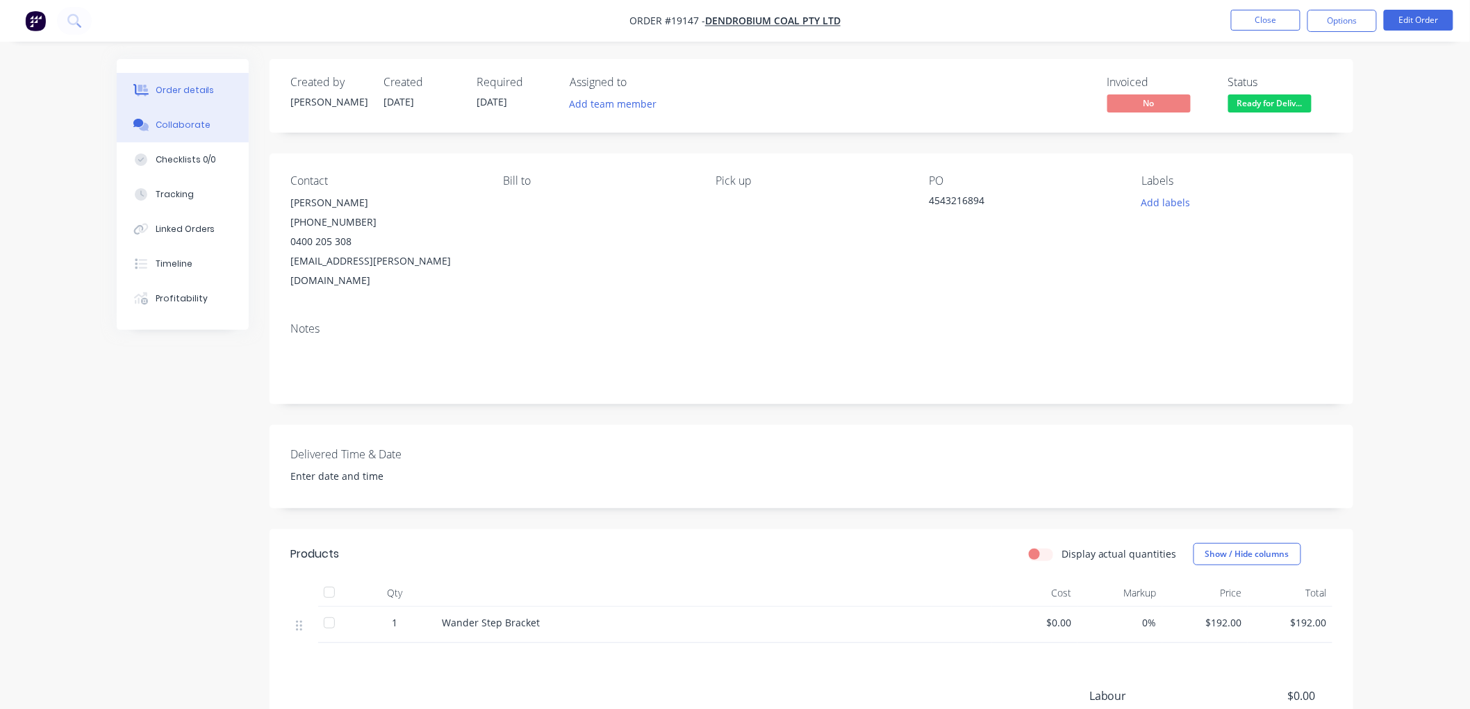
click at [200, 126] on div "Collaborate" at bounding box center [183, 125] width 55 height 13
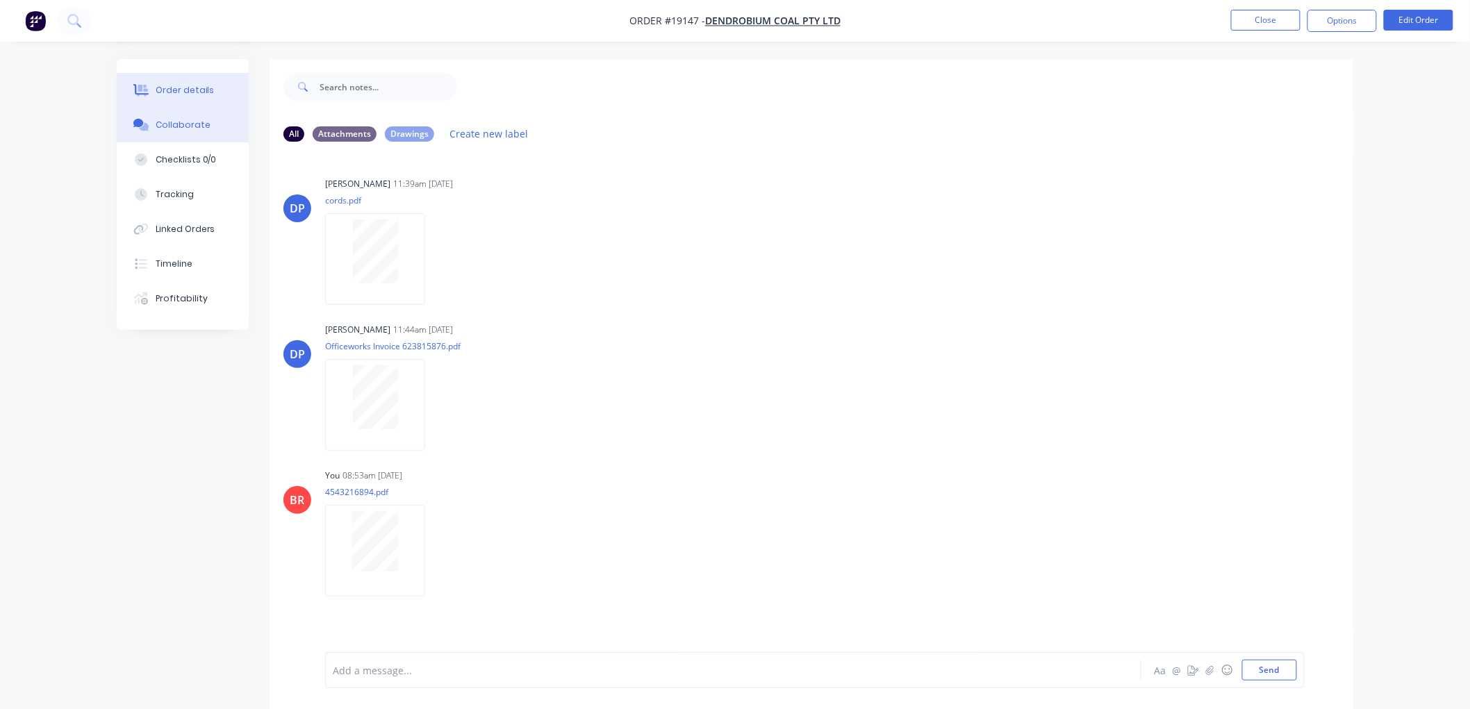
click at [192, 91] on div "Order details" at bounding box center [185, 90] width 59 height 13
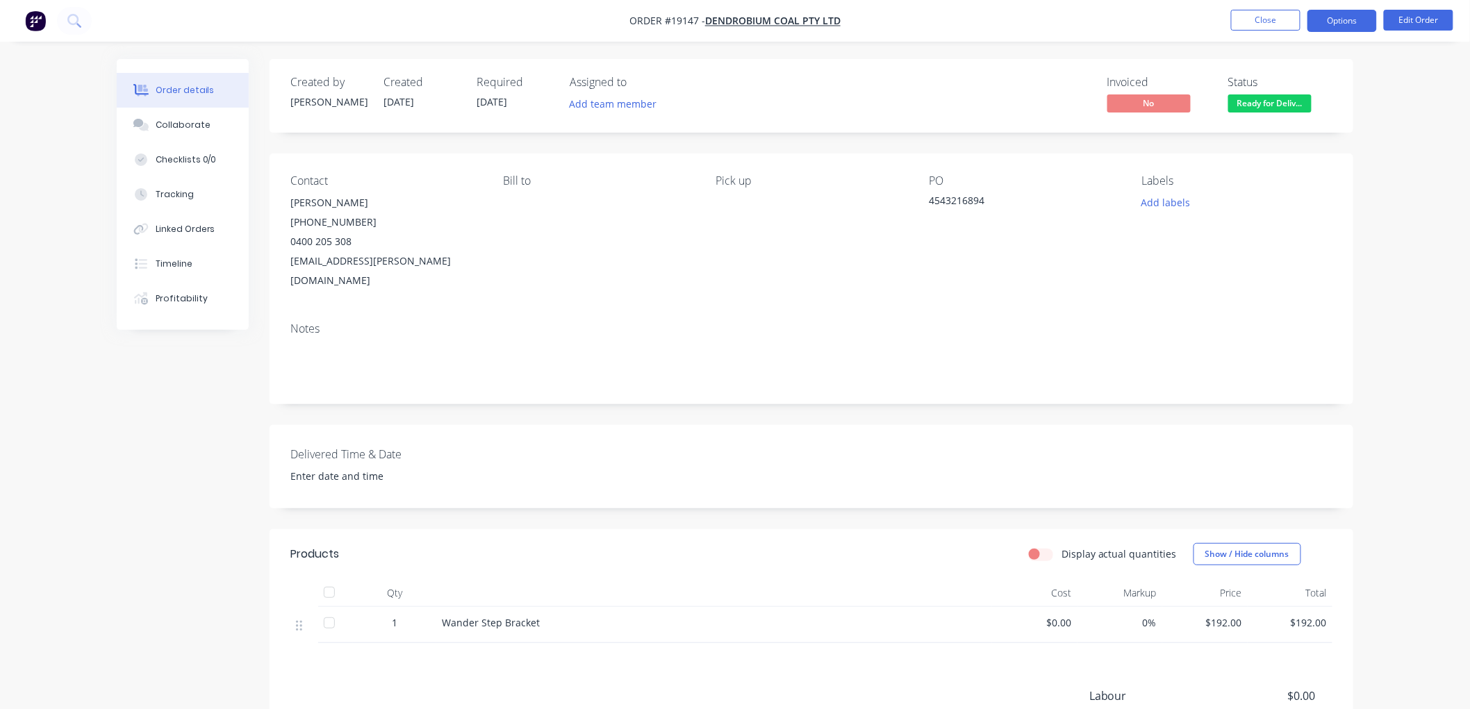
click at [1337, 26] on button "Options" at bounding box center [1341, 21] width 69 height 22
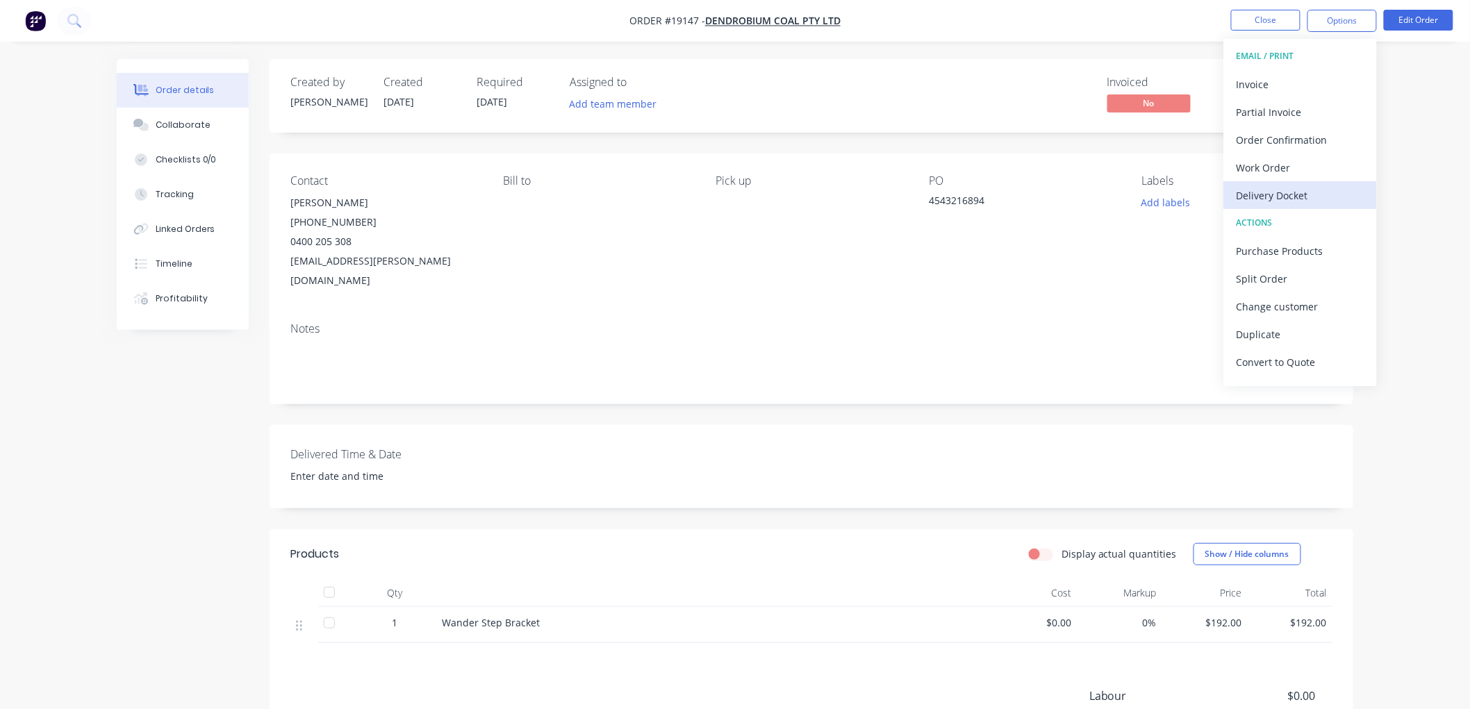
click at [1276, 203] on div "Delivery Docket" at bounding box center [1300, 195] width 128 height 20
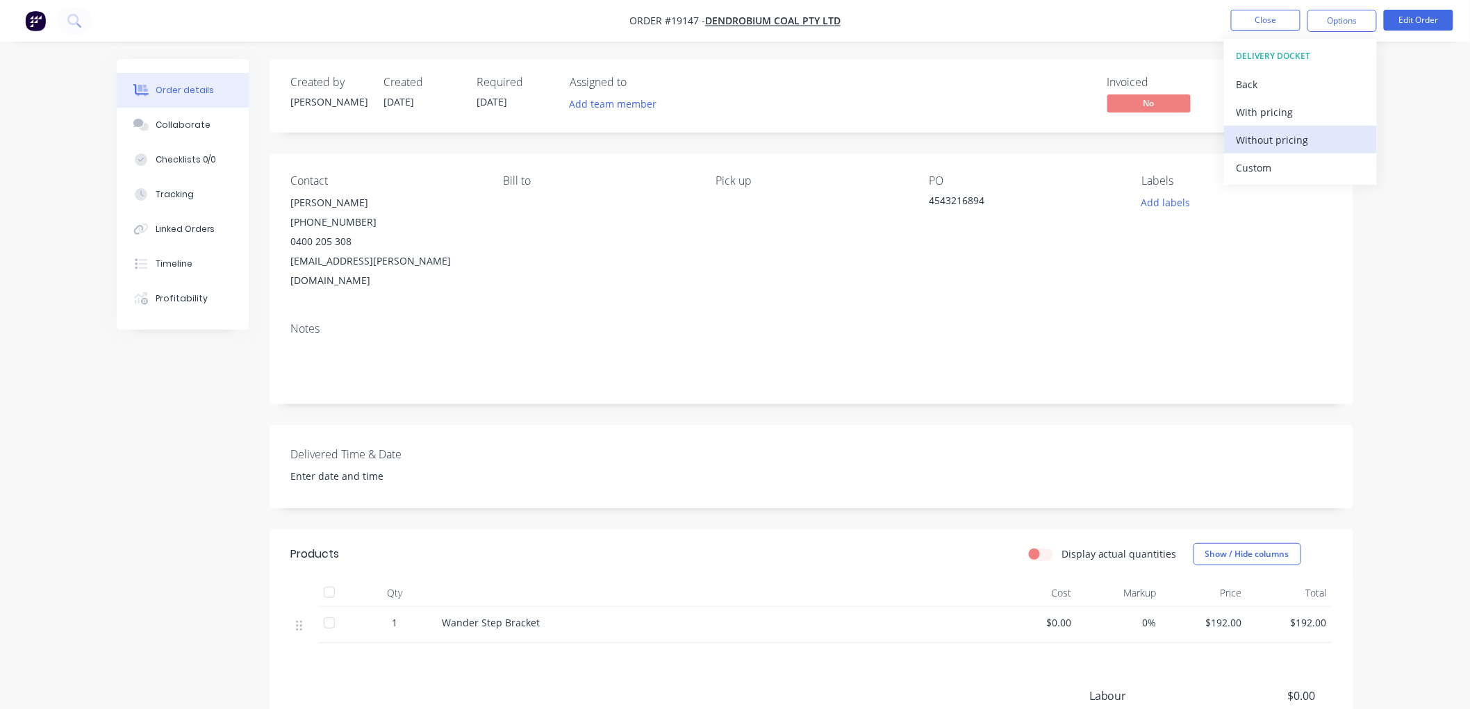
click at [1254, 142] on div "Without pricing" at bounding box center [1300, 140] width 128 height 20
click at [1407, 142] on div "Order details Collaborate Checklists 0/0 Tracking Linked Orders Timeline Profit…" at bounding box center [735, 445] width 1470 height 890
click at [1275, 26] on button "Close" at bounding box center [1265, 20] width 69 height 21
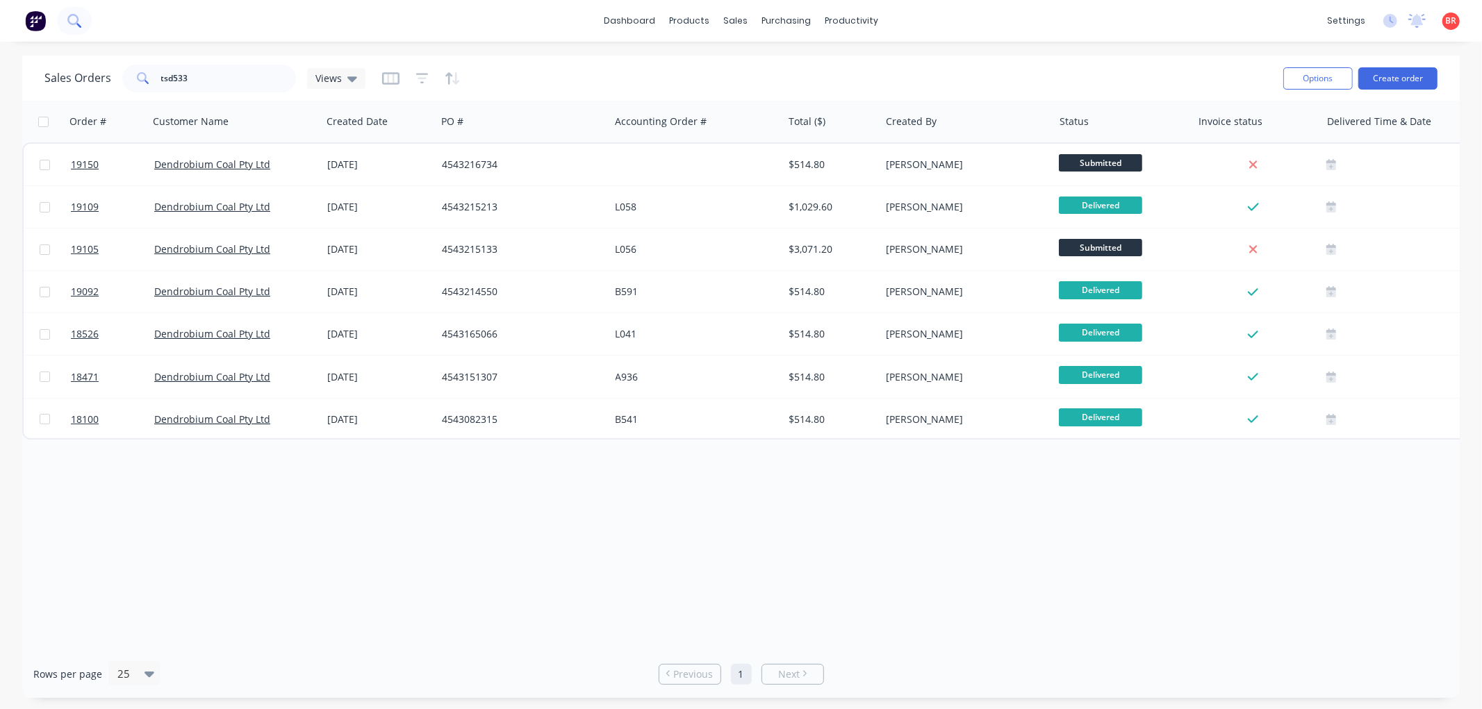
click at [83, 19] on button at bounding box center [74, 21] width 35 height 28
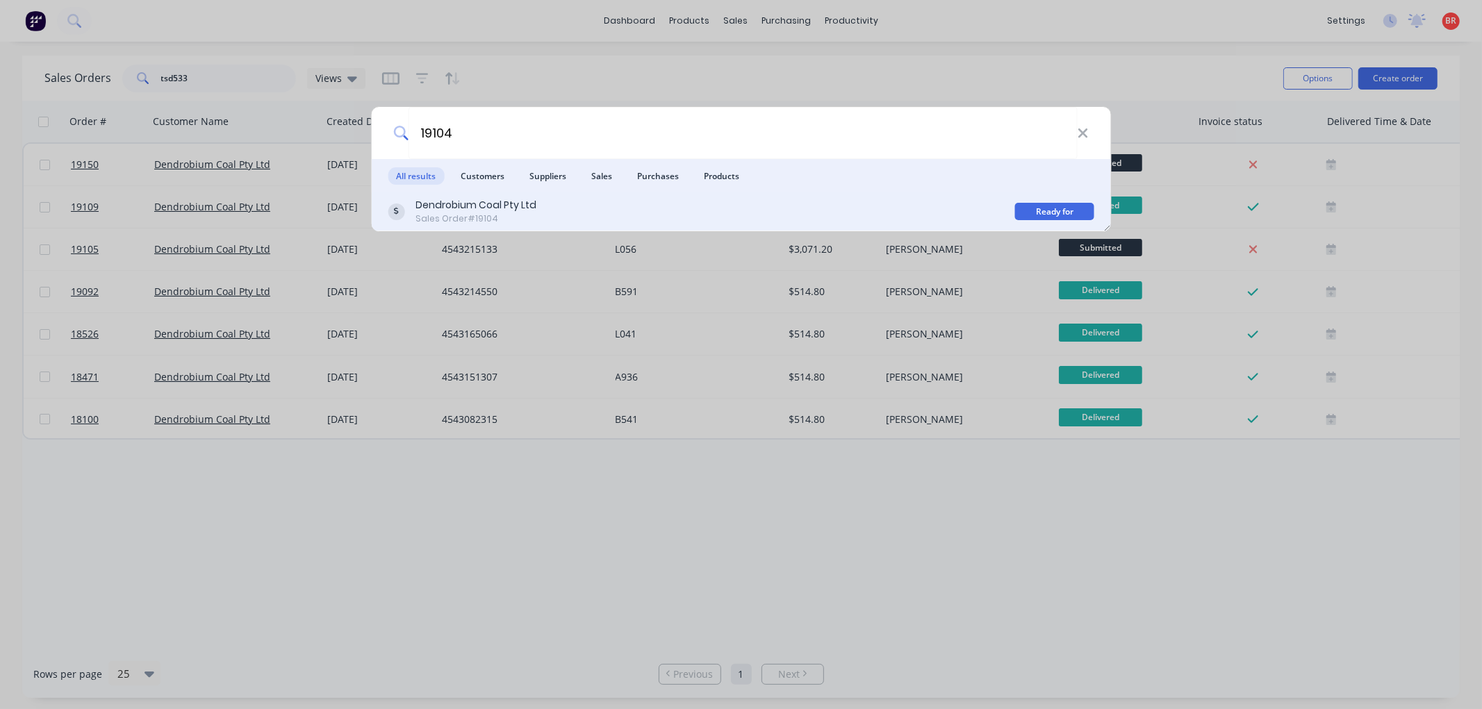
type input "19104"
click at [738, 212] on div "Dendrobium Coal Pty Ltd Sales Order #19104" at bounding box center [701, 211] width 627 height 27
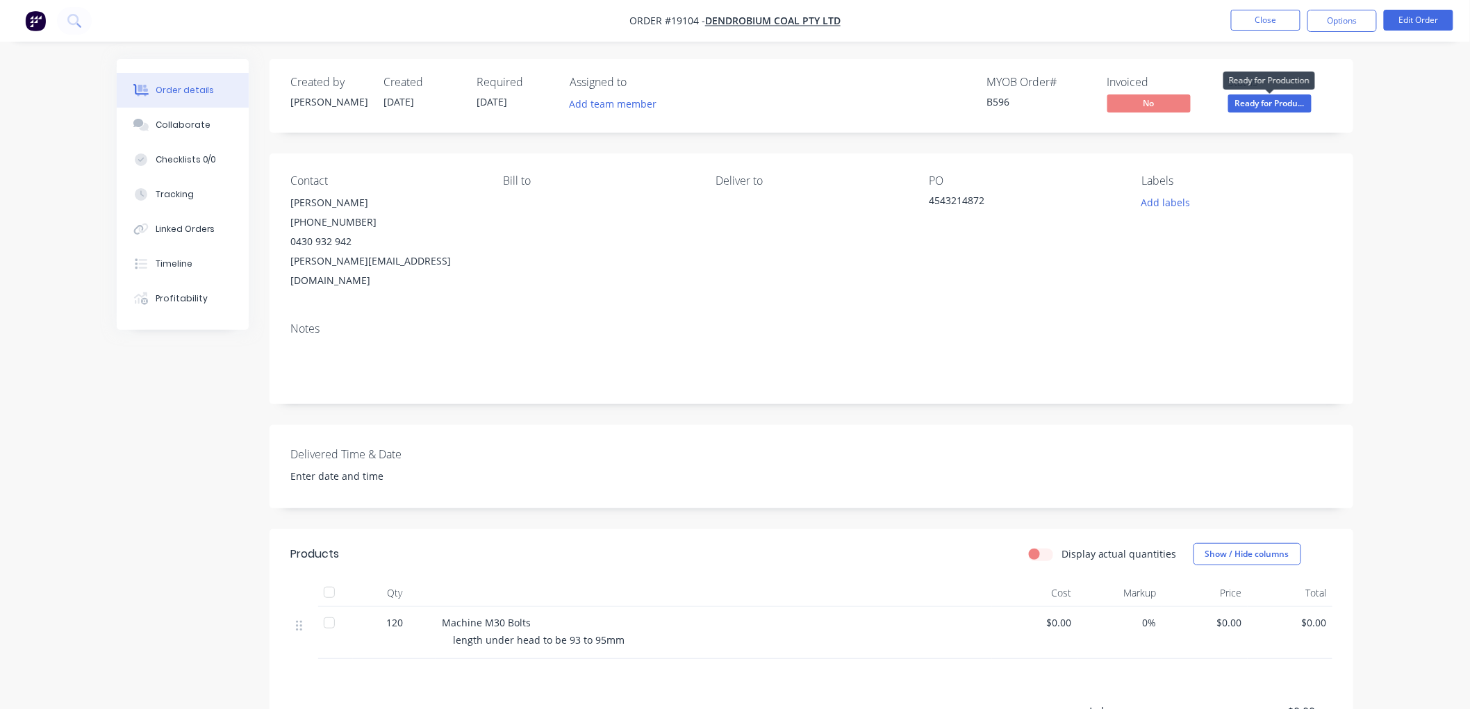
click at [1254, 95] on span "Ready for Produ..." at bounding box center [1269, 102] width 83 height 17
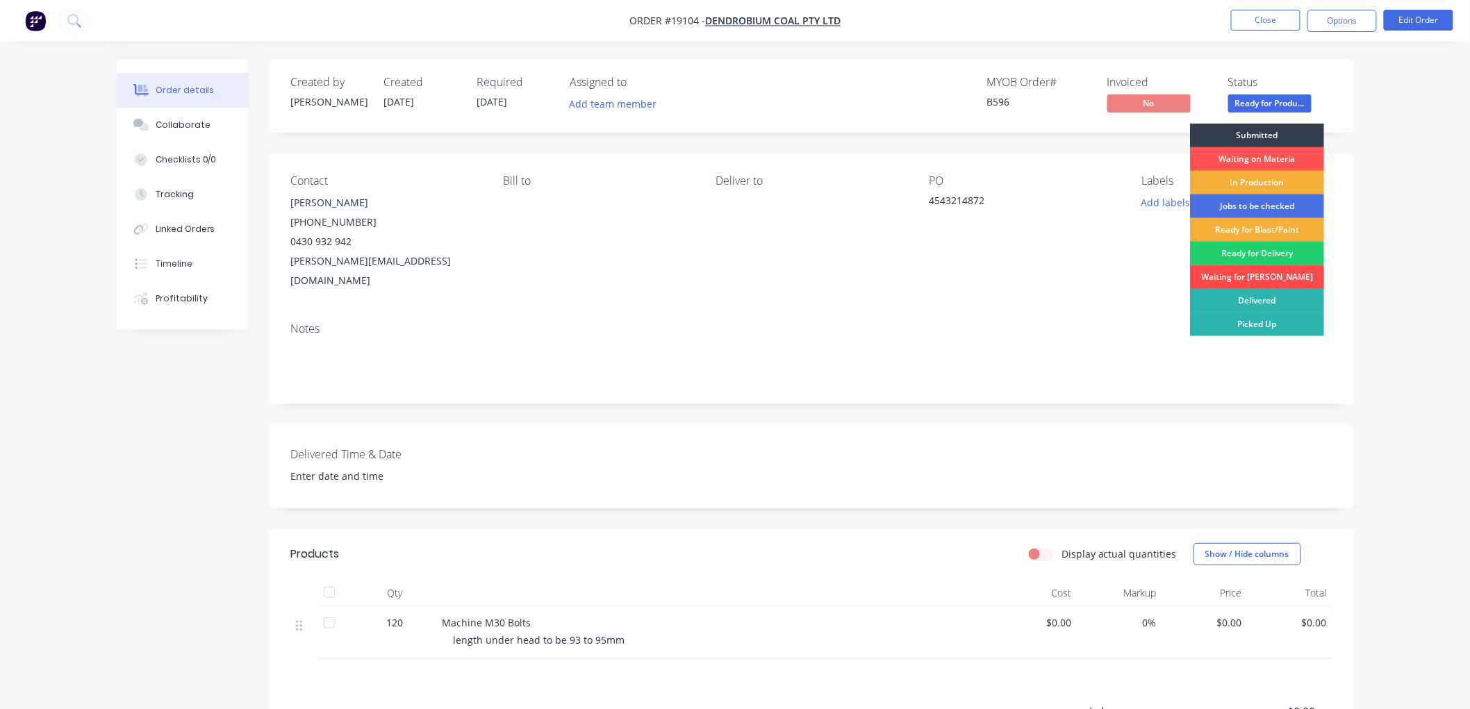
click at [1239, 274] on div "Waiting for [PERSON_NAME]" at bounding box center [1257, 277] width 134 height 24
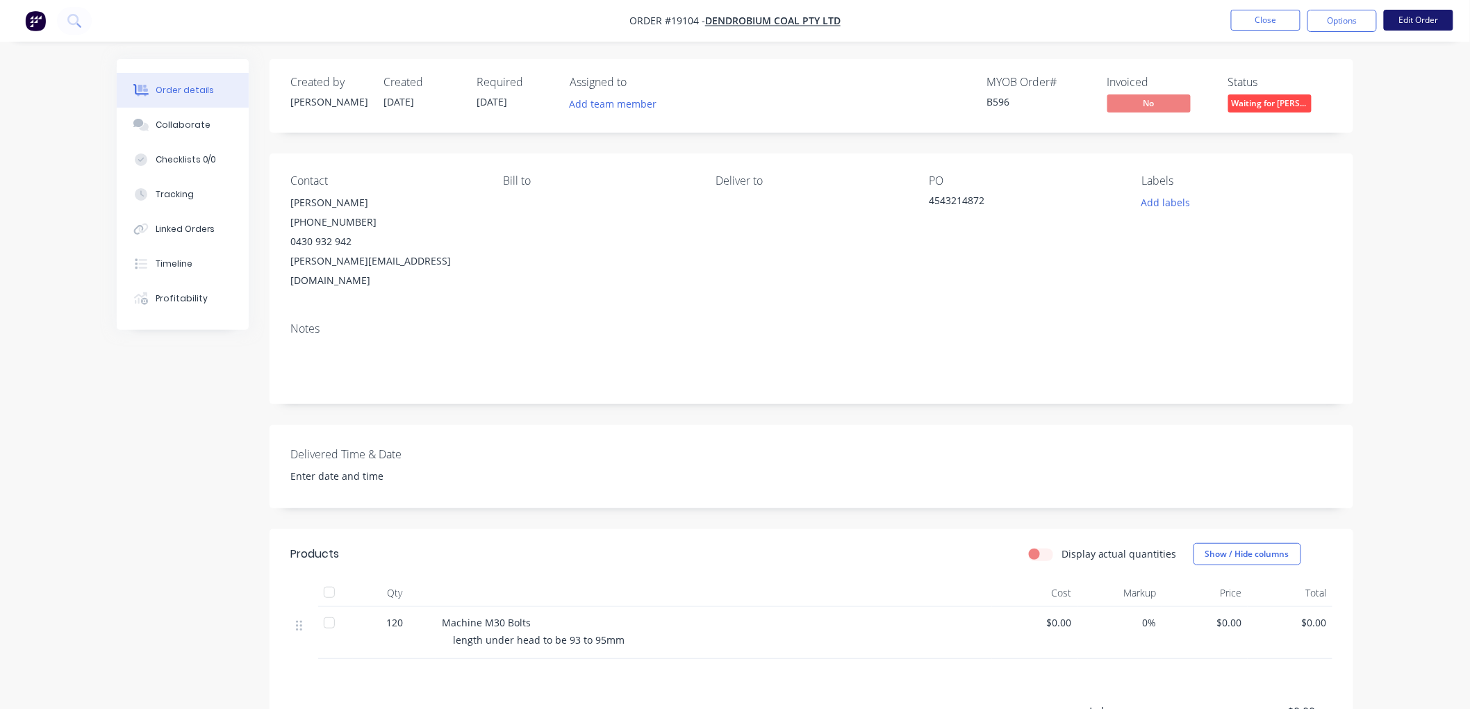
click at [1400, 22] on button "Edit Order" at bounding box center [1418, 20] width 69 height 21
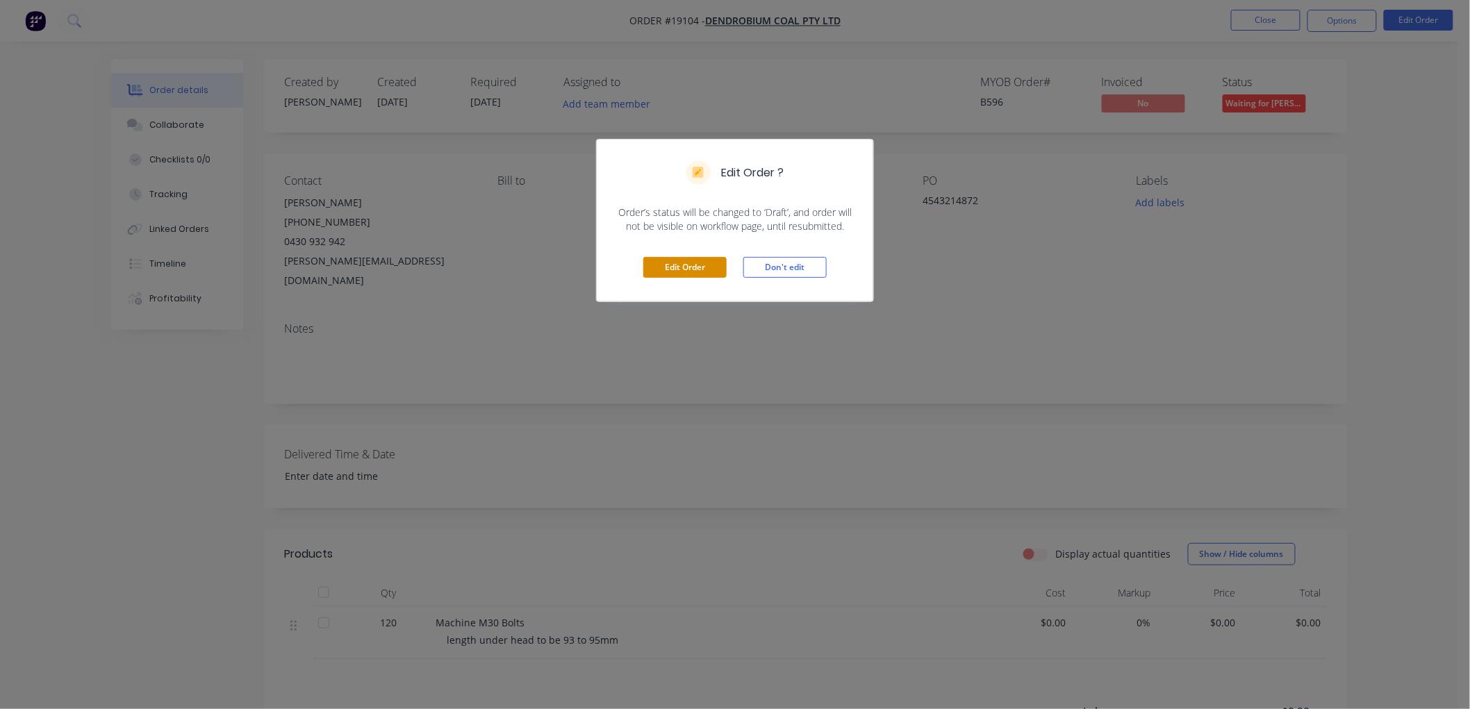
click at [668, 272] on button "Edit Order" at bounding box center [684, 267] width 83 height 21
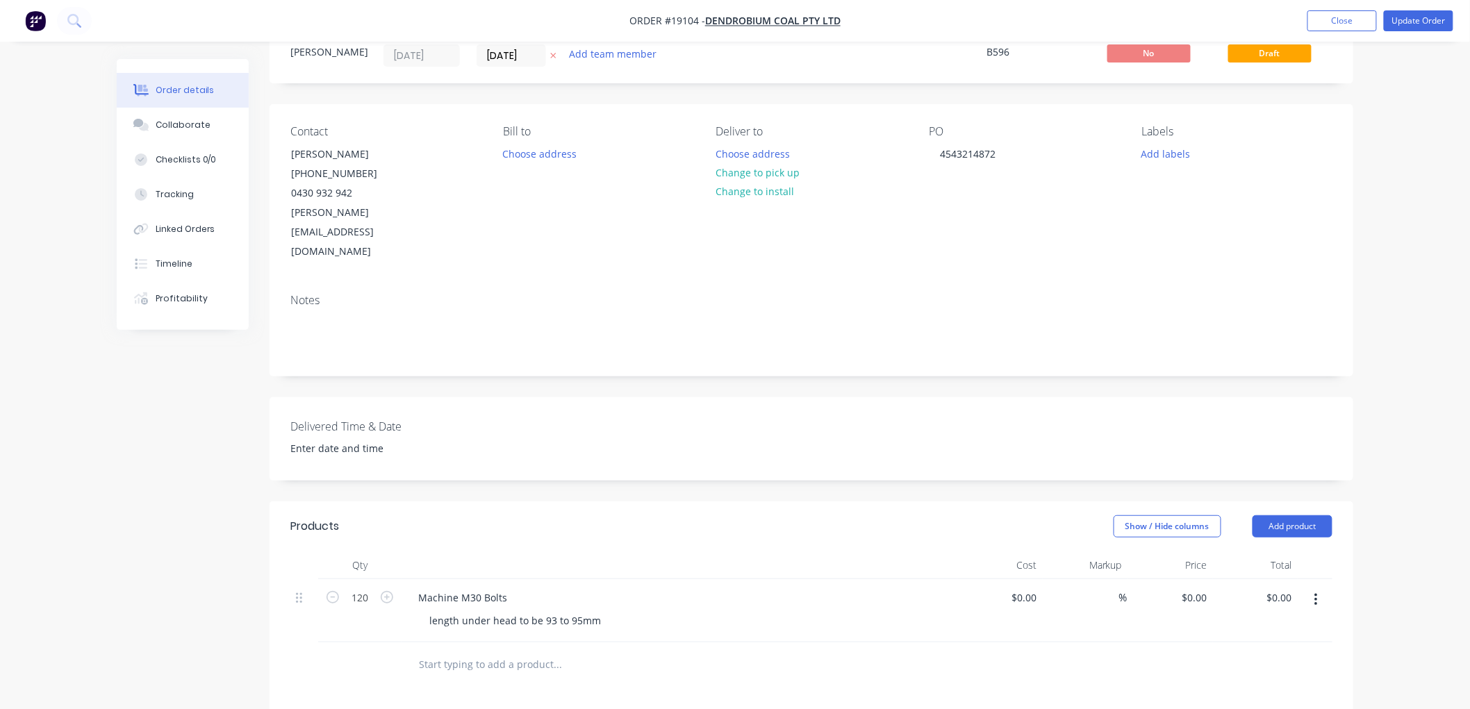
scroll to position [77, 0]
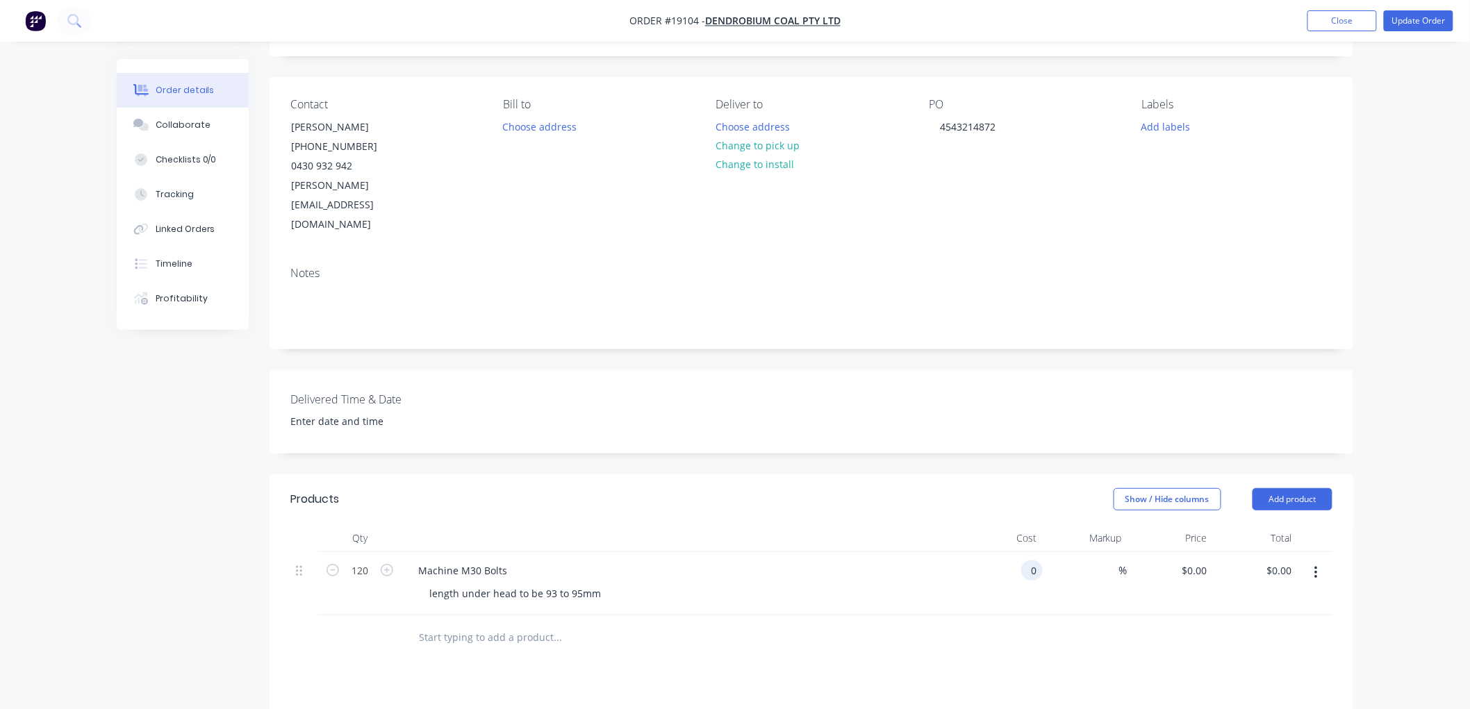
click at [1036, 561] on input "0" at bounding box center [1035, 571] width 16 height 20
type input "$8.80"
type input "$1,056.00"
click at [1383, 289] on div "Order details Collaborate Checklists 0/0 Tracking Linked Orders Timeline Profit…" at bounding box center [735, 469] width 1470 height 1092
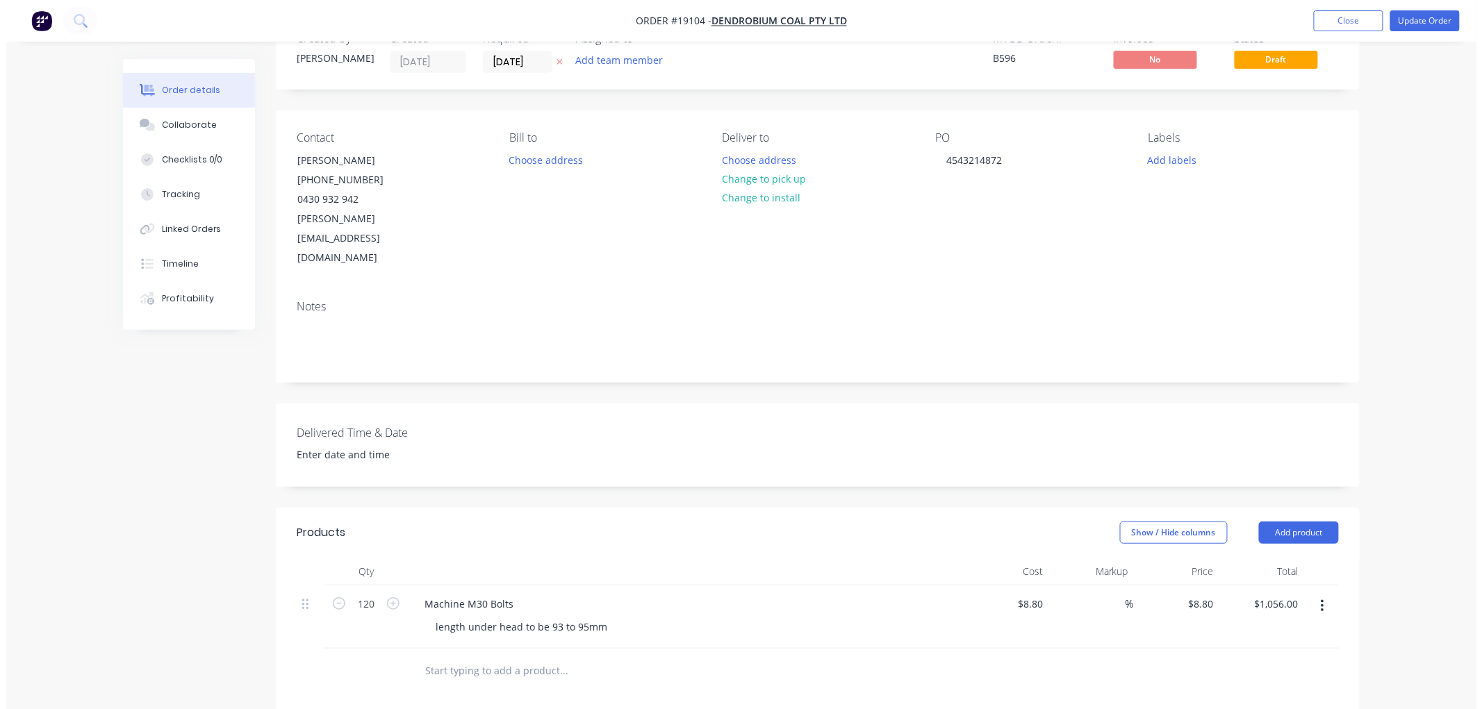
scroll to position [0, 0]
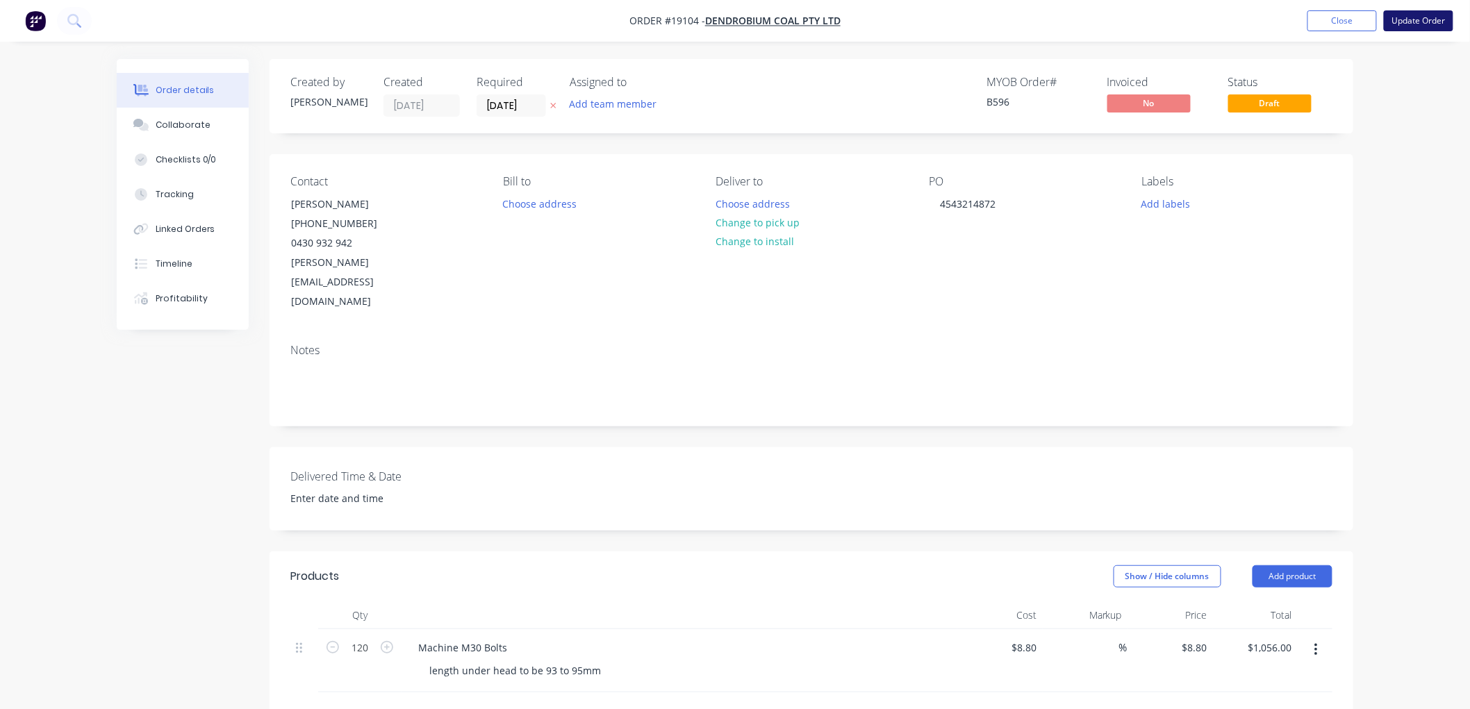
click at [1411, 21] on button "Update Order" at bounding box center [1418, 20] width 69 height 21
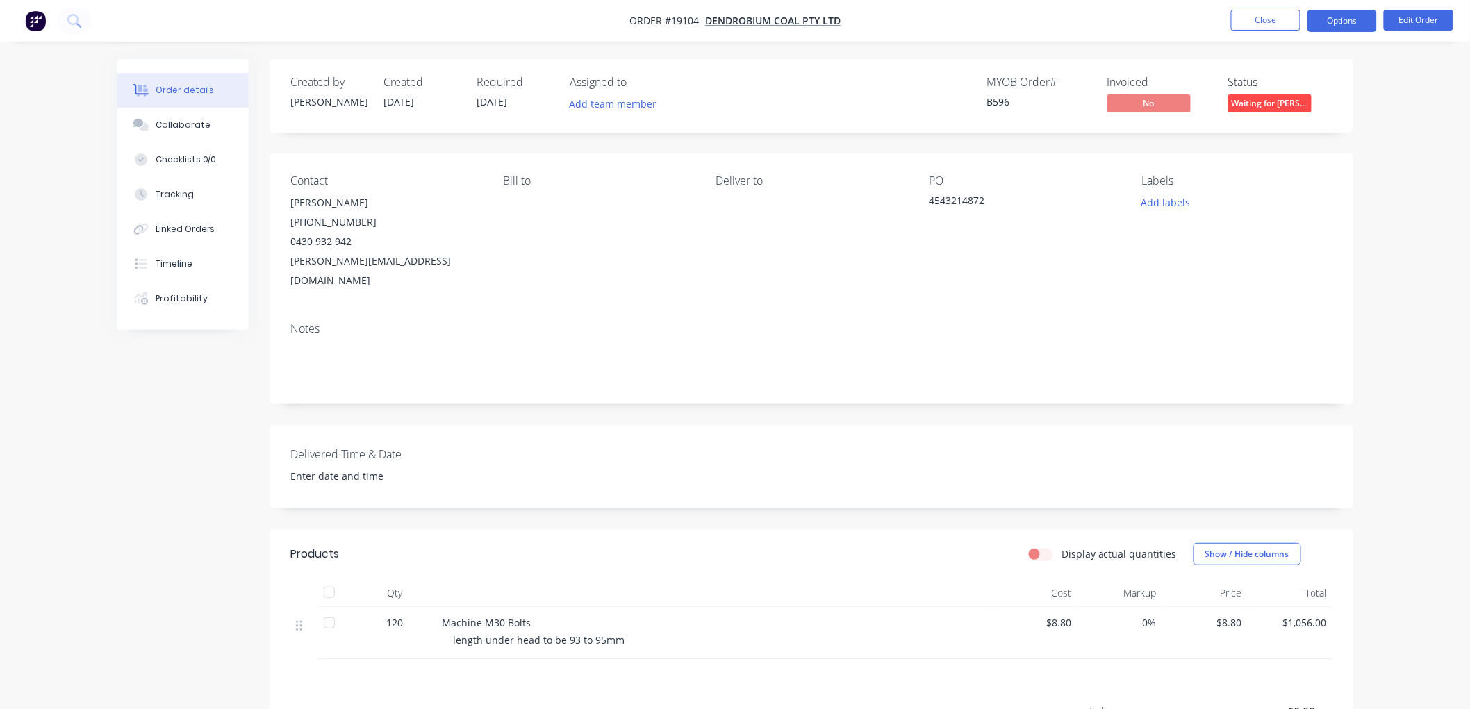
click at [1341, 24] on button "Options" at bounding box center [1341, 21] width 69 height 22
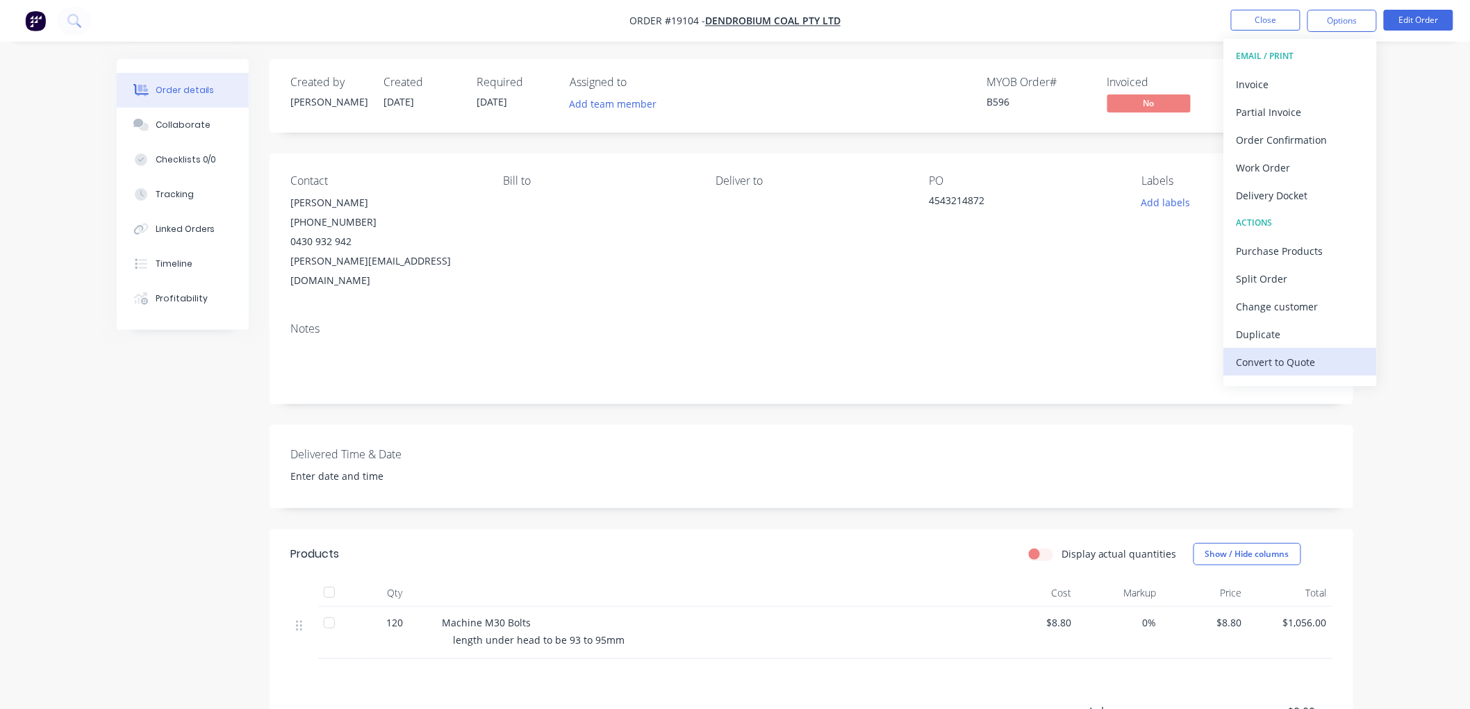
click at [1272, 350] on button "Convert to Quote" at bounding box center [1300, 362] width 153 height 28
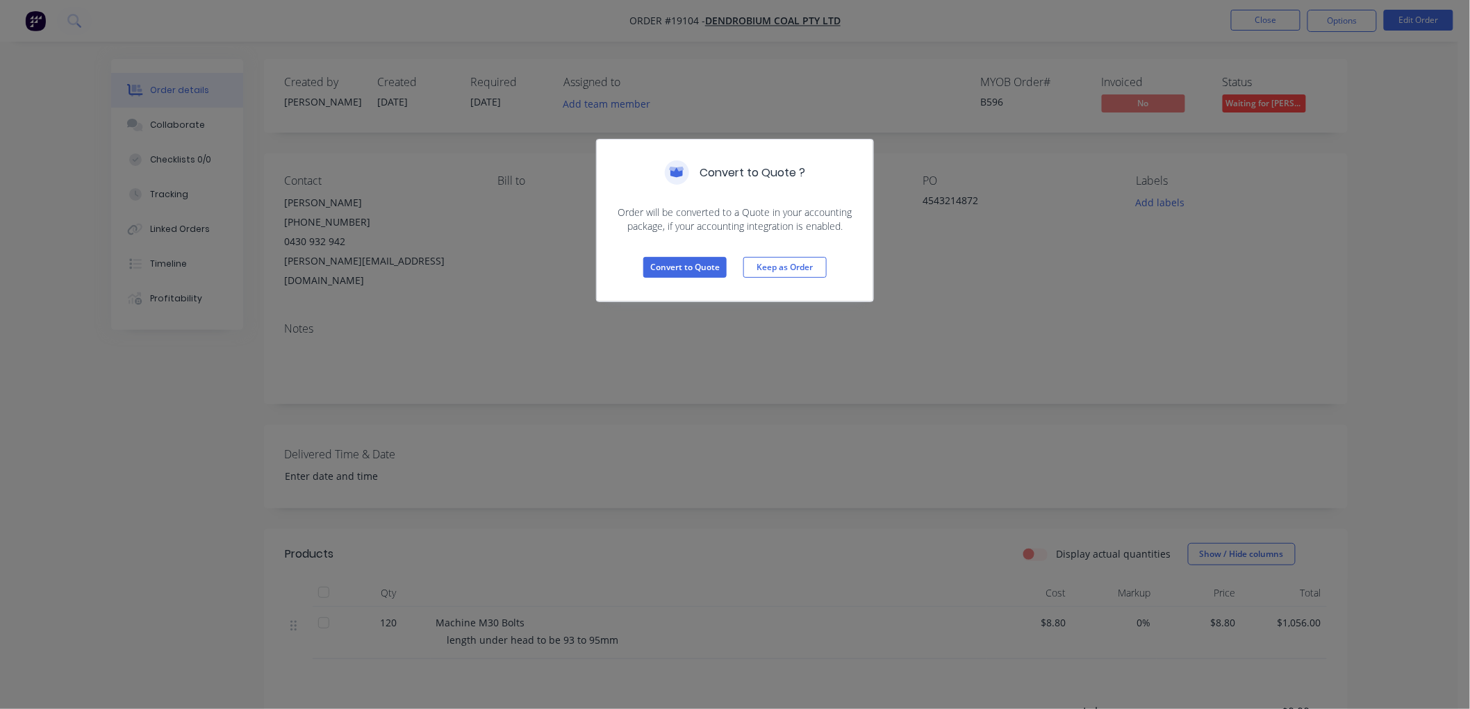
click at [690, 255] on div "Convert to Quote Keep as Order" at bounding box center [735, 267] width 276 height 68
click at [697, 267] on button "Convert to Quote" at bounding box center [684, 267] width 83 height 21
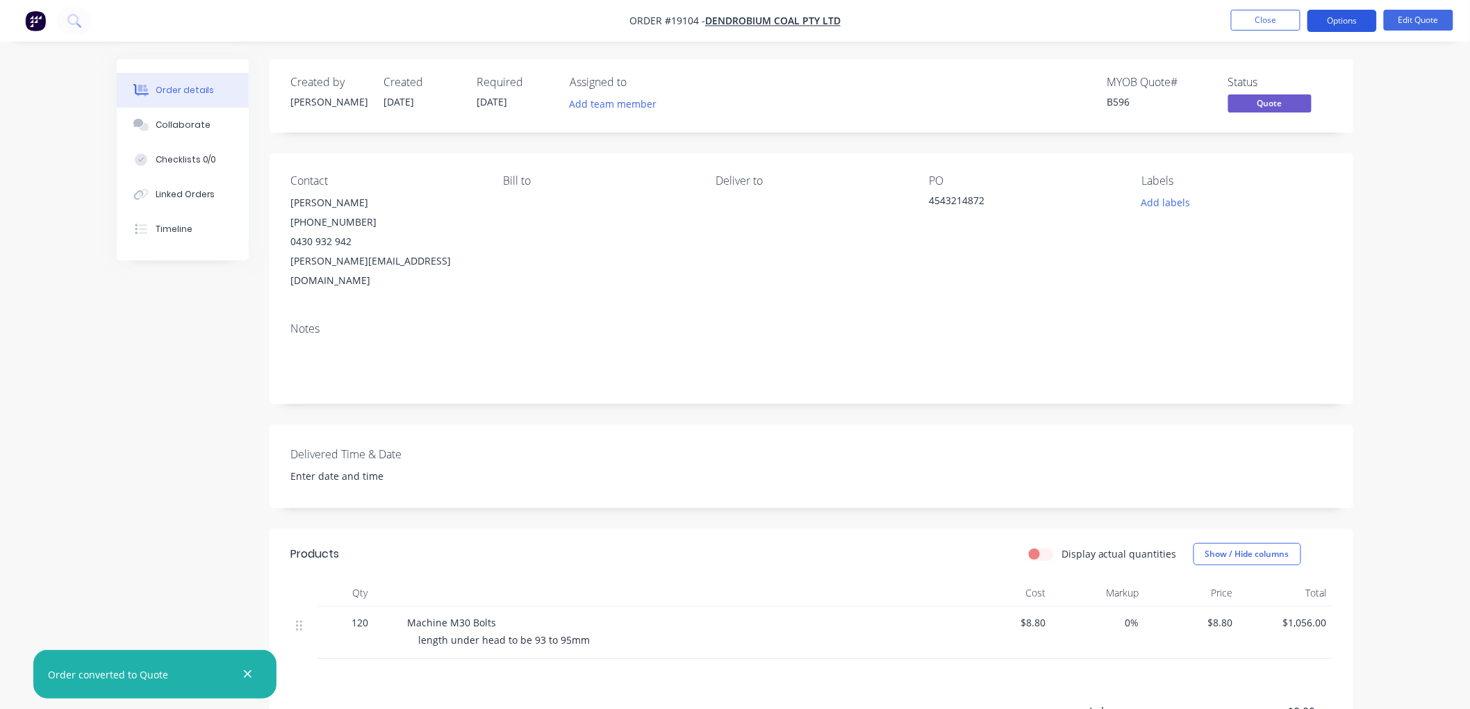
click at [1338, 18] on button "Options" at bounding box center [1341, 21] width 69 height 22
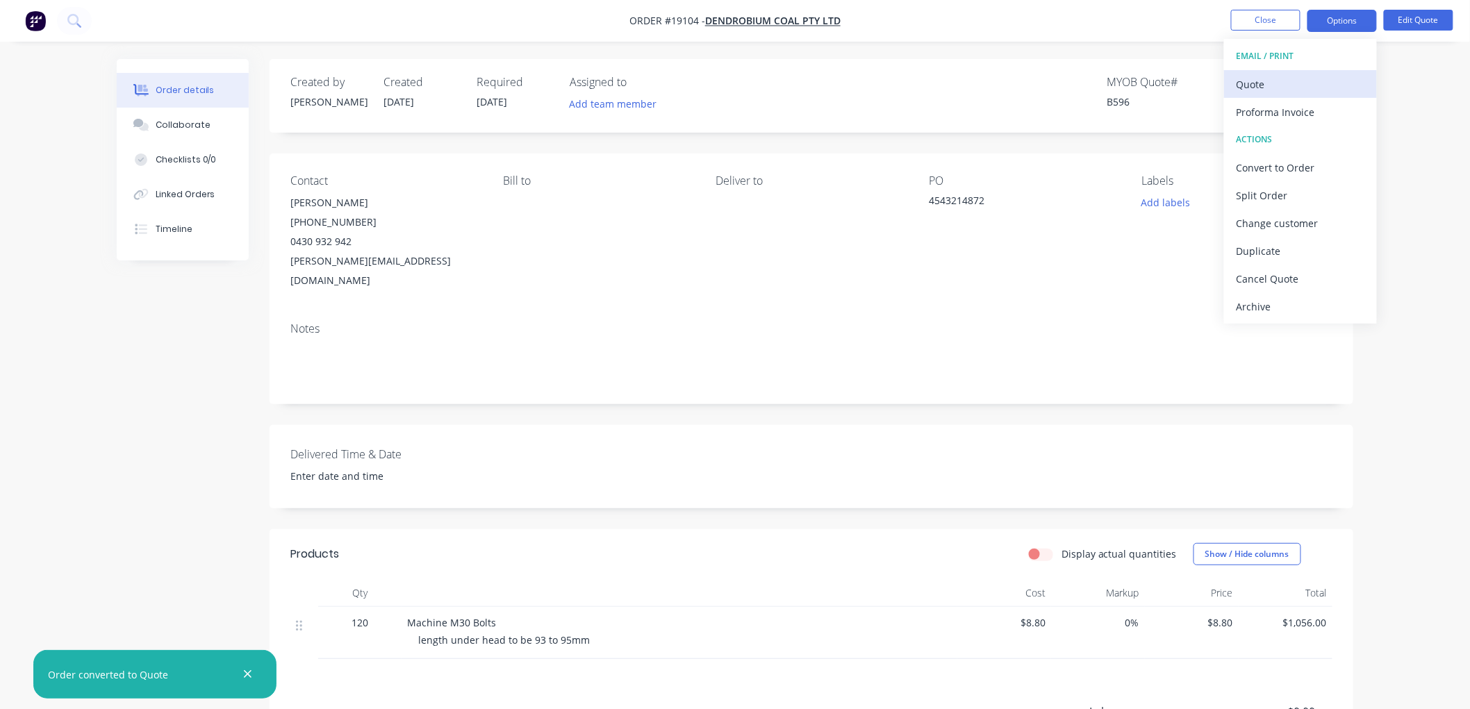
click at [1264, 78] on div "Quote" at bounding box center [1300, 84] width 128 height 20
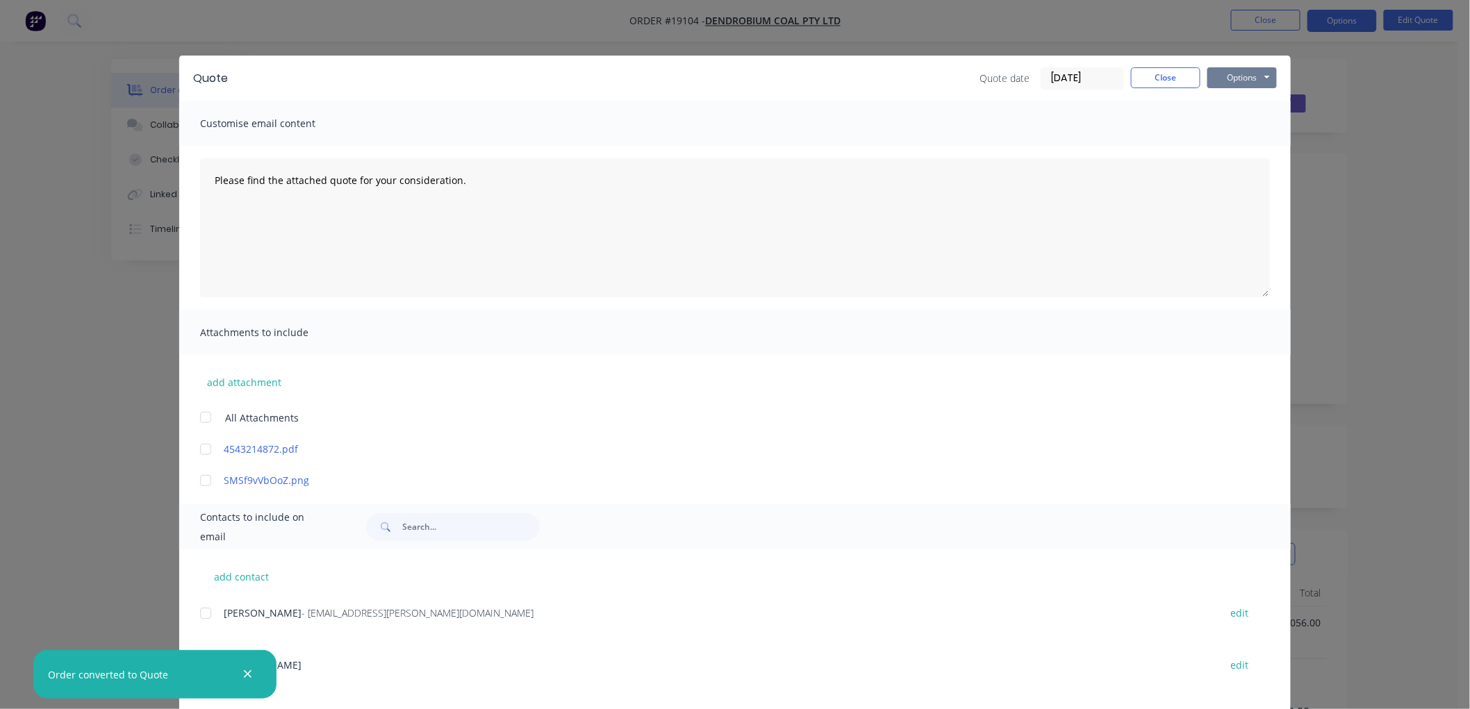
click at [1236, 78] on button "Options" at bounding box center [1241, 77] width 69 height 21
click at [1234, 122] on button "Print" at bounding box center [1251, 125] width 89 height 23
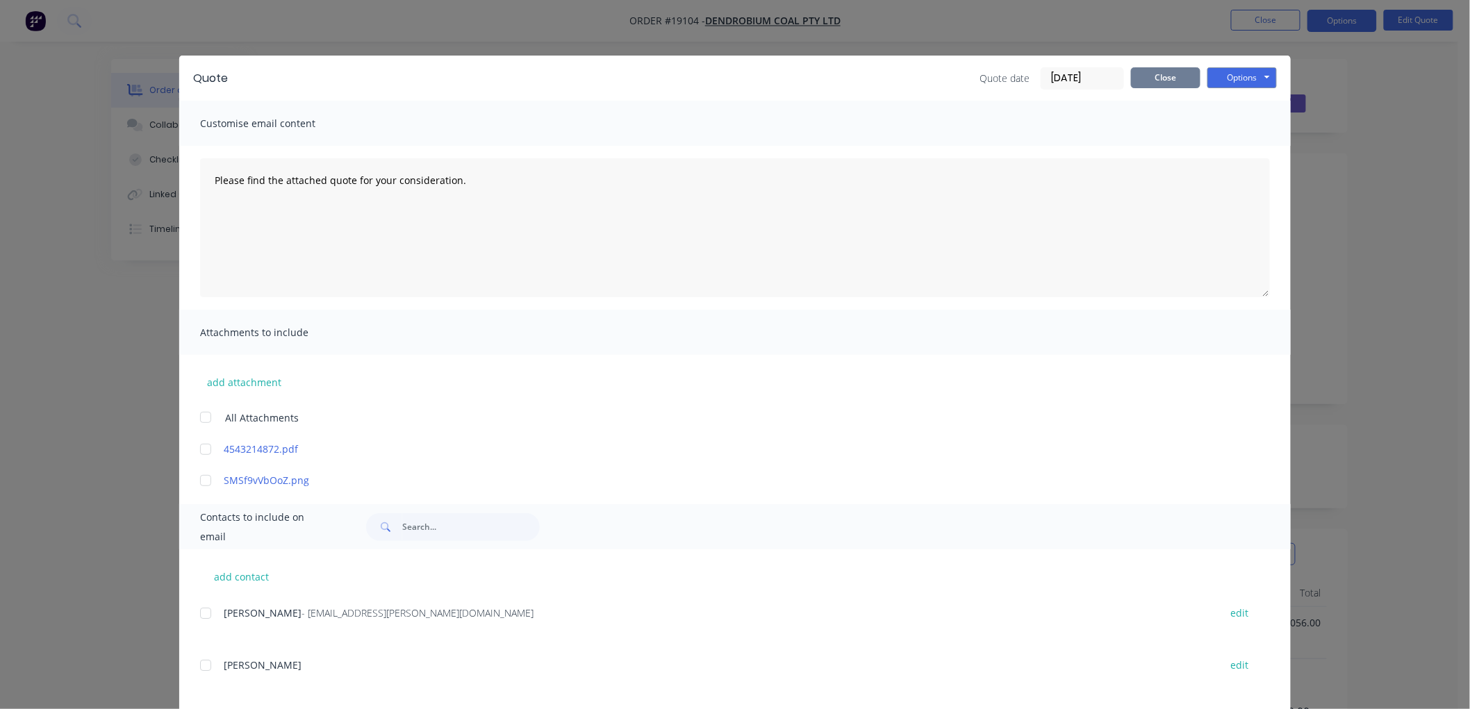
click at [1151, 81] on button "Close" at bounding box center [1165, 77] width 69 height 21
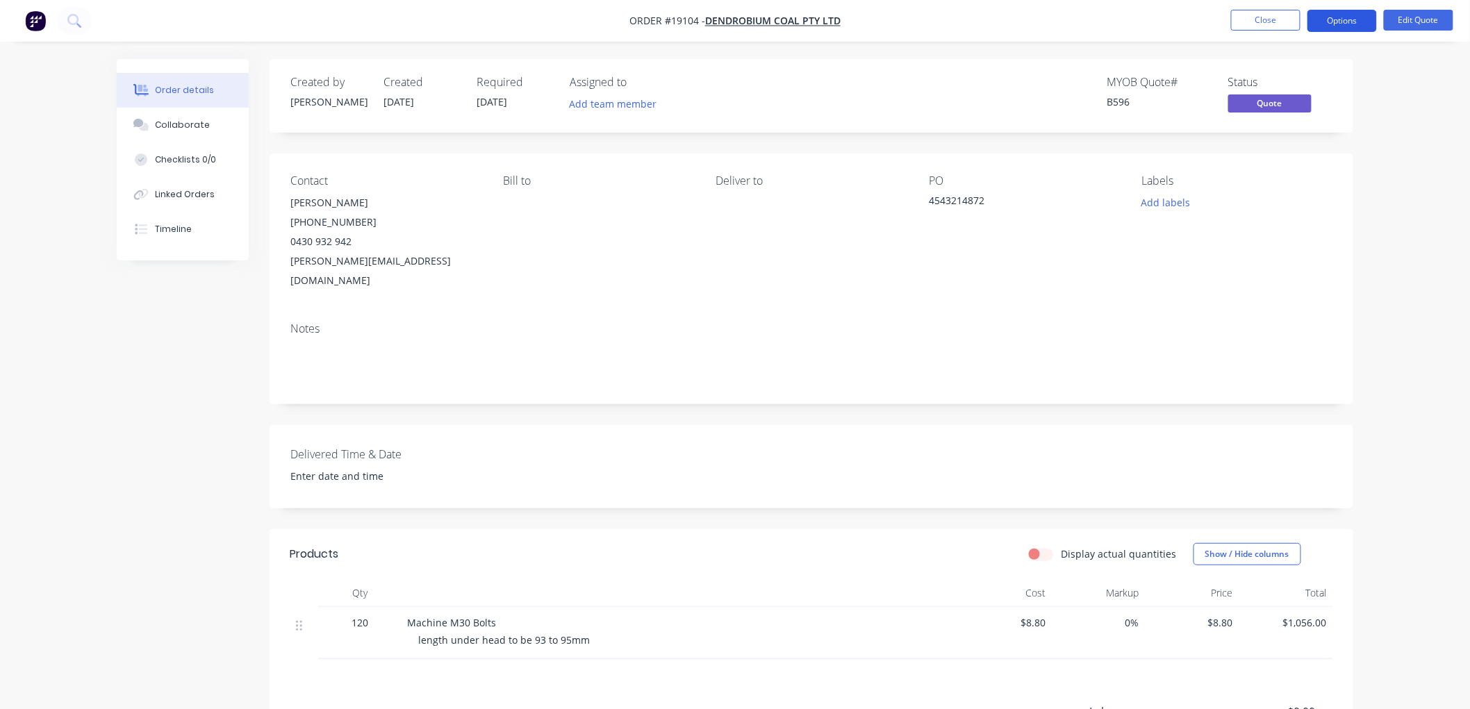
click at [1339, 23] on button "Options" at bounding box center [1341, 21] width 69 height 22
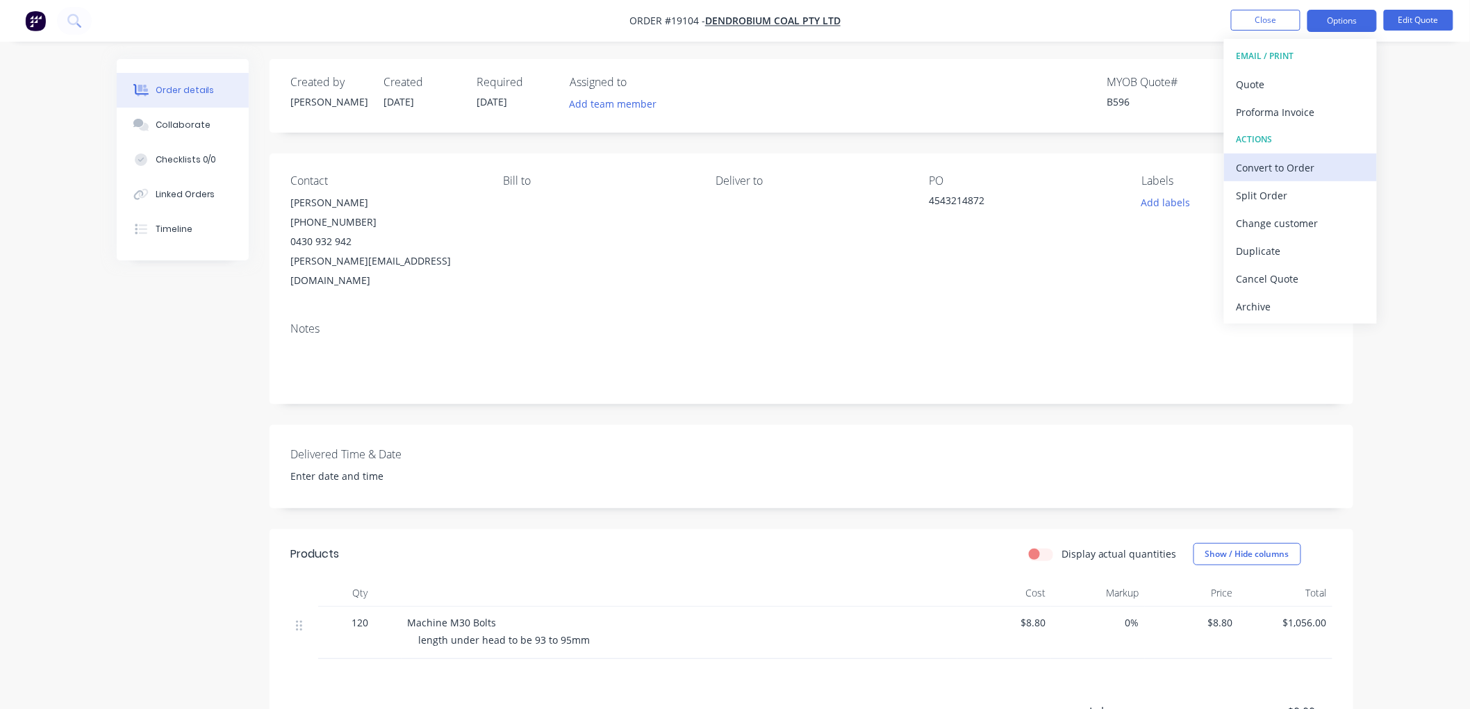
click at [1271, 158] on div "Convert to Order" at bounding box center [1300, 168] width 128 height 20
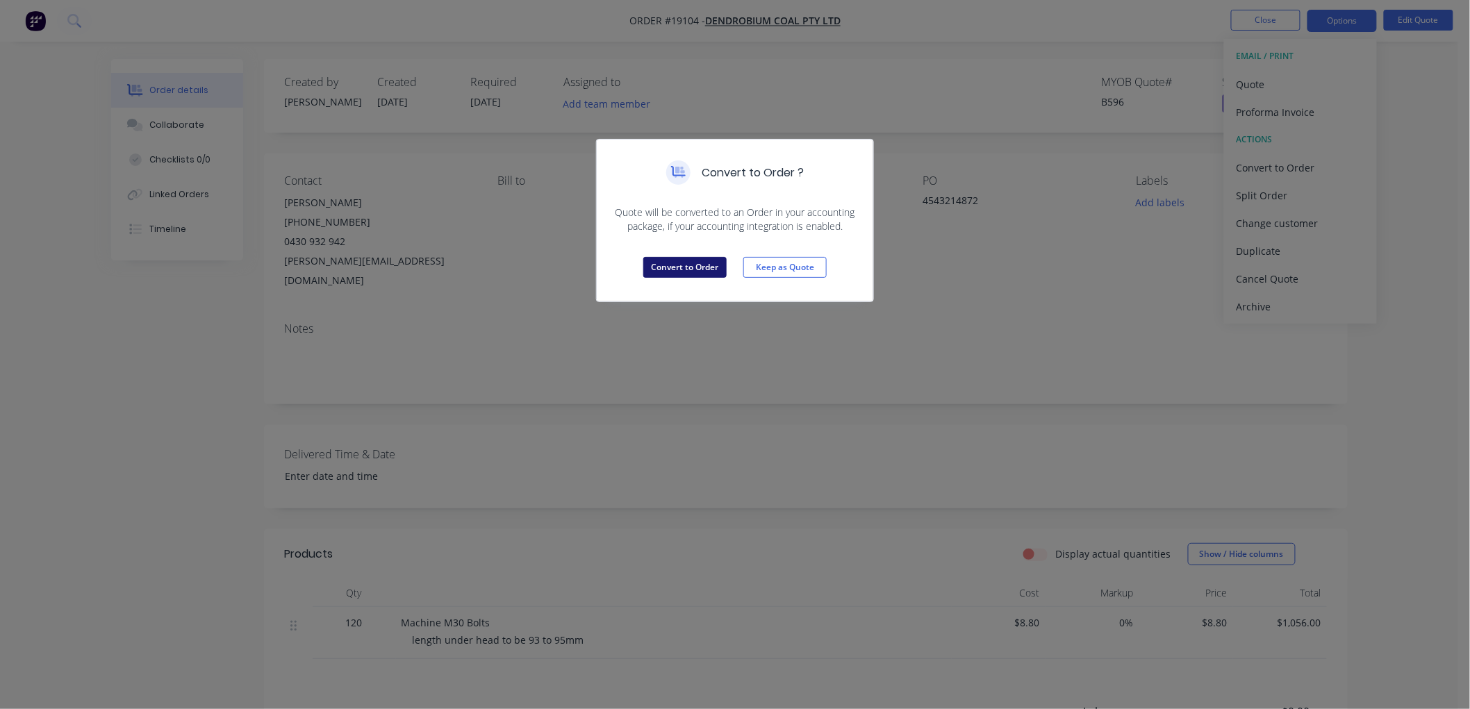
click at [696, 265] on button "Convert to Order" at bounding box center [684, 267] width 83 height 21
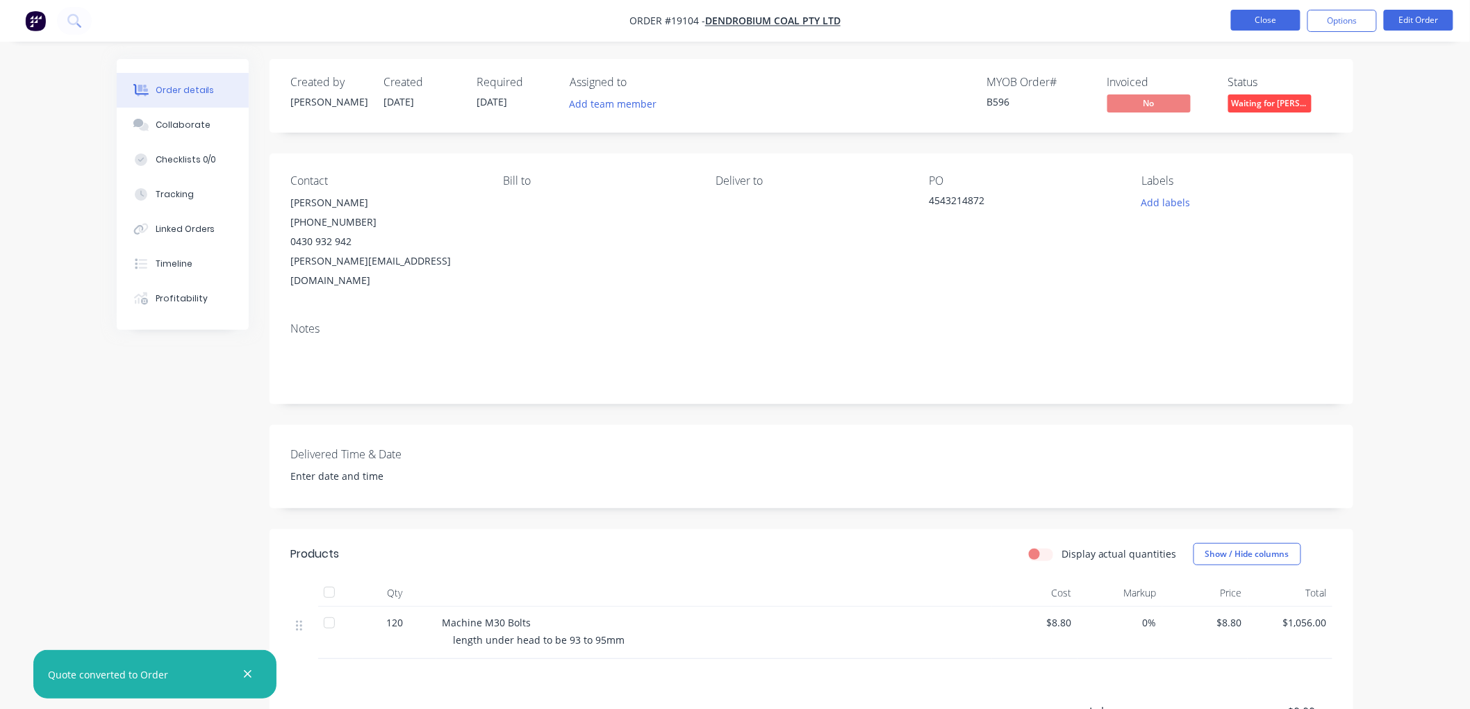
click at [1264, 19] on button "Close" at bounding box center [1265, 20] width 69 height 21
